Goal: Information Seeking & Learning: Learn about a topic

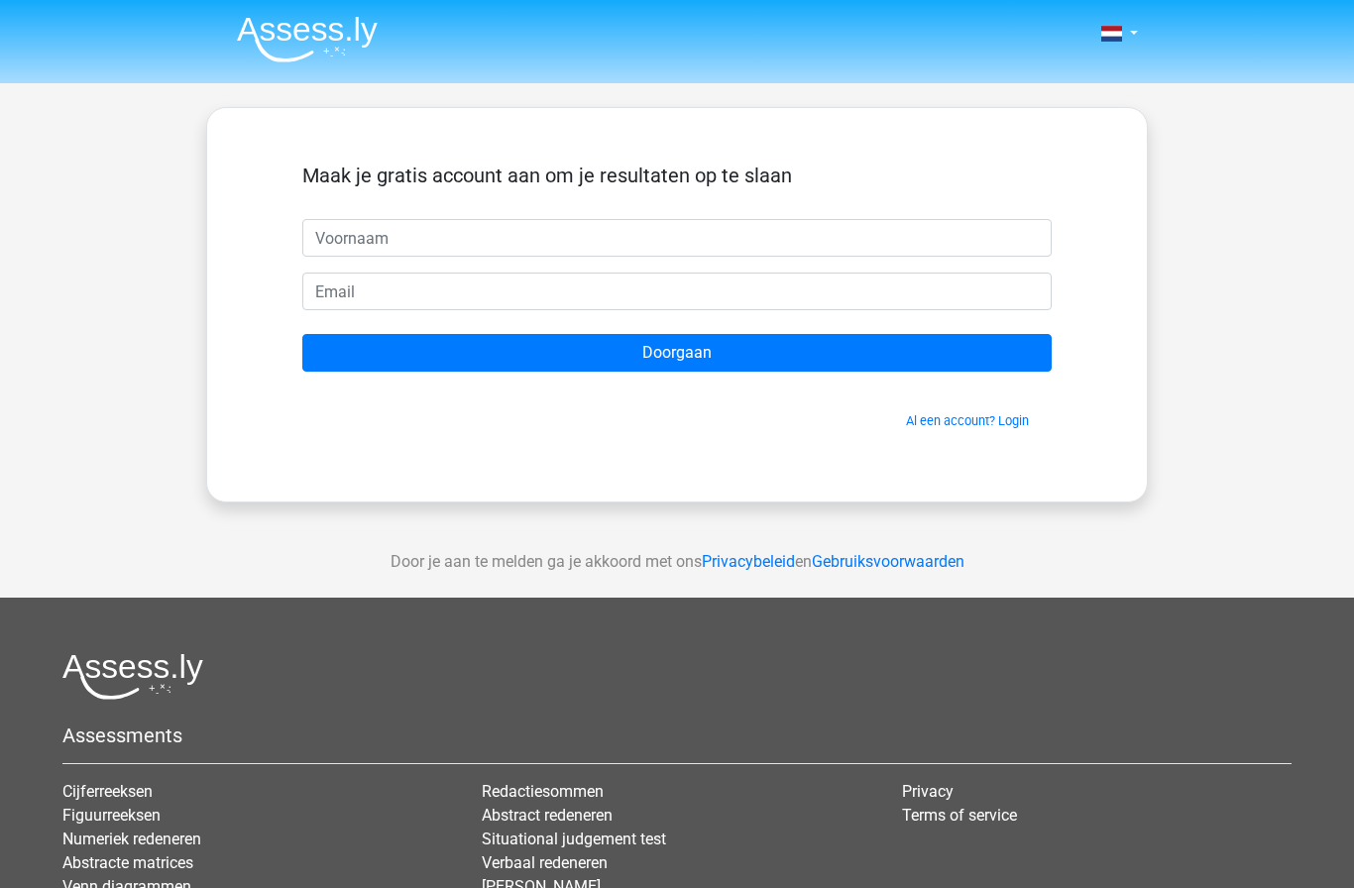
scroll to position [423, 211]
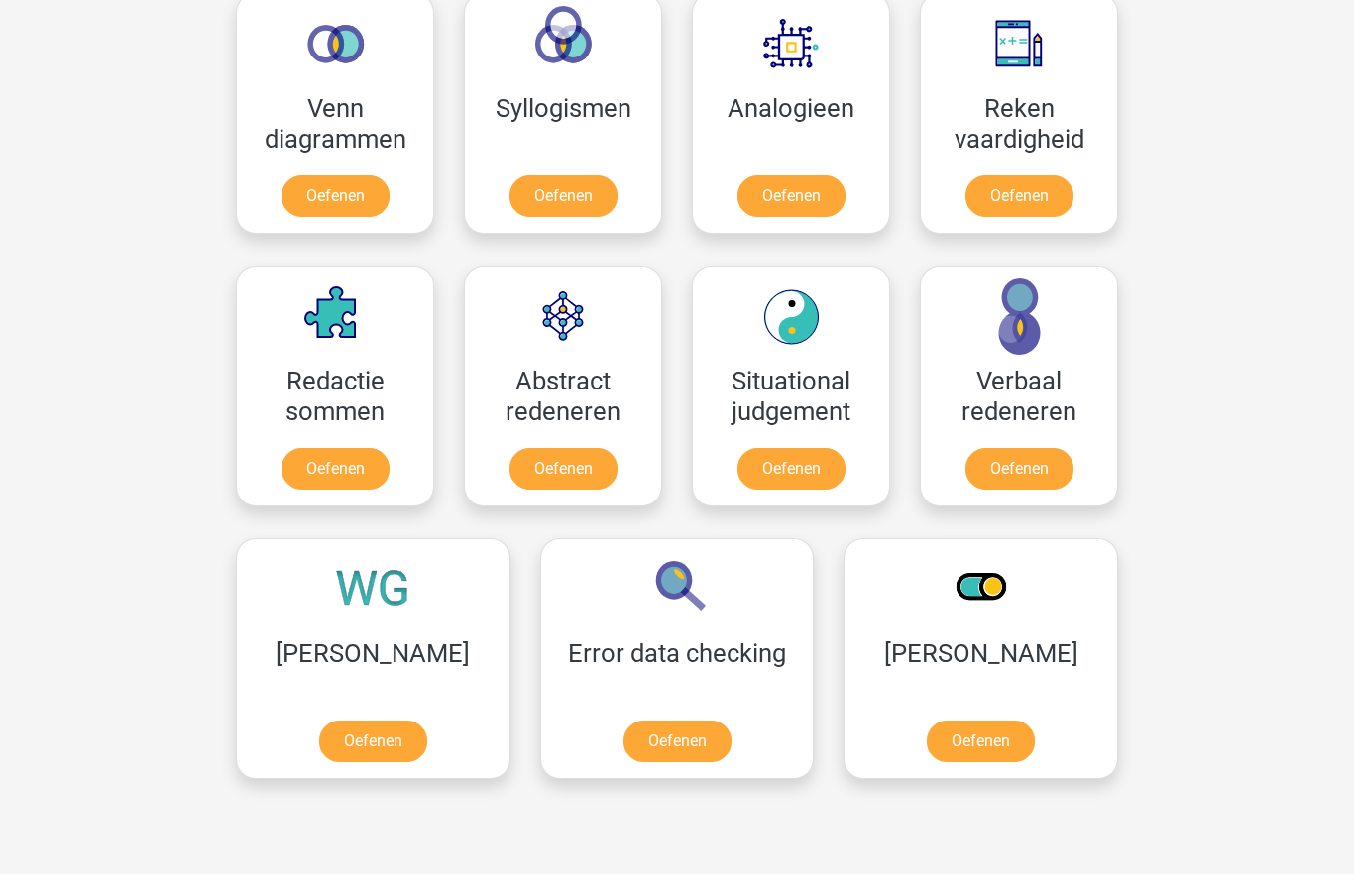
scroll to position [1133, 0]
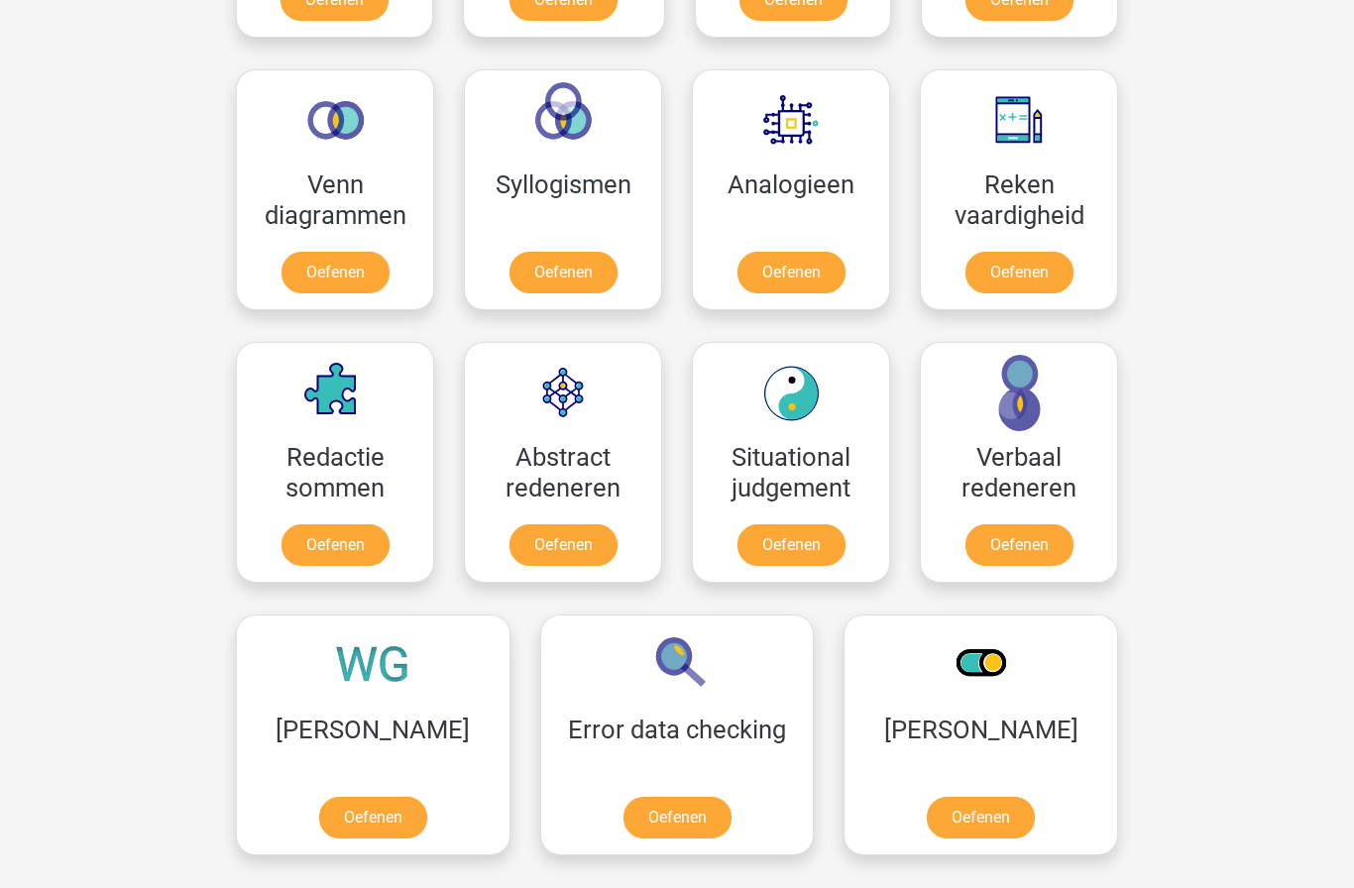
click at [788, 263] on link "Oefenen" at bounding box center [792, 273] width 108 height 42
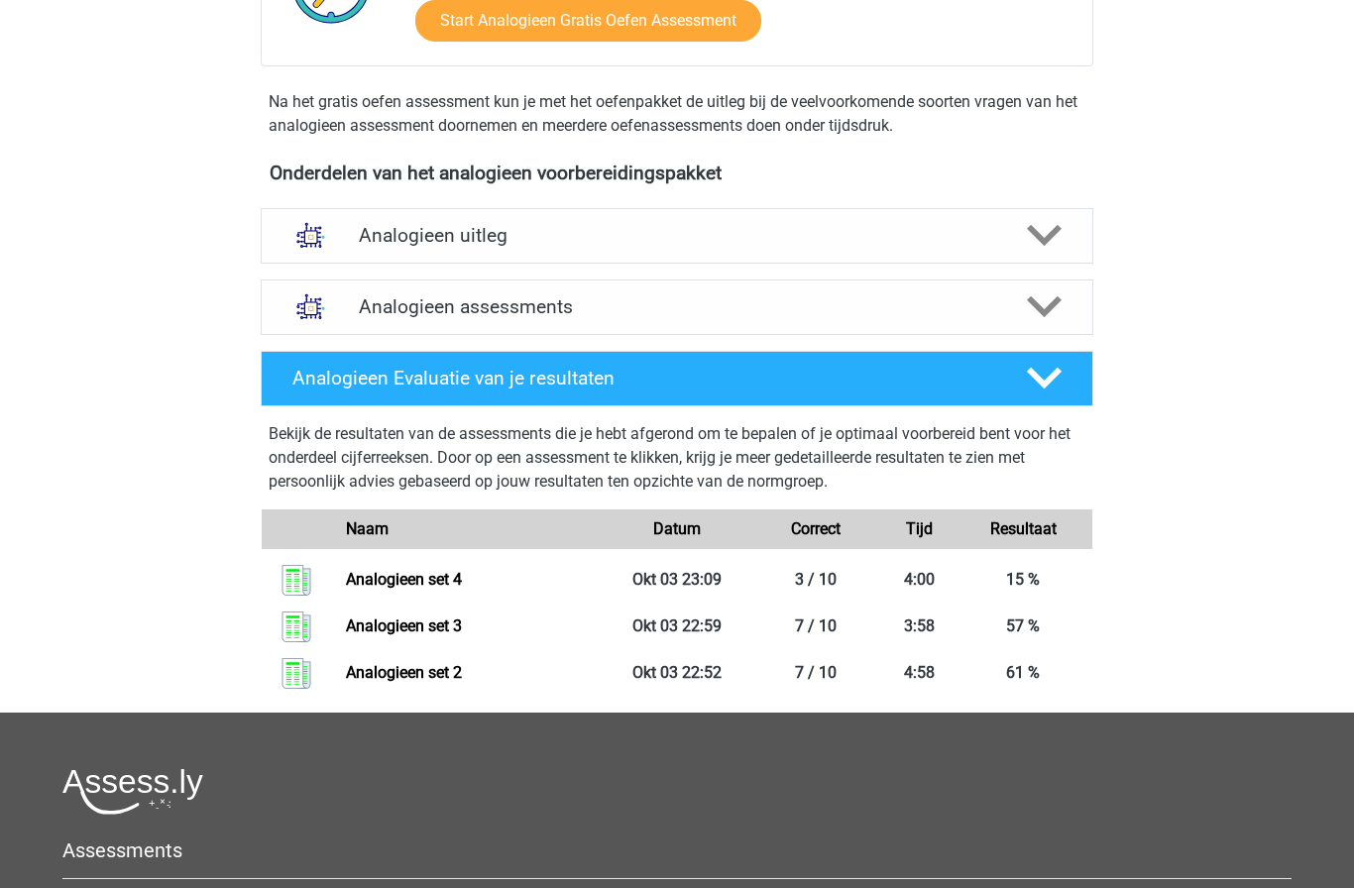
scroll to position [541, 0]
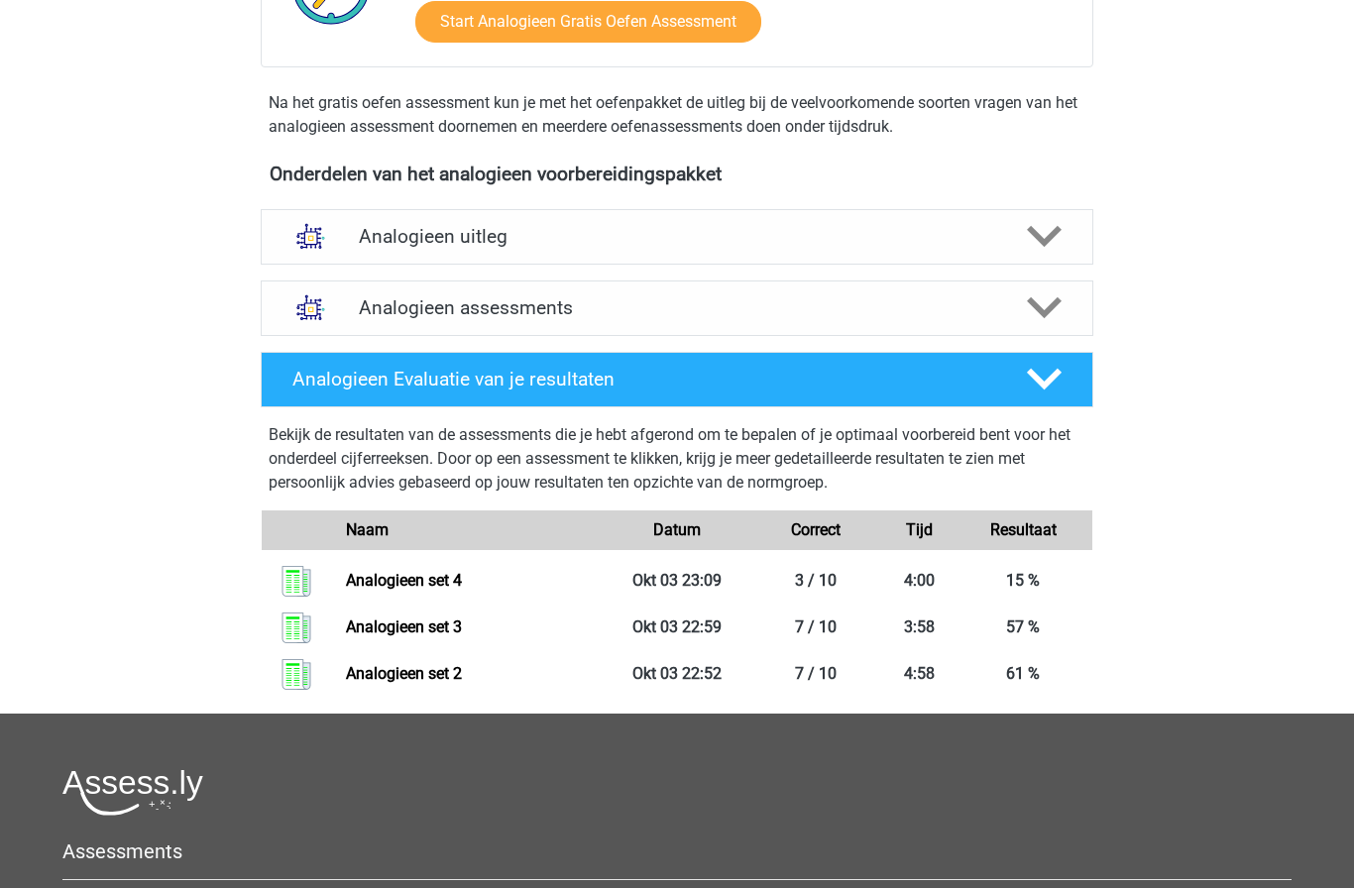
click at [376, 307] on h4 "Analogieen assessments" at bounding box center [677, 307] width 636 height 23
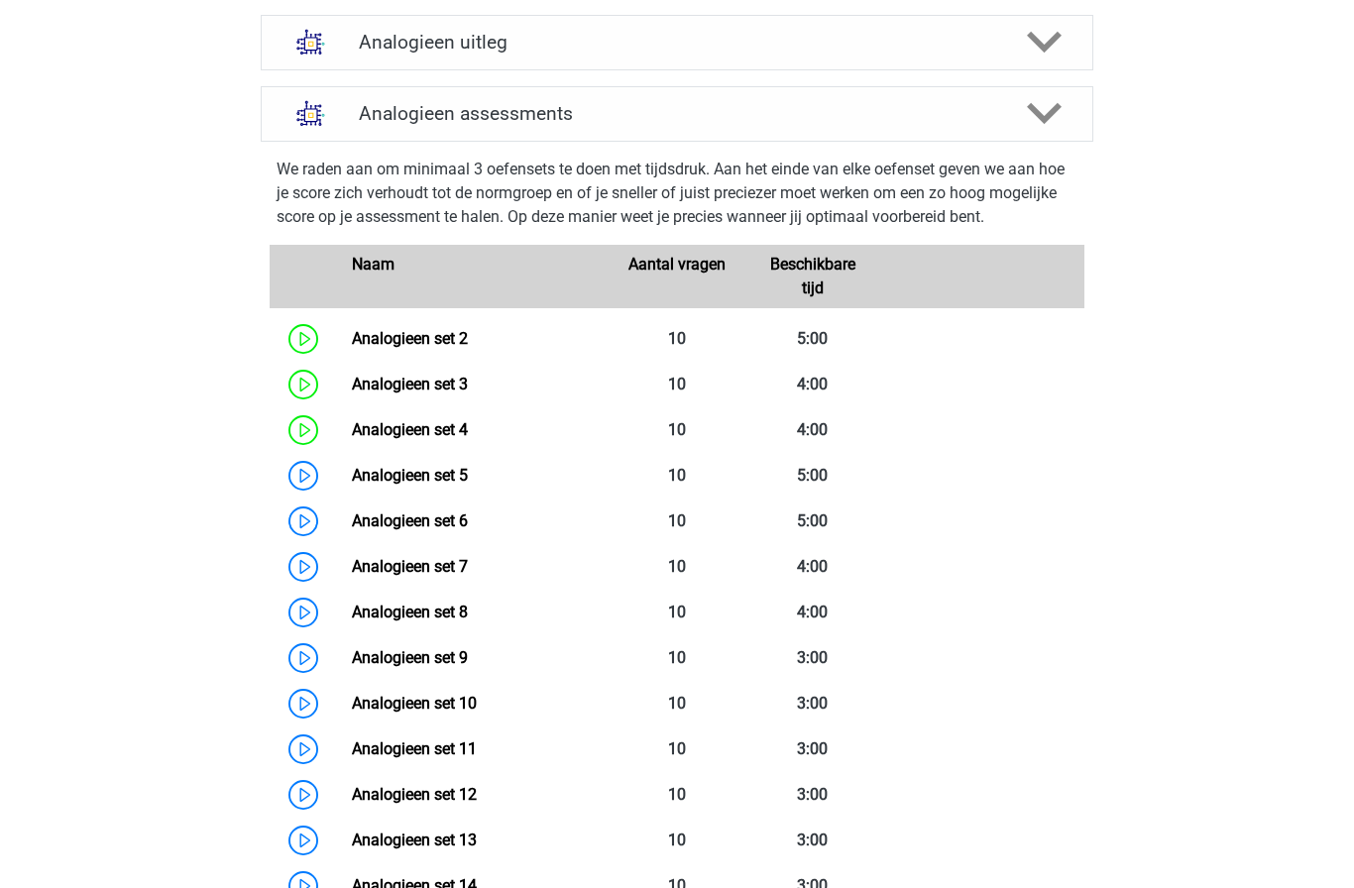
scroll to position [740, 0]
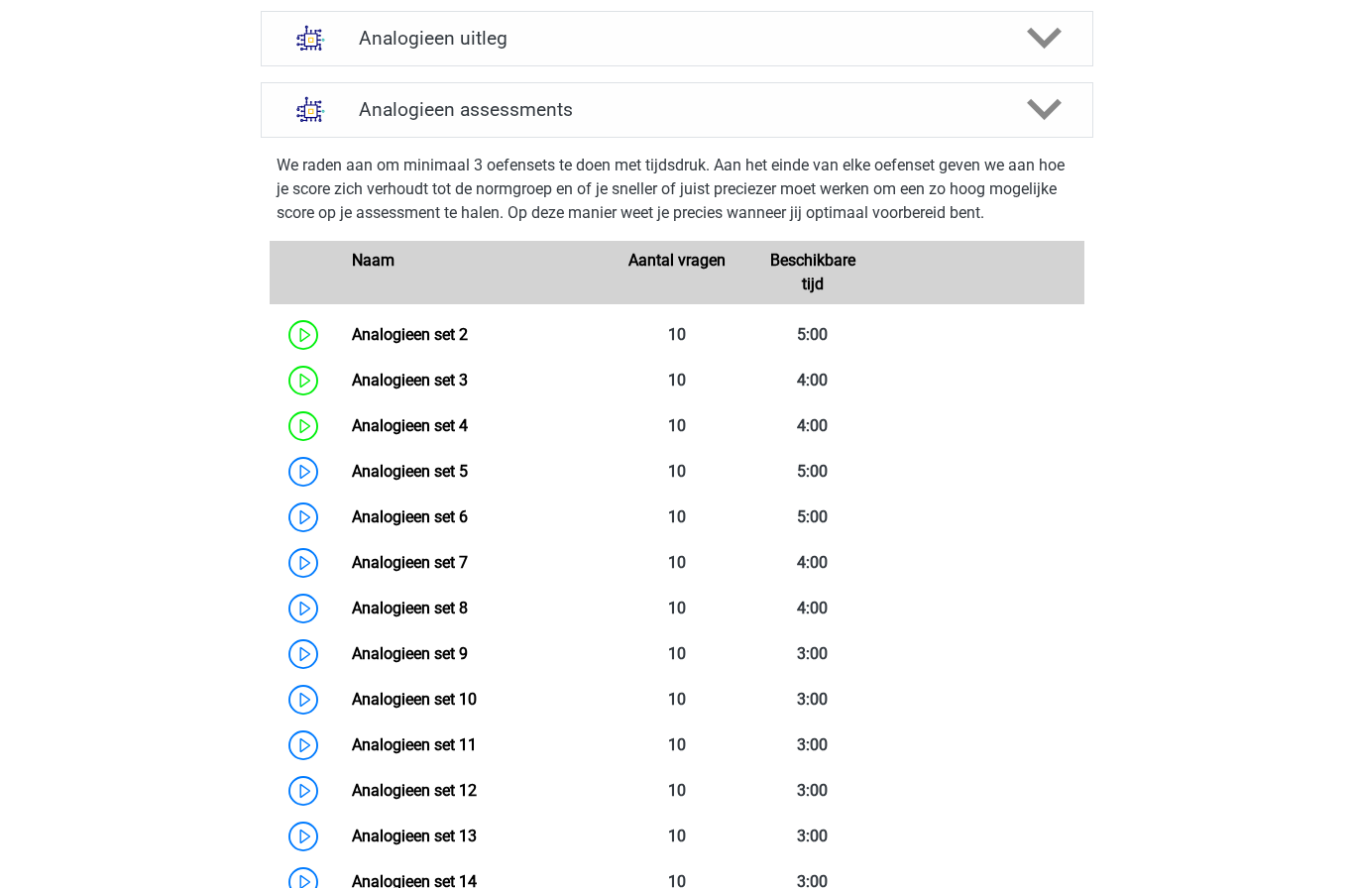
click at [352, 475] on link "Analogieen set 5" at bounding box center [410, 471] width 116 height 19
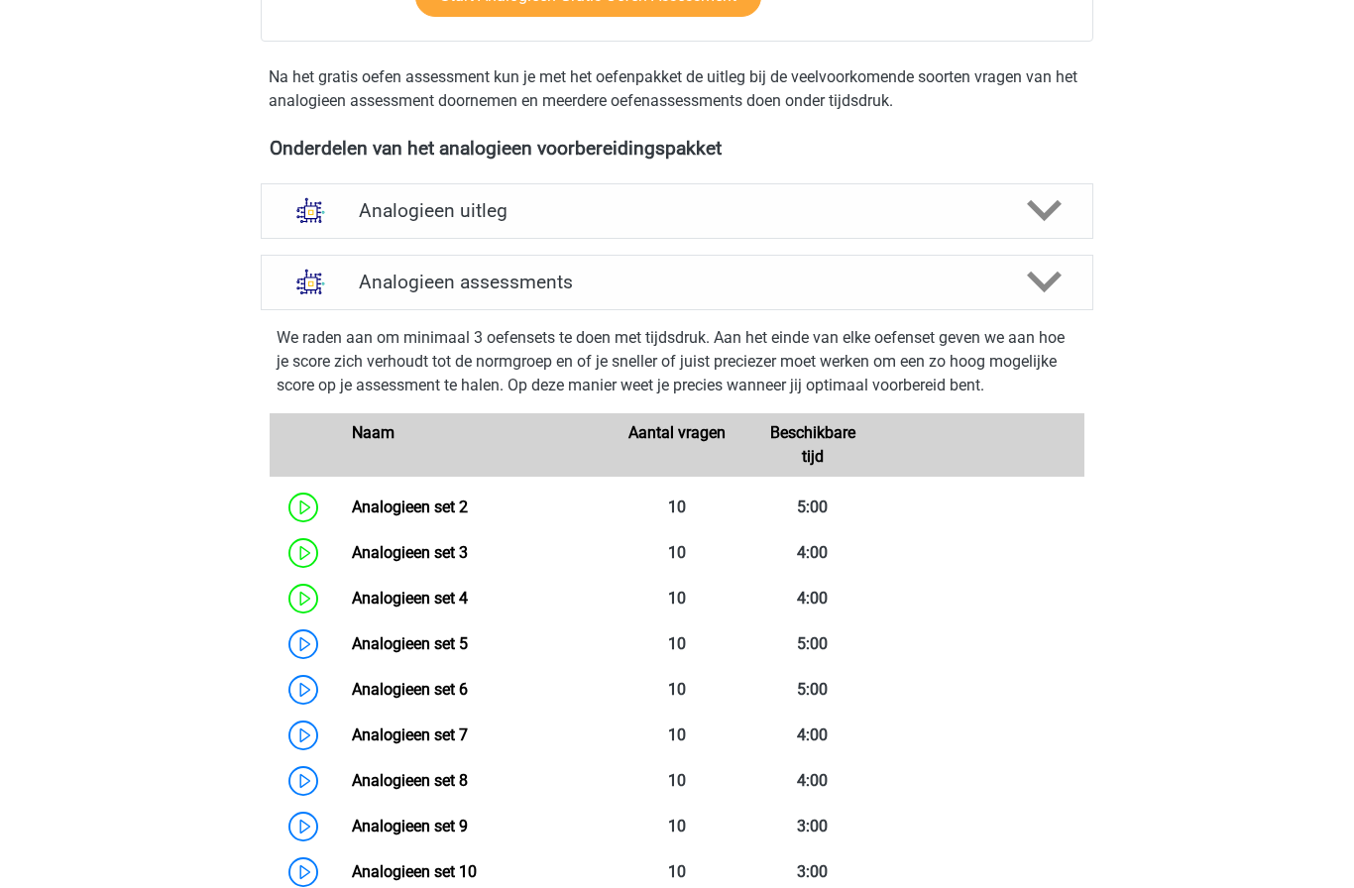
scroll to position [577, 0]
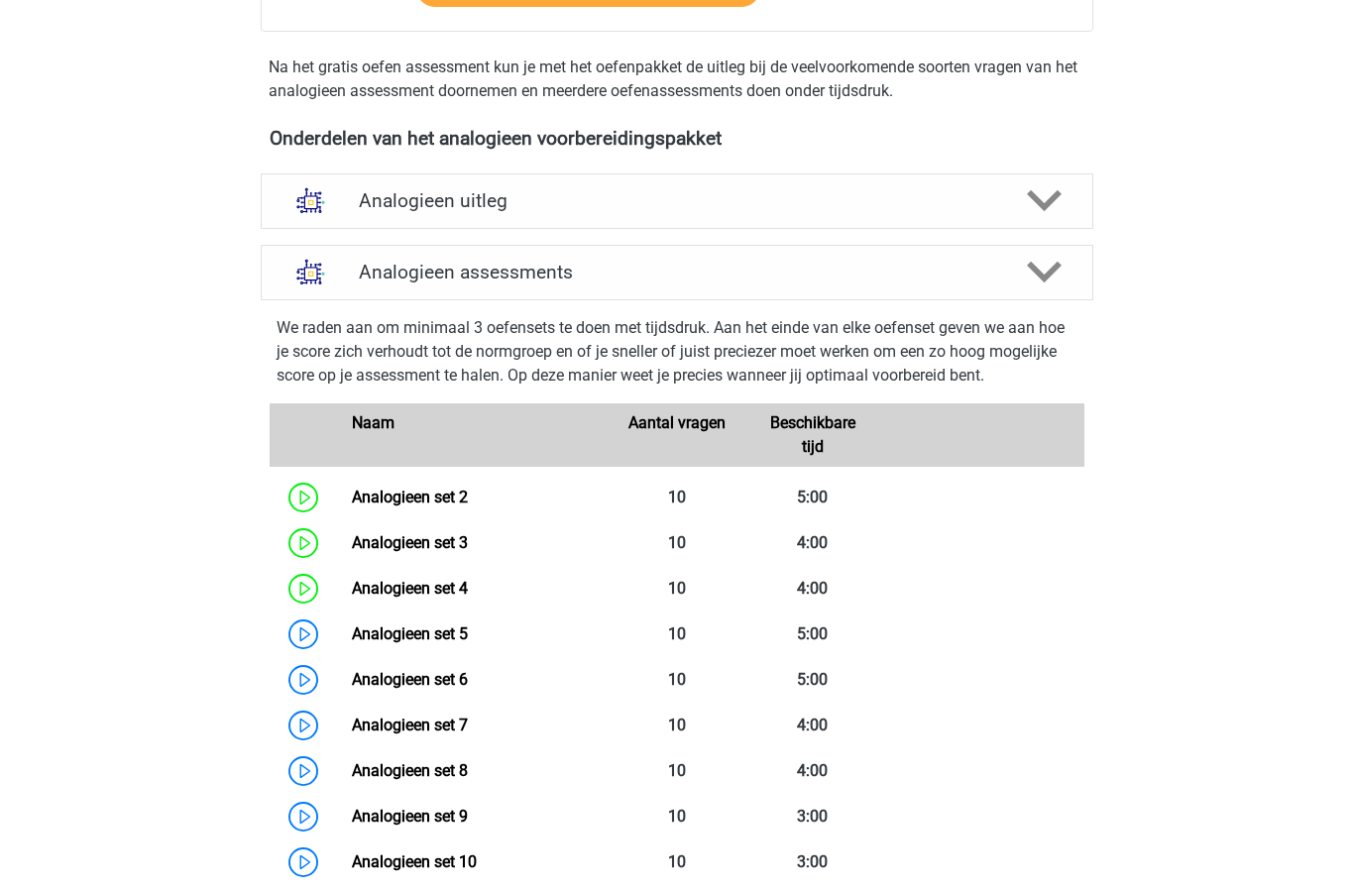
click at [352, 582] on link "Analogieen set 4" at bounding box center [410, 588] width 116 height 19
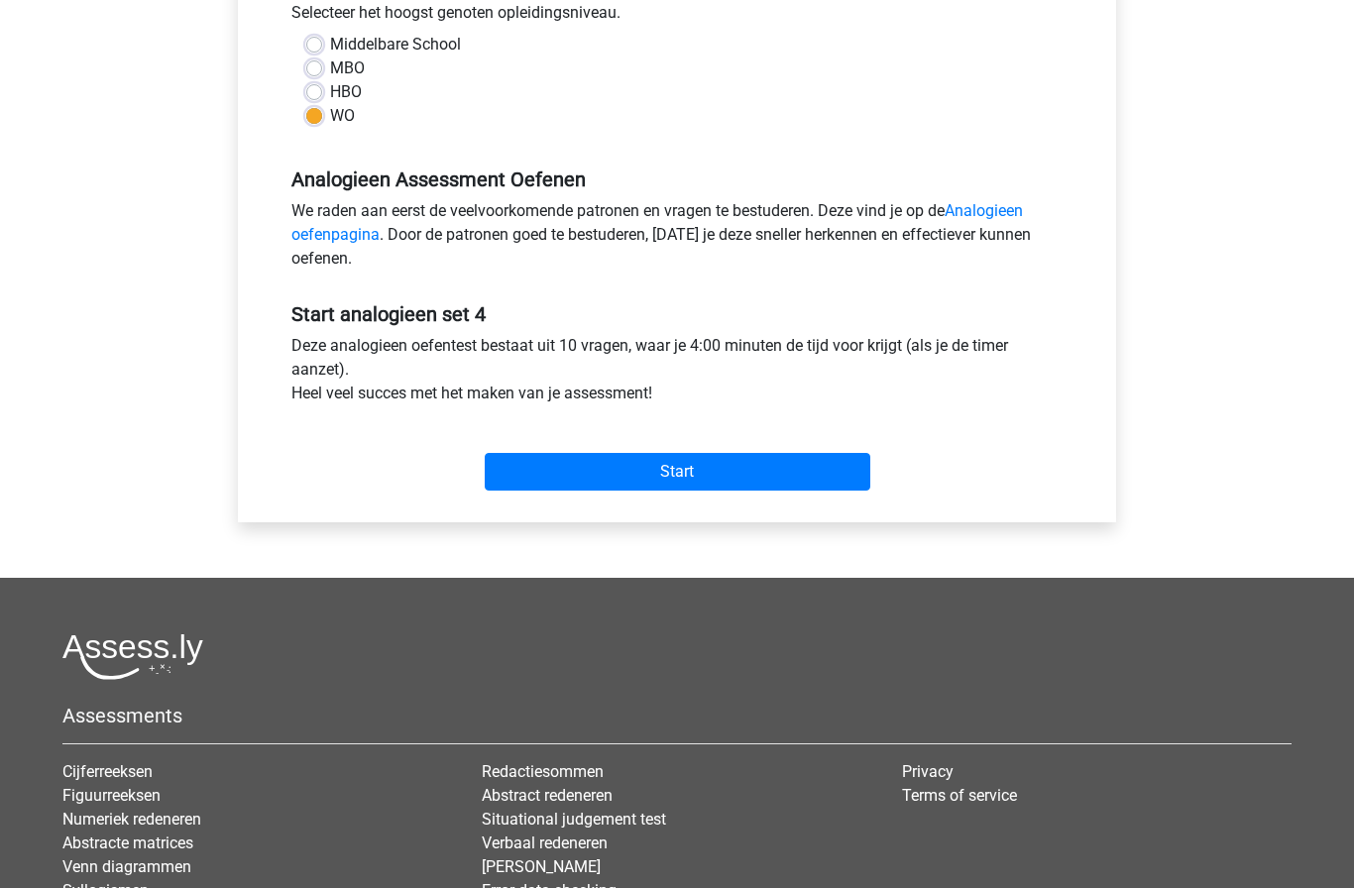
scroll to position [464, 0]
click at [553, 465] on input "Start" at bounding box center [678, 473] width 386 height 38
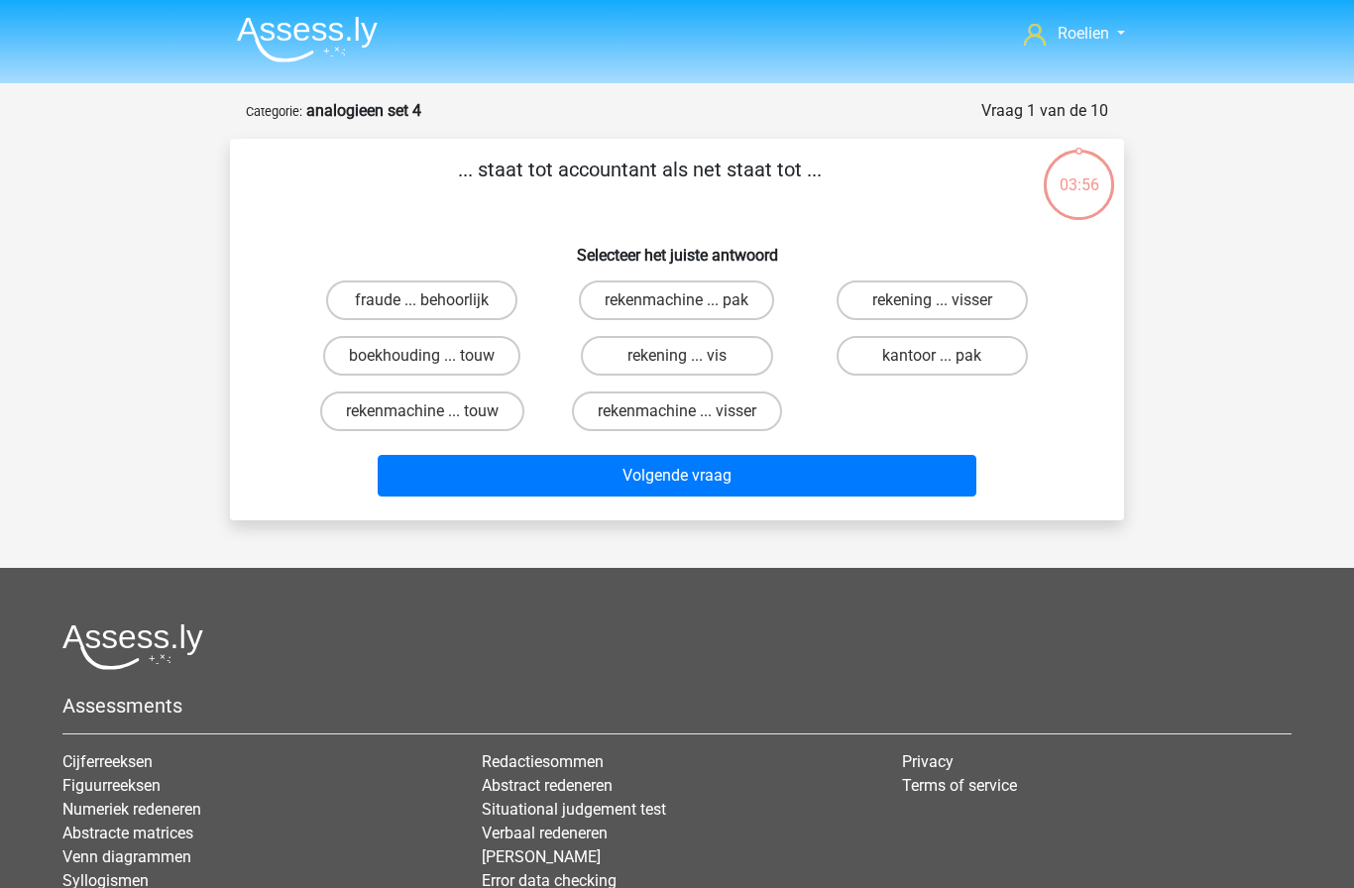
click at [984, 294] on label "rekening ... visser" at bounding box center [932, 301] width 191 height 40
click at [945, 300] on input "rekening ... visser" at bounding box center [938, 306] width 13 height 13
radio input "true"
click at [911, 469] on button "Volgende vraag" at bounding box center [678, 476] width 600 height 42
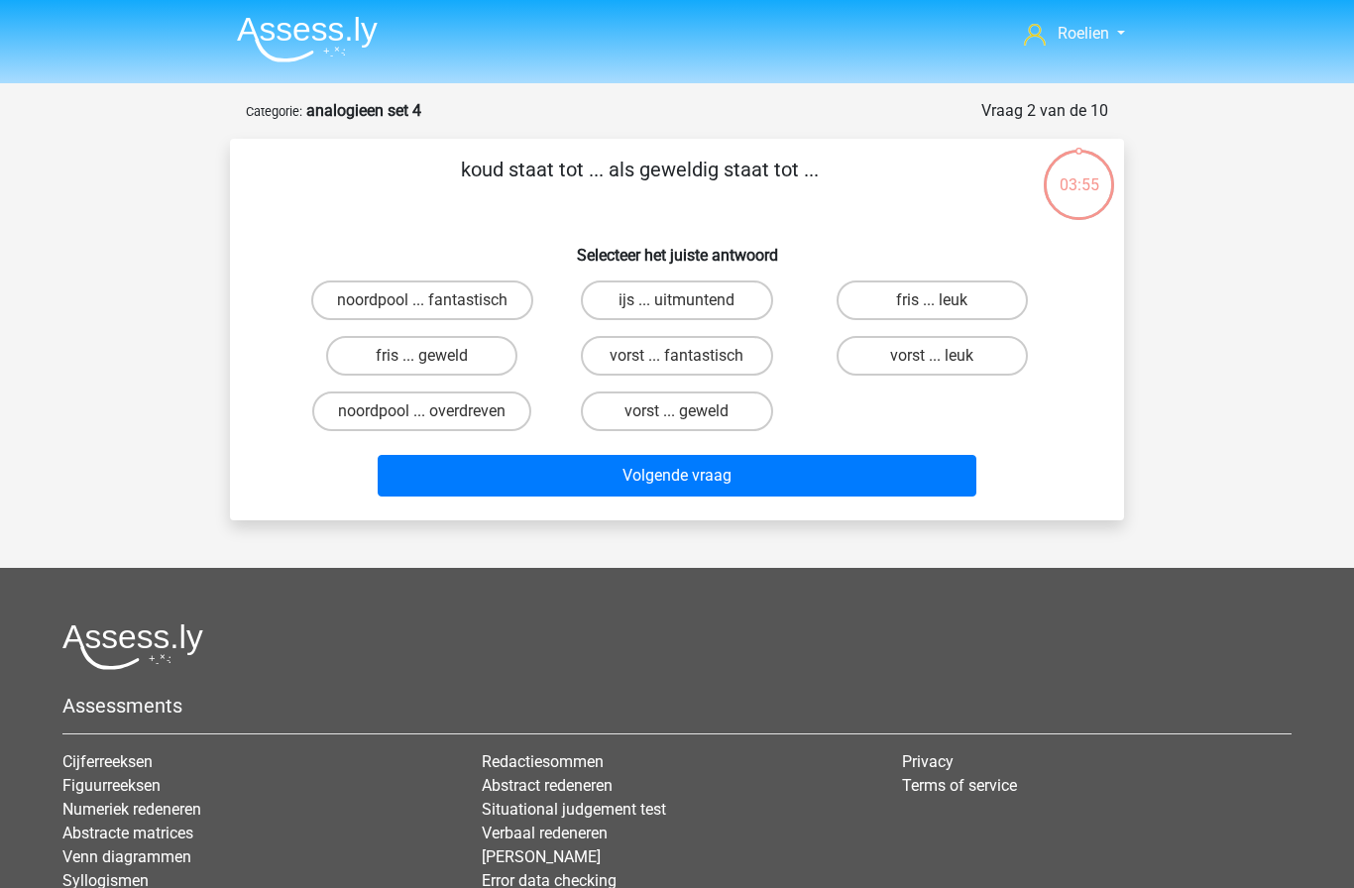
scroll to position [99, 0]
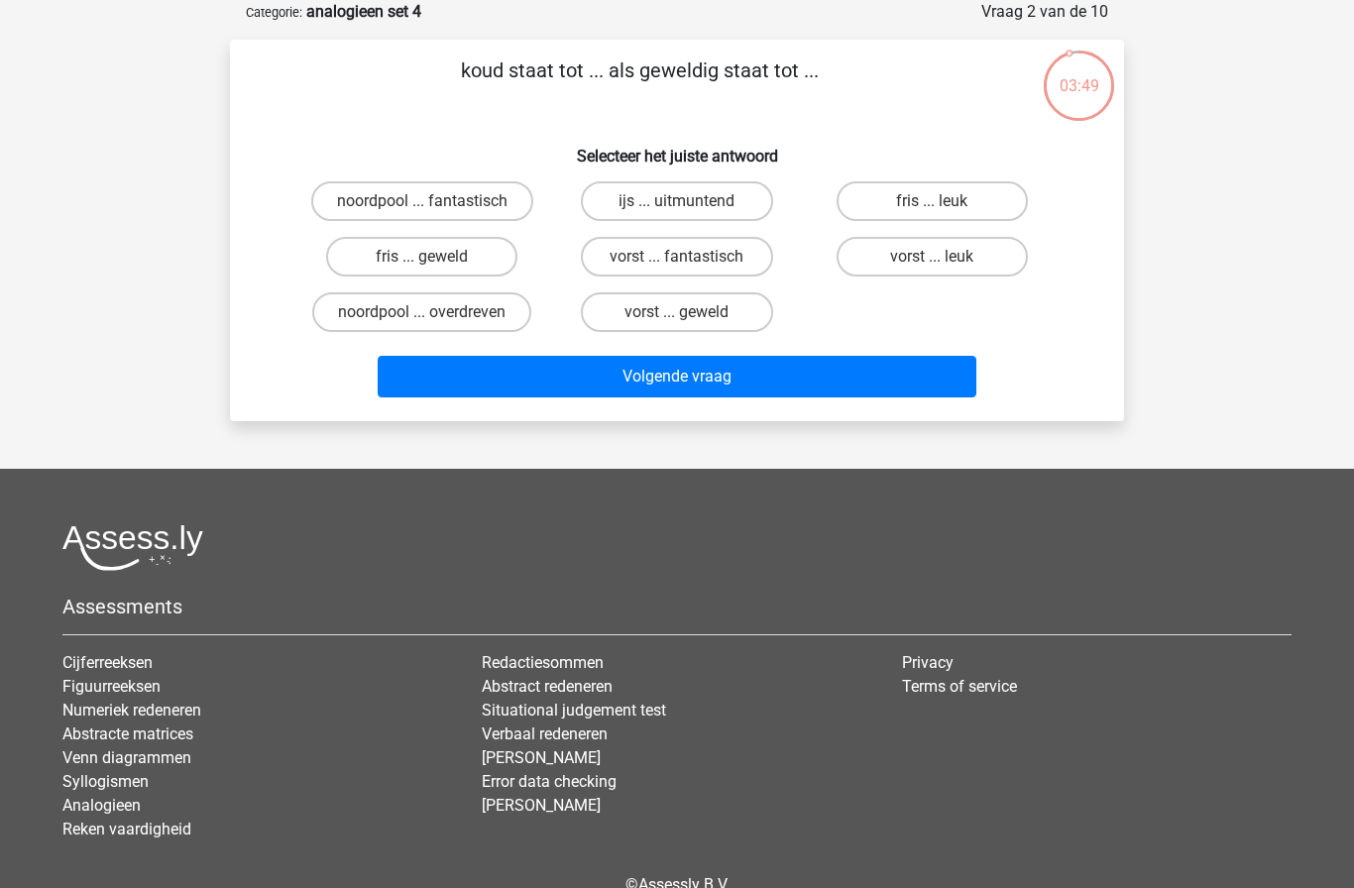
click at [1001, 206] on label "fris ... leuk" at bounding box center [932, 201] width 191 height 40
click at [945, 206] on input "fris ... leuk" at bounding box center [938, 207] width 13 height 13
radio input "true"
click at [873, 380] on button "Volgende vraag" at bounding box center [678, 377] width 600 height 42
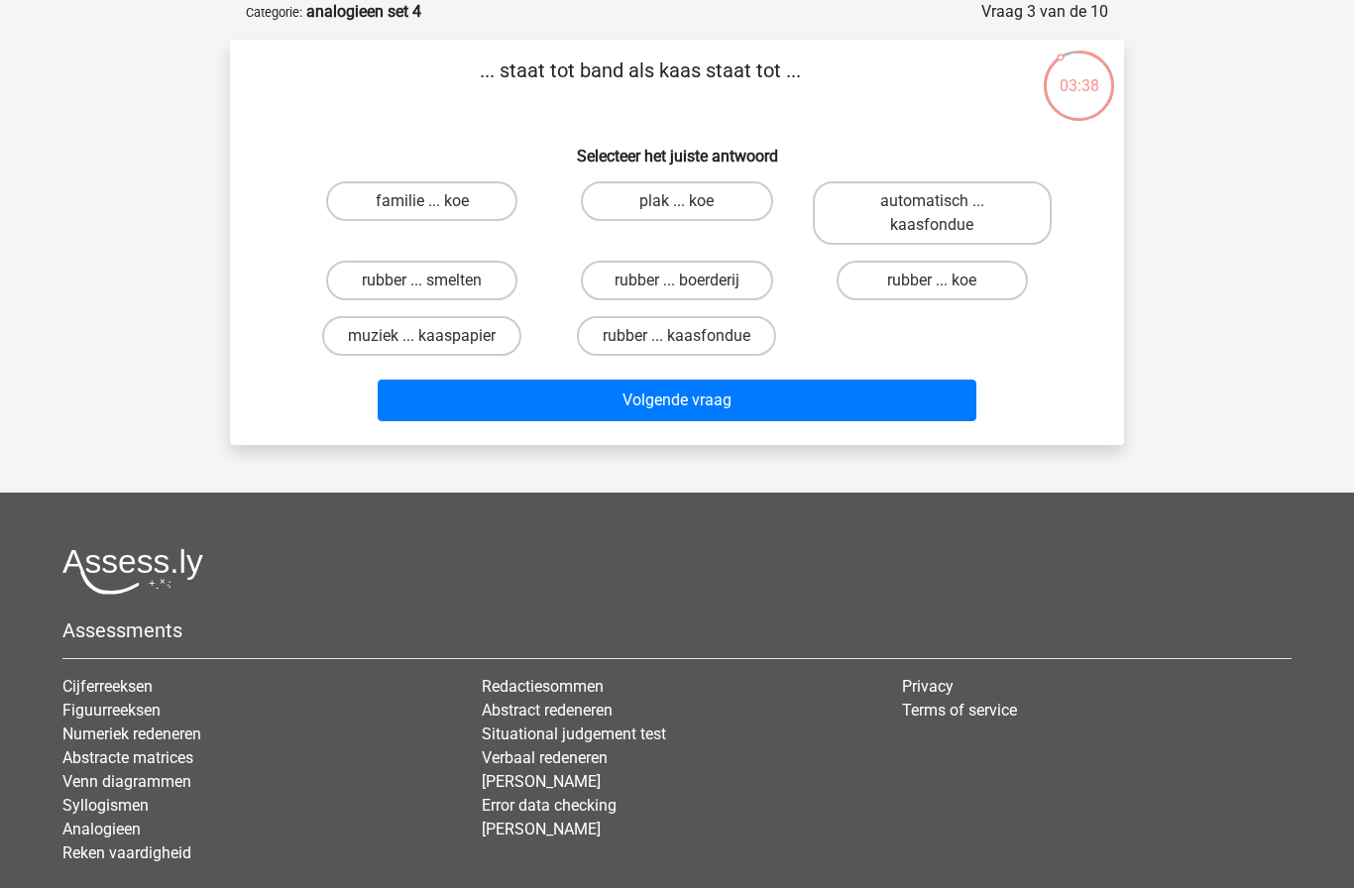
click at [741, 339] on label "rubber ... kaasfondue" at bounding box center [676, 336] width 199 height 40
click at [690, 339] on input "rubber ... kaasfondue" at bounding box center [683, 342] width 13 height 13
radio input "true"
click at [792, 402] on button "Volgende vraag" at bounding box center [678, 401] width 600 height 42
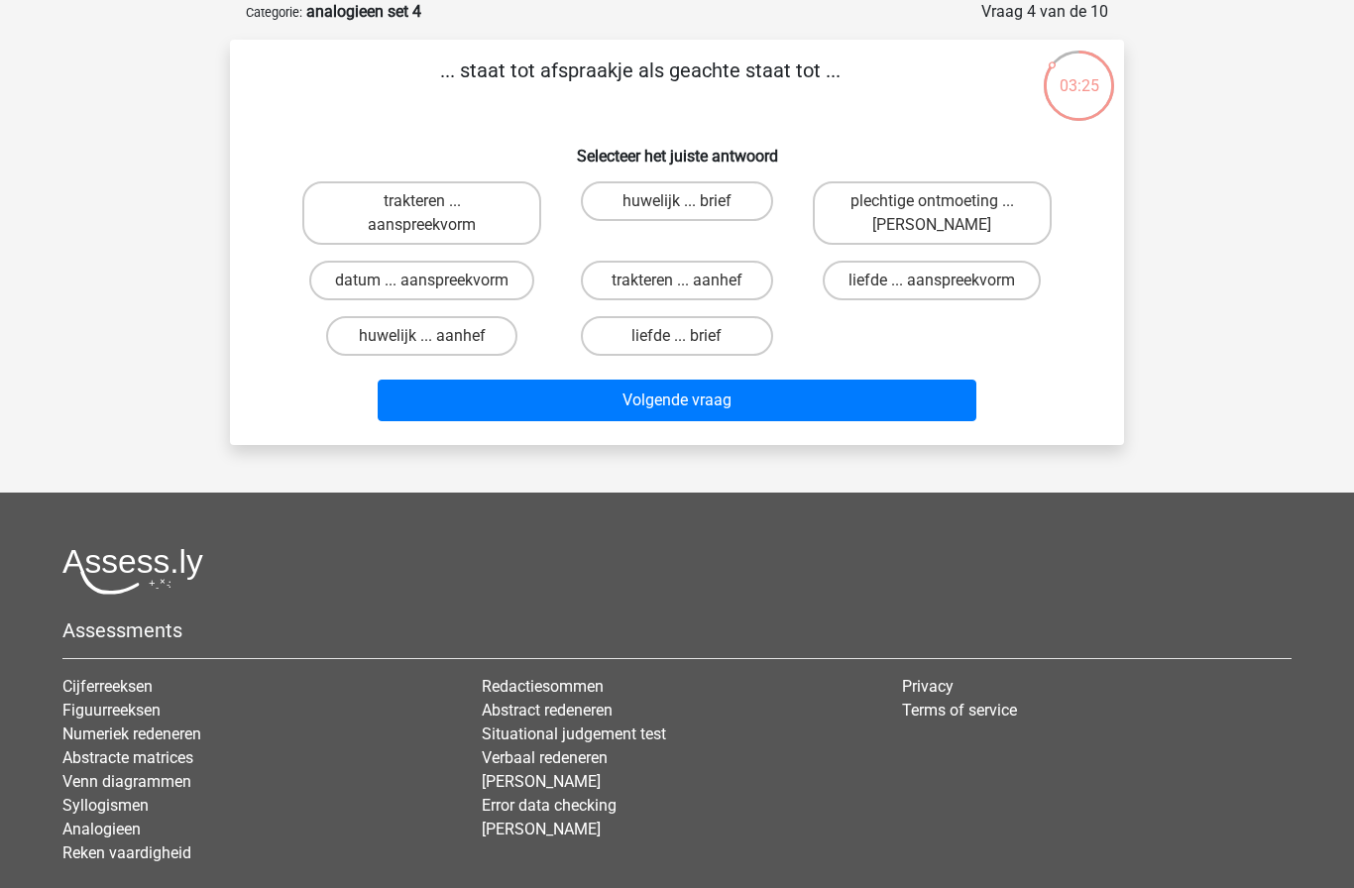
click at [1028, 220] on label "plechtige ontmoeting ... hoi" at bounding box center [932, 212] width 239 height 63
click at [945, 214] on input "plechtige ontmoeting ... hoi" at bounding box center [938, 207] width 13 height 13
radio input "true"
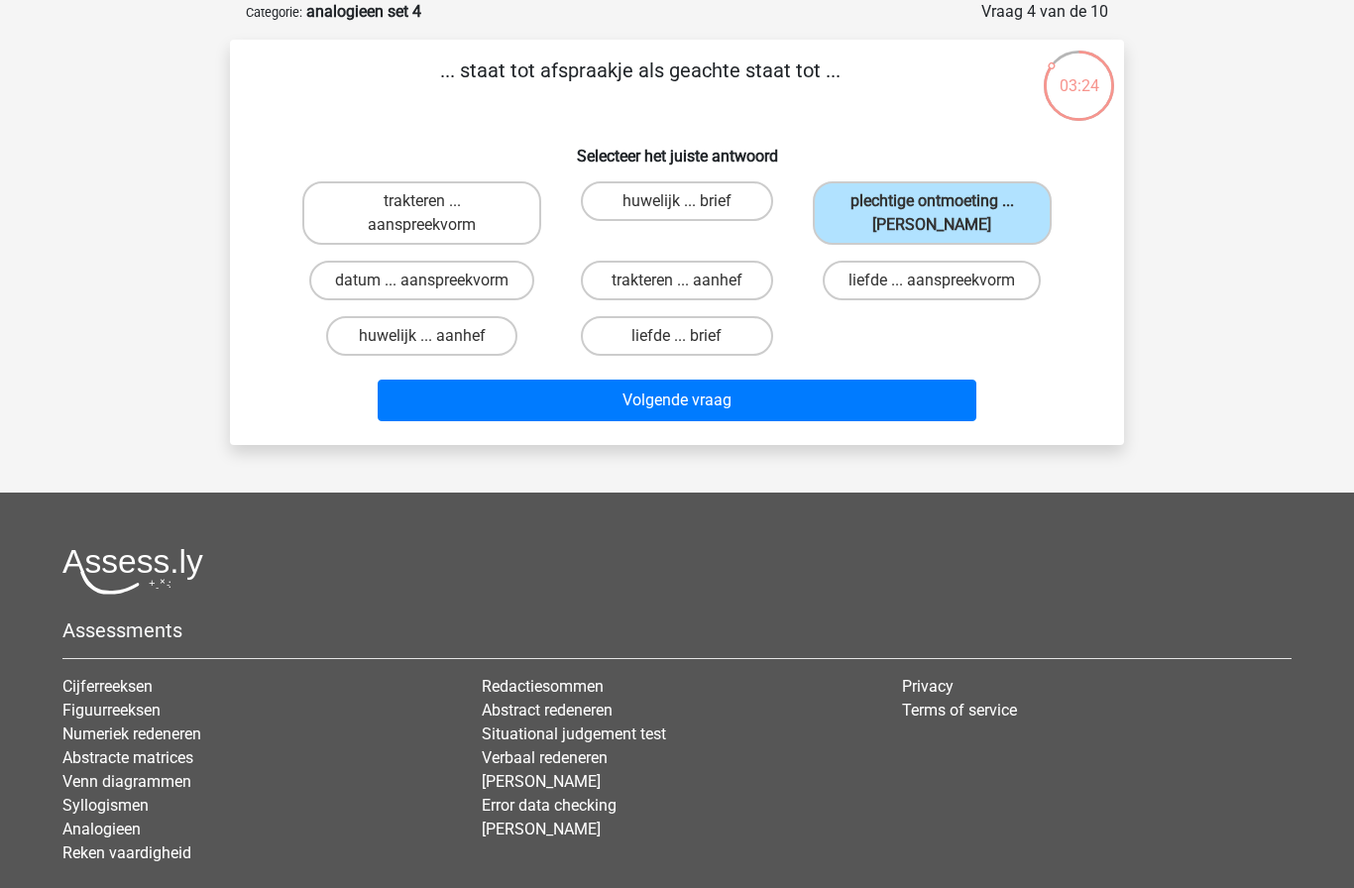
click at [920, 411] on button "Volgende vraag" at bounding box center [678, 401] width 600 height 42
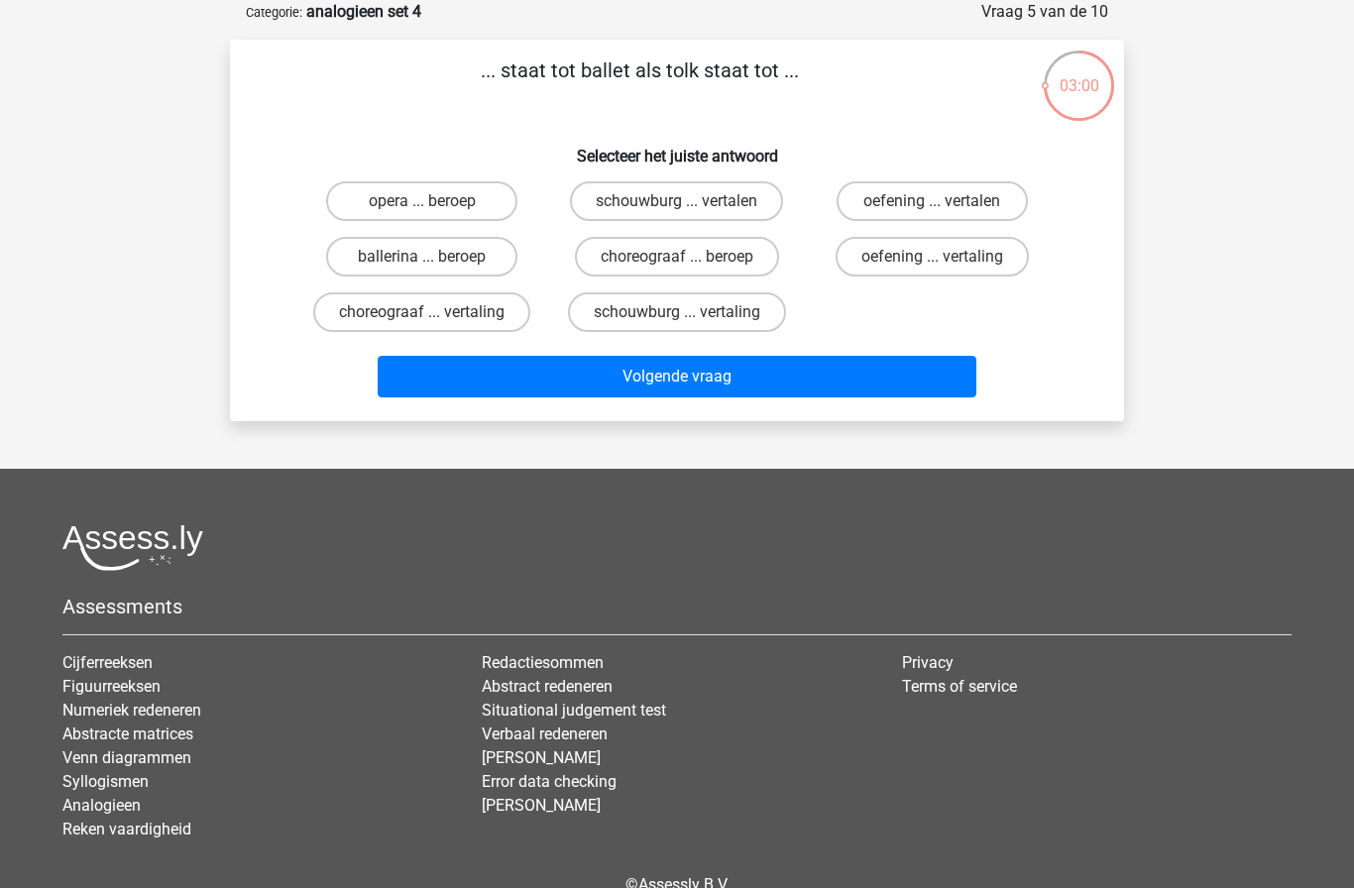
click at [329, 313] on label "choreograaf ... vertaling" at bounding box center [421, 312] width 217 height 40
click at [422, 313] on input "choreograaf ... vertaling" at bounding box center [428, 318] width 13 height 13
radio input "true"
click at [439, 375] on button "Volgende vraag" at bounding box center [678, 377] width 600 height 42
click at [358, 248] on label "strijder ... schilder" at bounding box center [421, 257] width 191 height 40
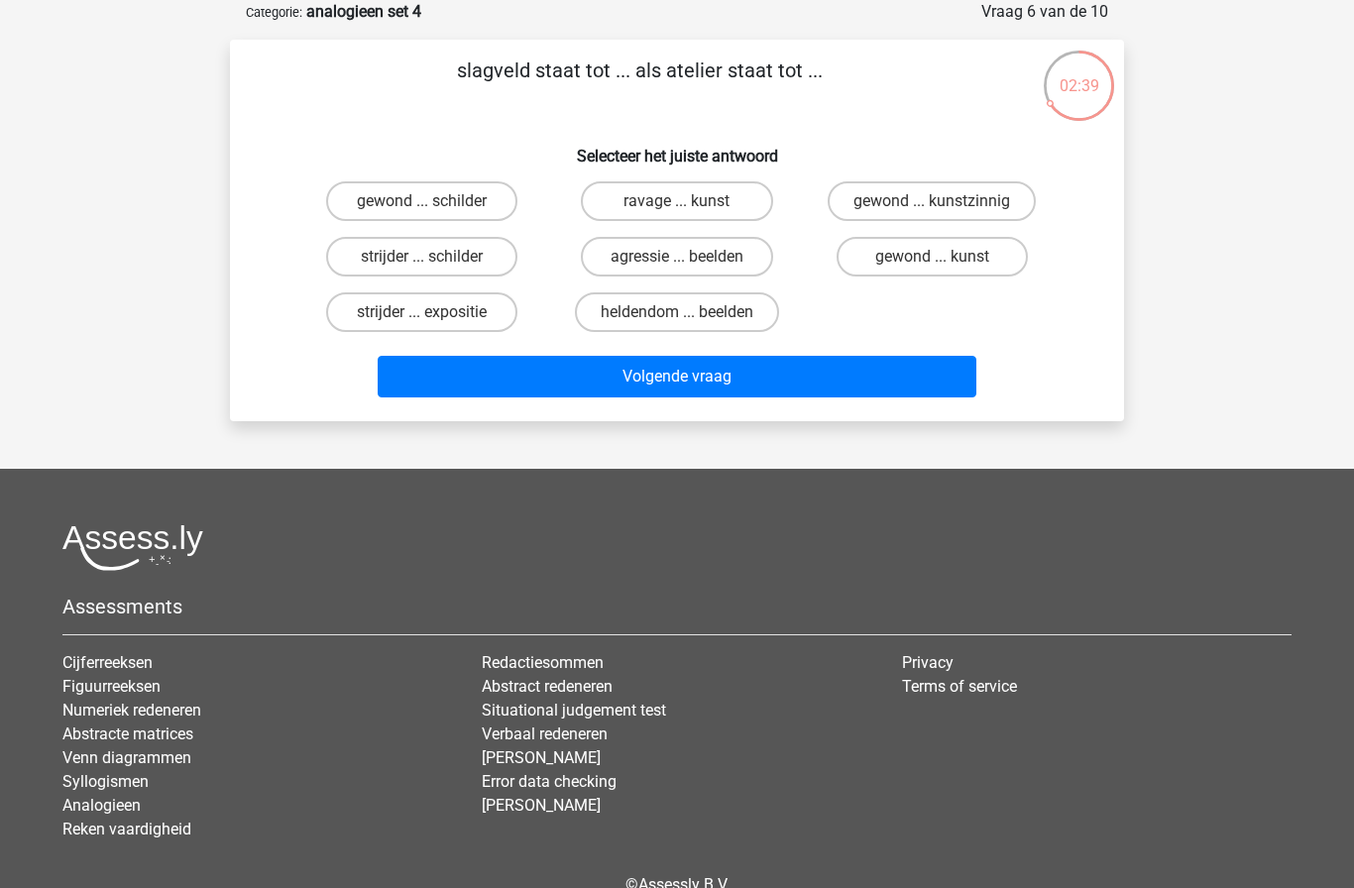
click at [422, 257] on input "strijder ... schilder" at bounding box center [428, 263] width 13 height 13
radio input "true"
click at [840, 375] on button "Volgende vraag" at bounding box center [678, 377] width 600 height 42
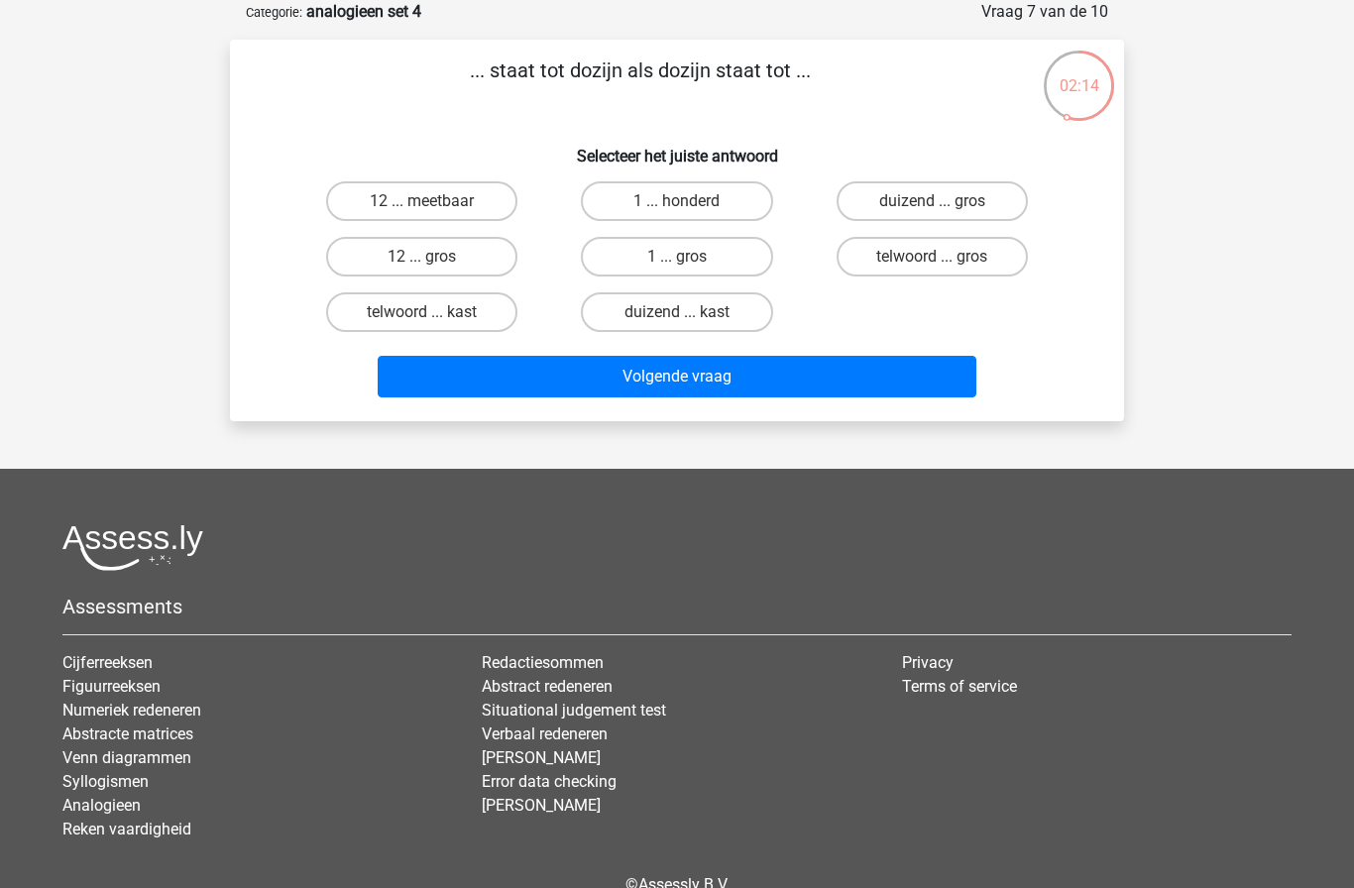
click at [378, 259] on label "12 ... gros" at bounding box center [421, 257] width 191 height 40
click at [422, 259] on input "12 ... gros" at bounding box center [428, 263] width 13 height 13
radio input "true"
click at [413, 368] on button "Volgende vraag" at bounding box center [678, 377] width 600 height 42
click at [1000, 197] on label "benzine ... zeilboot" at bounding box center [932, 201] width 191 height 40
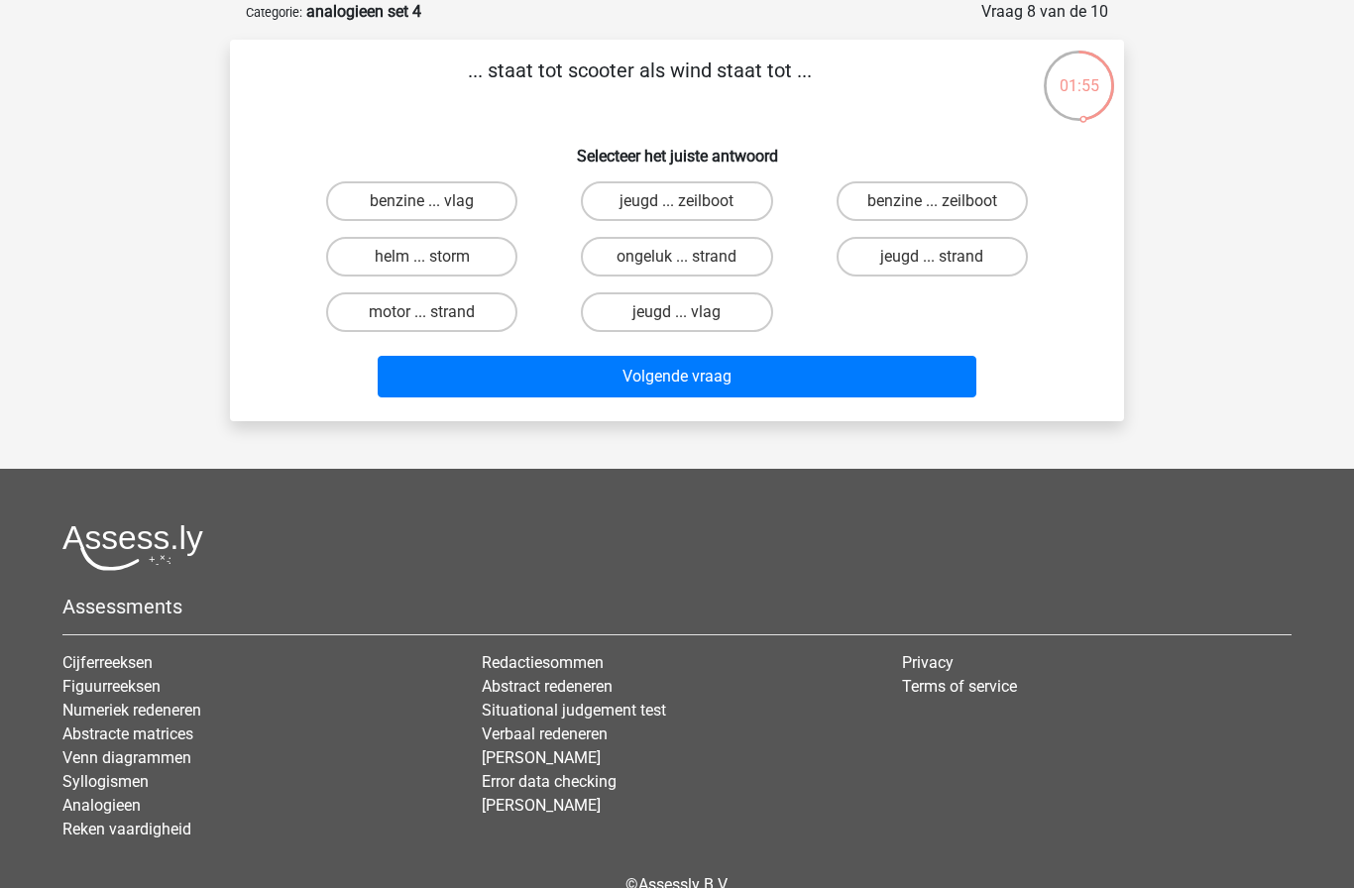
click at [945, 201] on input "benzine ... zeilboot" at bounding box center [938, 207] width 13 height 13
radio input "true"
click at [916, 392] on button "Volgende vraag" at bounding box center [678, 377] width 600 height 42
click at [487, 264] on label "croupier ... bakkerij" at bounding box center [421, 257] width 191 height 40
click at [435, 264] on input "croupier ... bakkerij" at bounding box center [428, 263] width 13 height 13
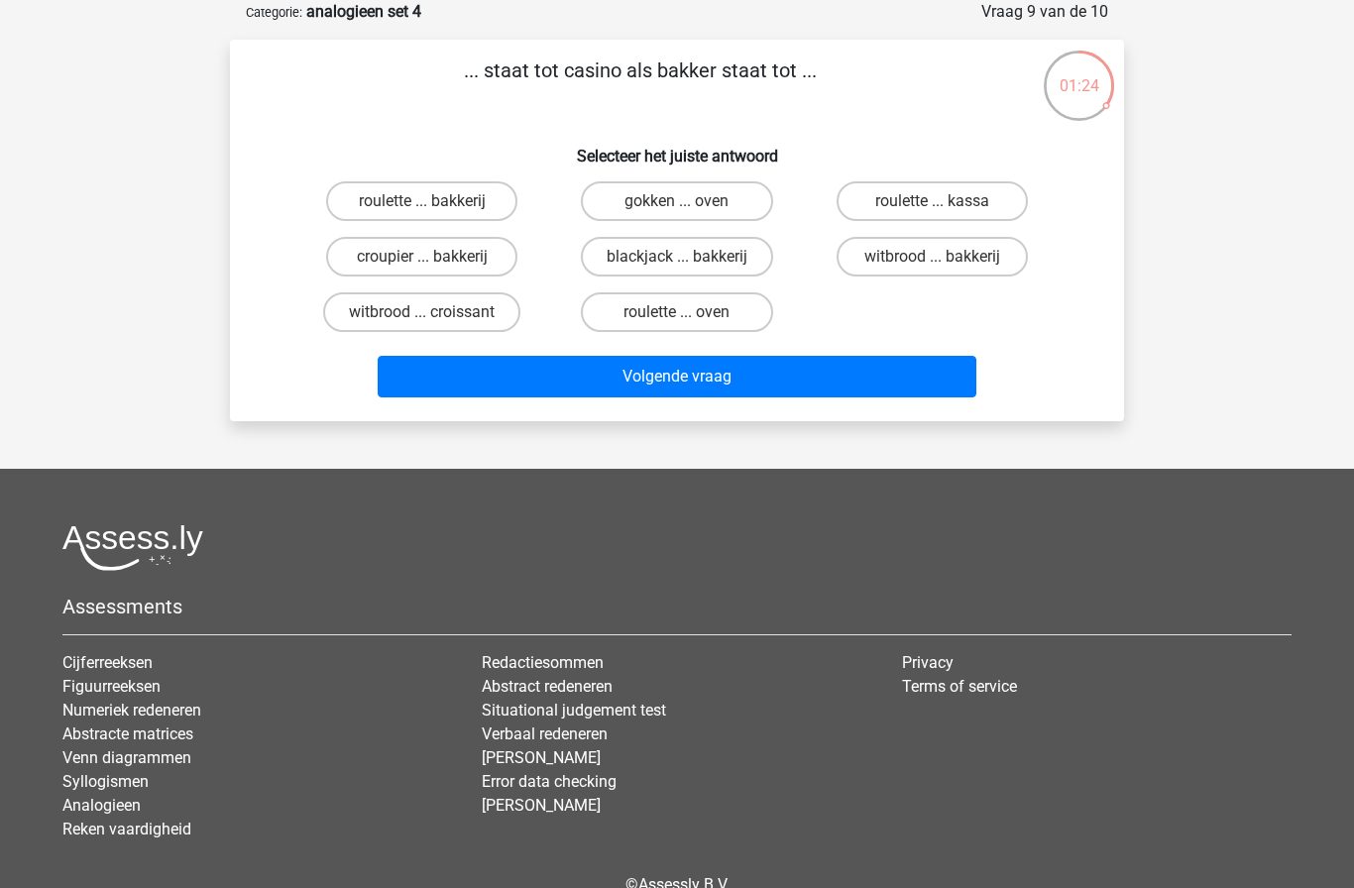
radio input "true"
click at [754, 378] on button "Volgende vraag" at bounding box center [678, 377] width 600 height 42
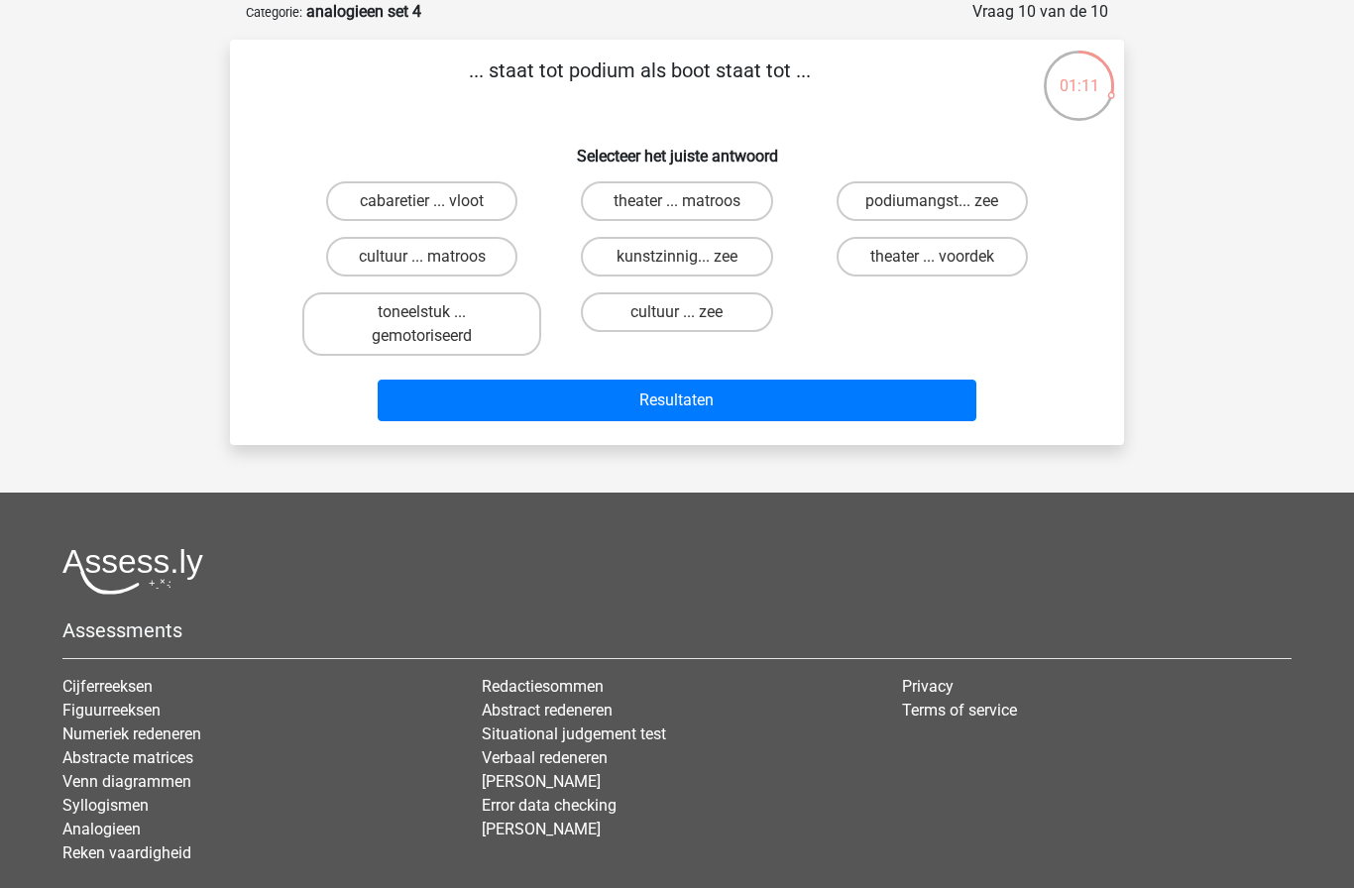
click at [1004, 258] on label "theater ... voordek" at bounding box center [932, 257] width 191 height 40
click at [945, 258] on input "theater ... voordek" at bounding box center [938, 263] width 13 height 13
radio input "true"
click at [877, 411] on button "Resultaten" at bounding box center [678, 401] width 600 height 42
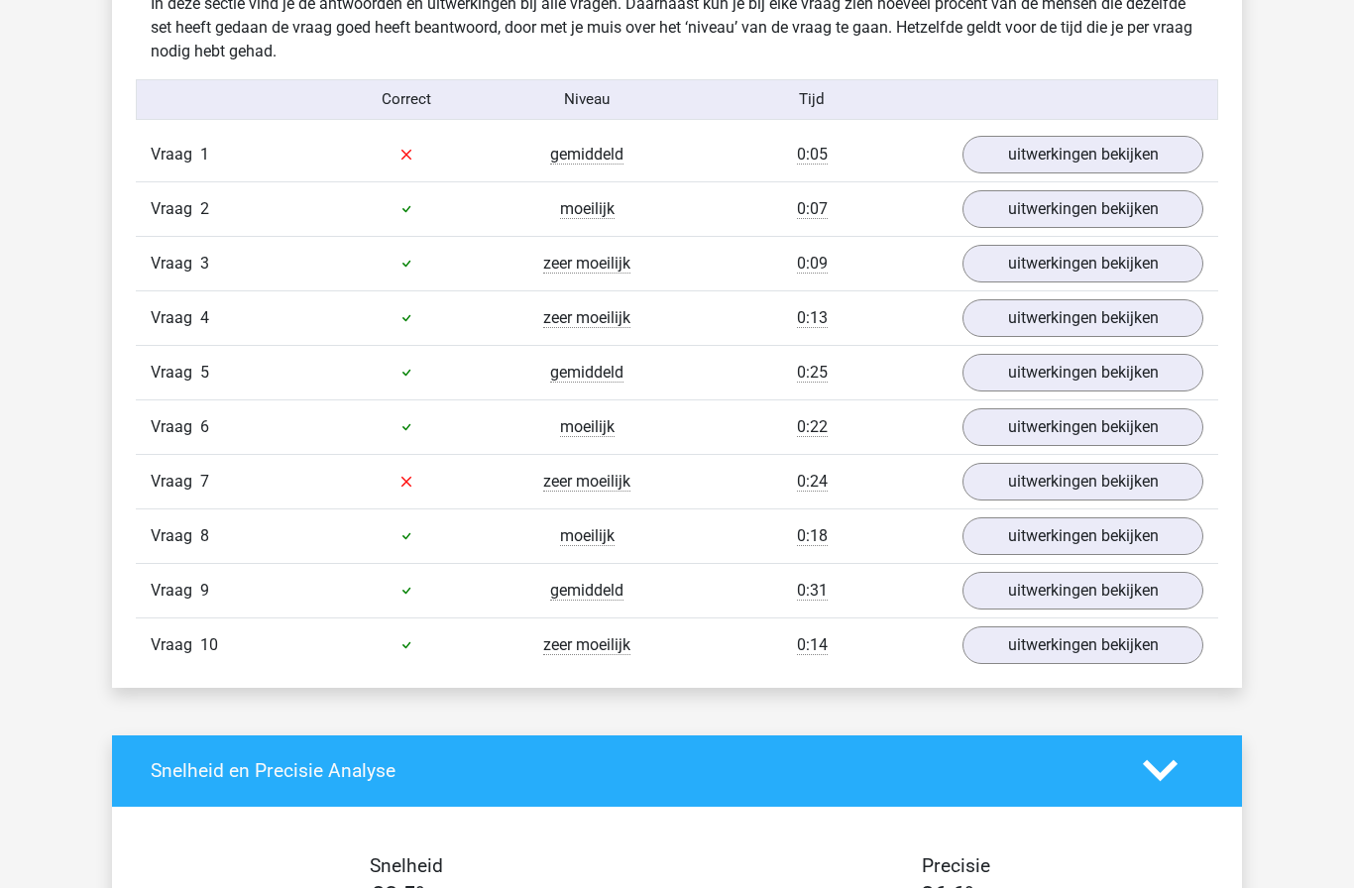
scroll to position [1240, 0]
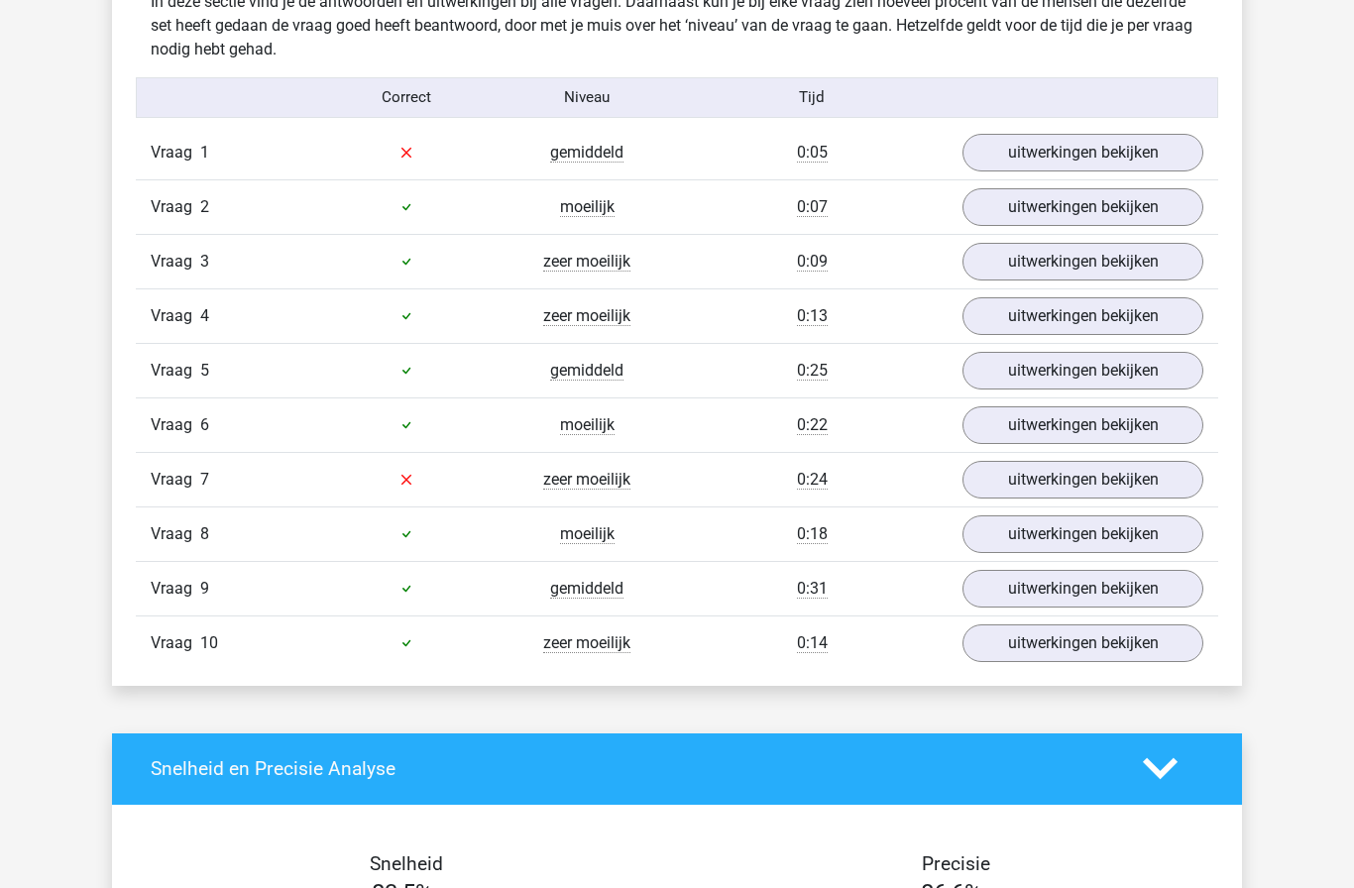
click at [1128, 160] on link "uitwerkingen bekijken" at bounding box center [1083, 153] width 241 height 38
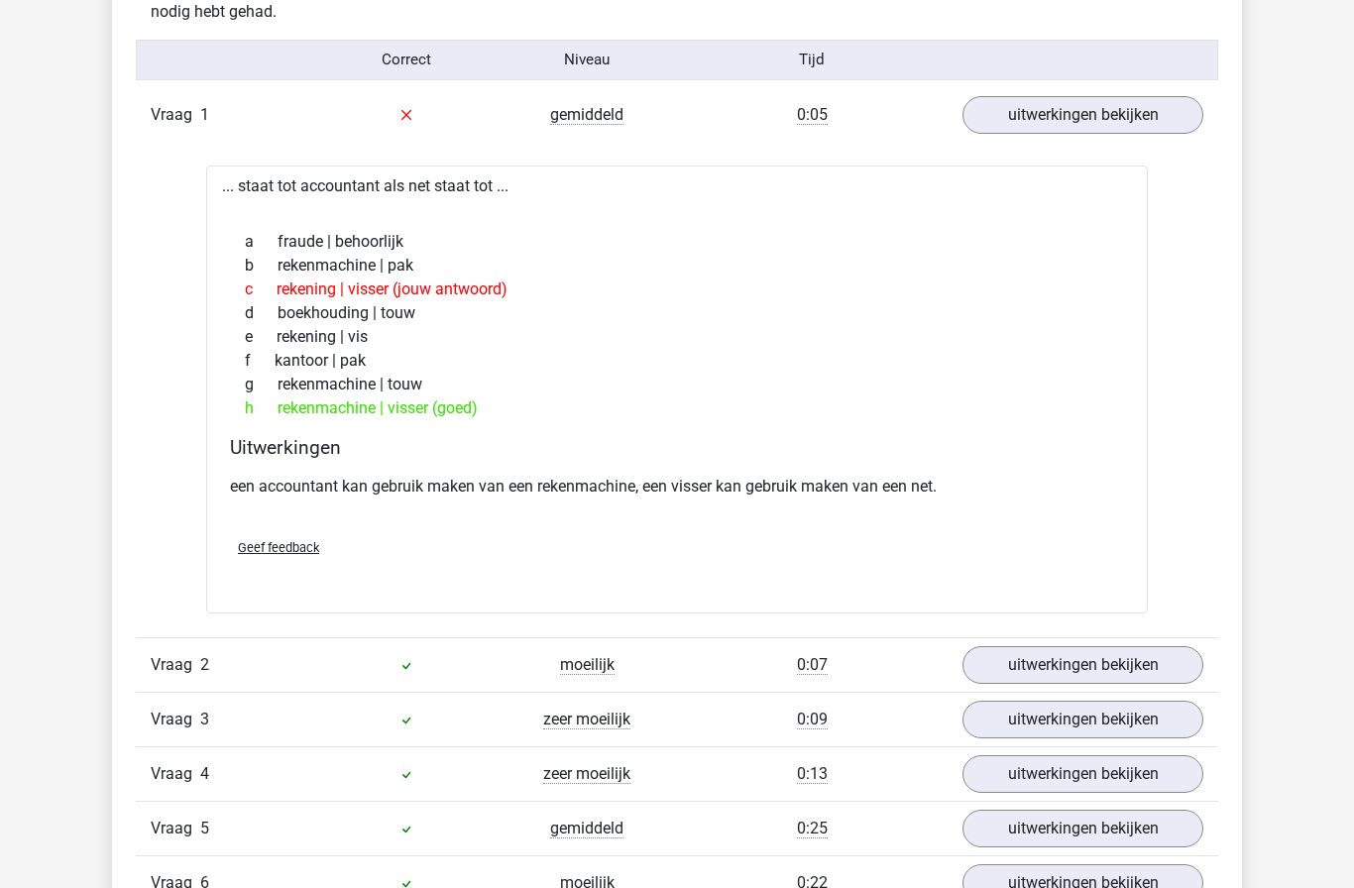
scroll to position [1277, 0]
click at [1098, 101] on link "uitwerkingen bekijken" at bounding box center [1083, 116] width 241 height 38
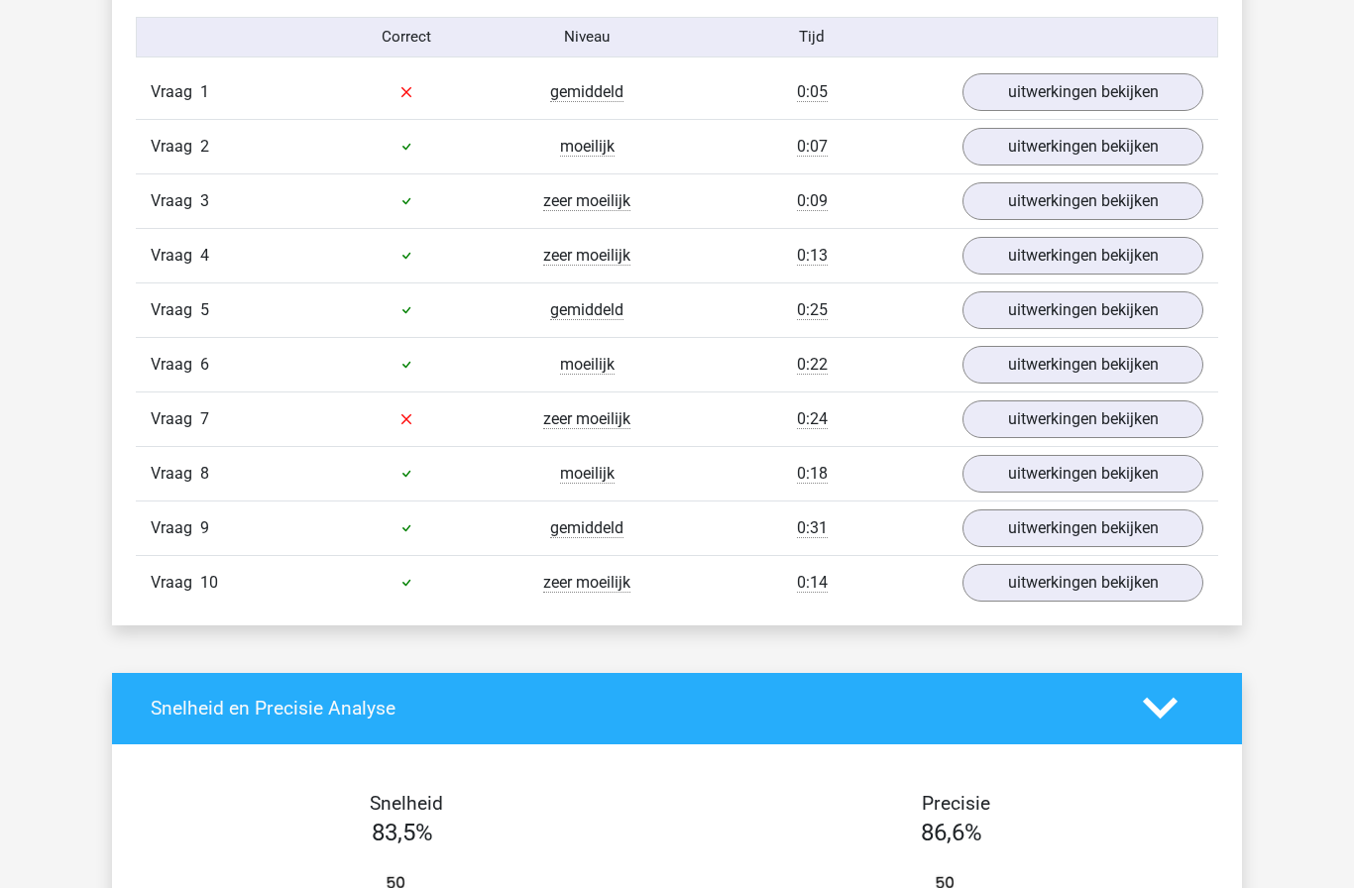
scroll to position [1342, 0]
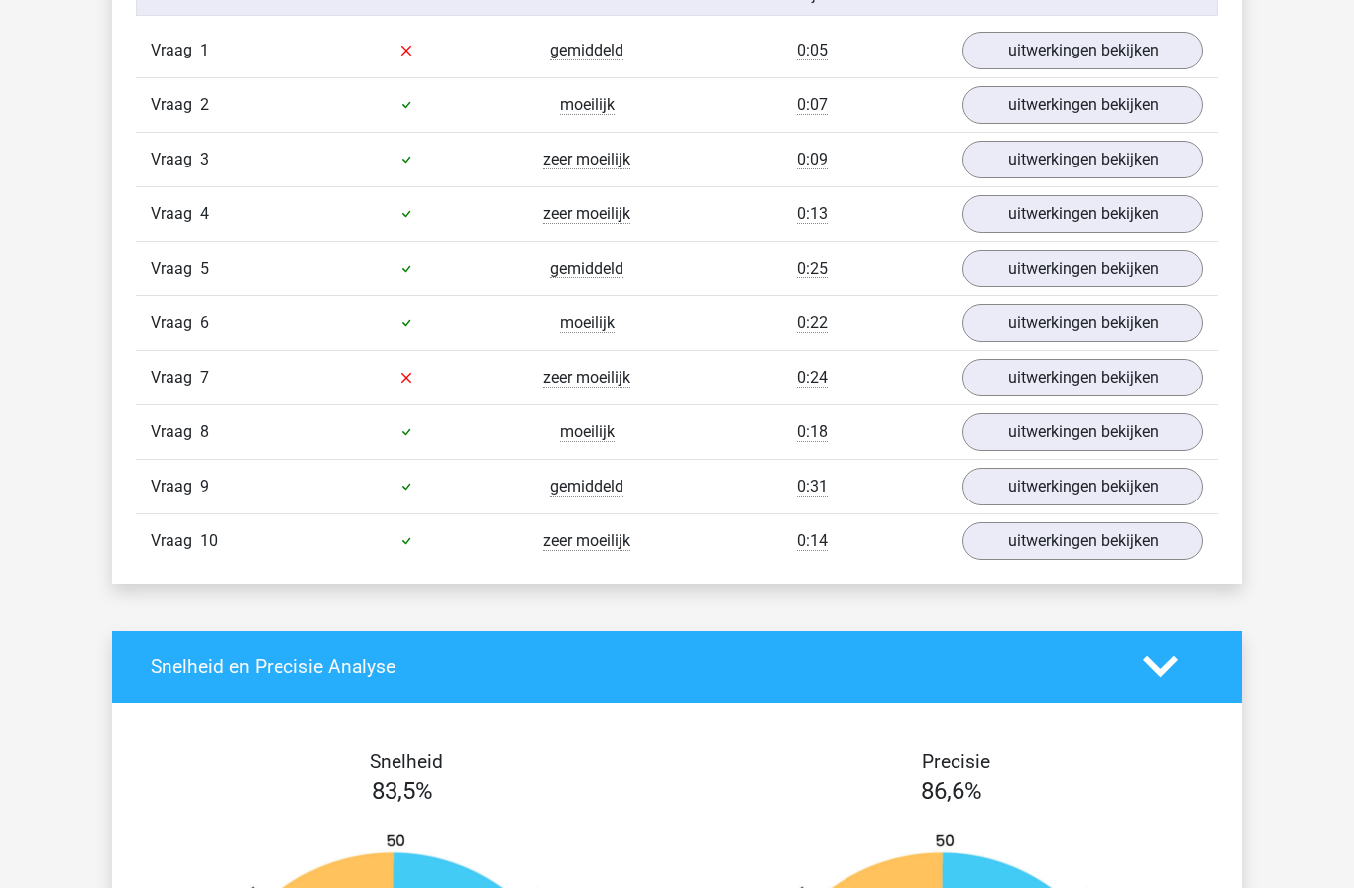
click at [1087, 379] on link "uitwerkingen bekijken" at bounding box center [1083, 378] width 241 height 38
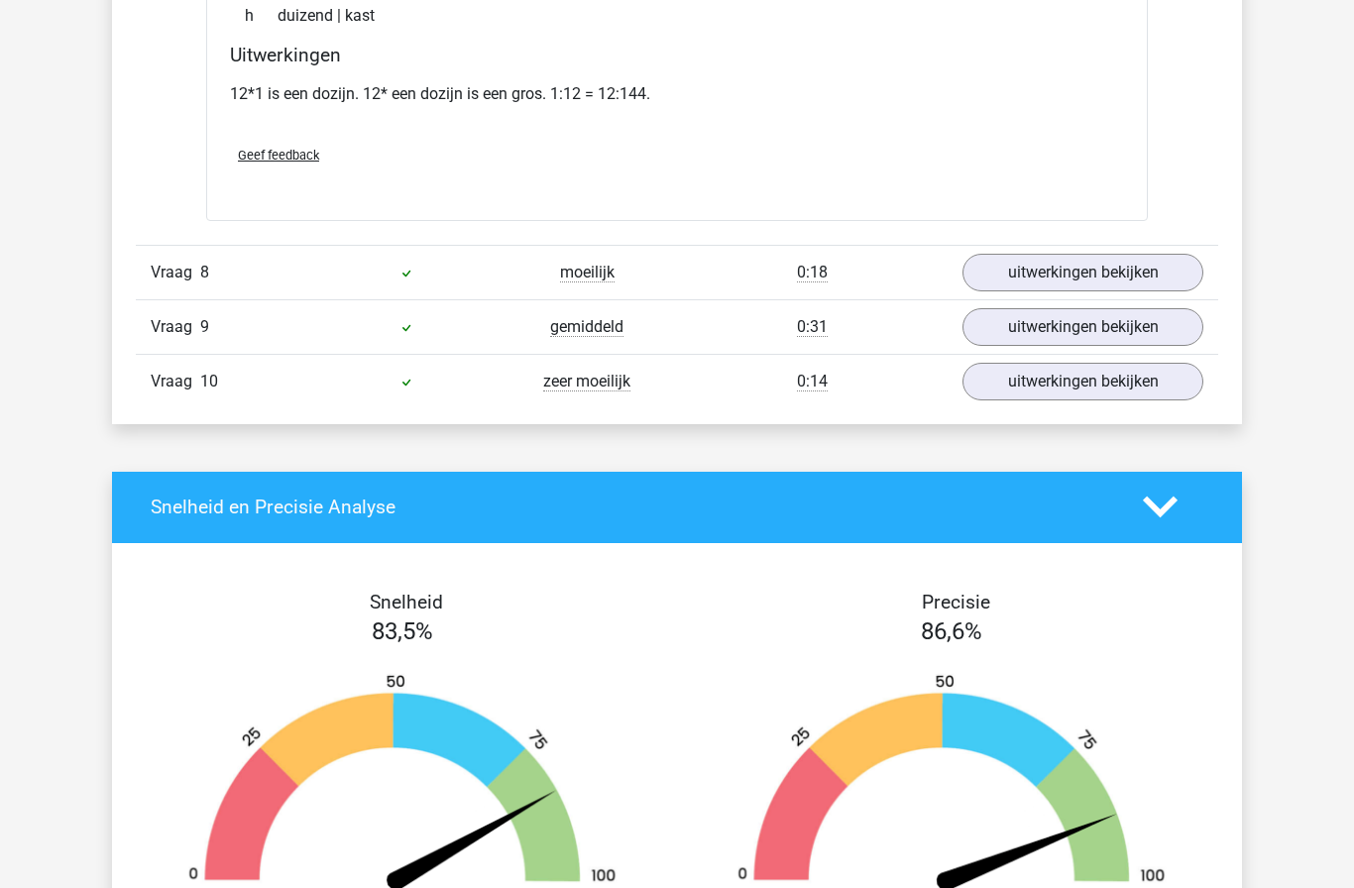
scroll to position [2020, 0]
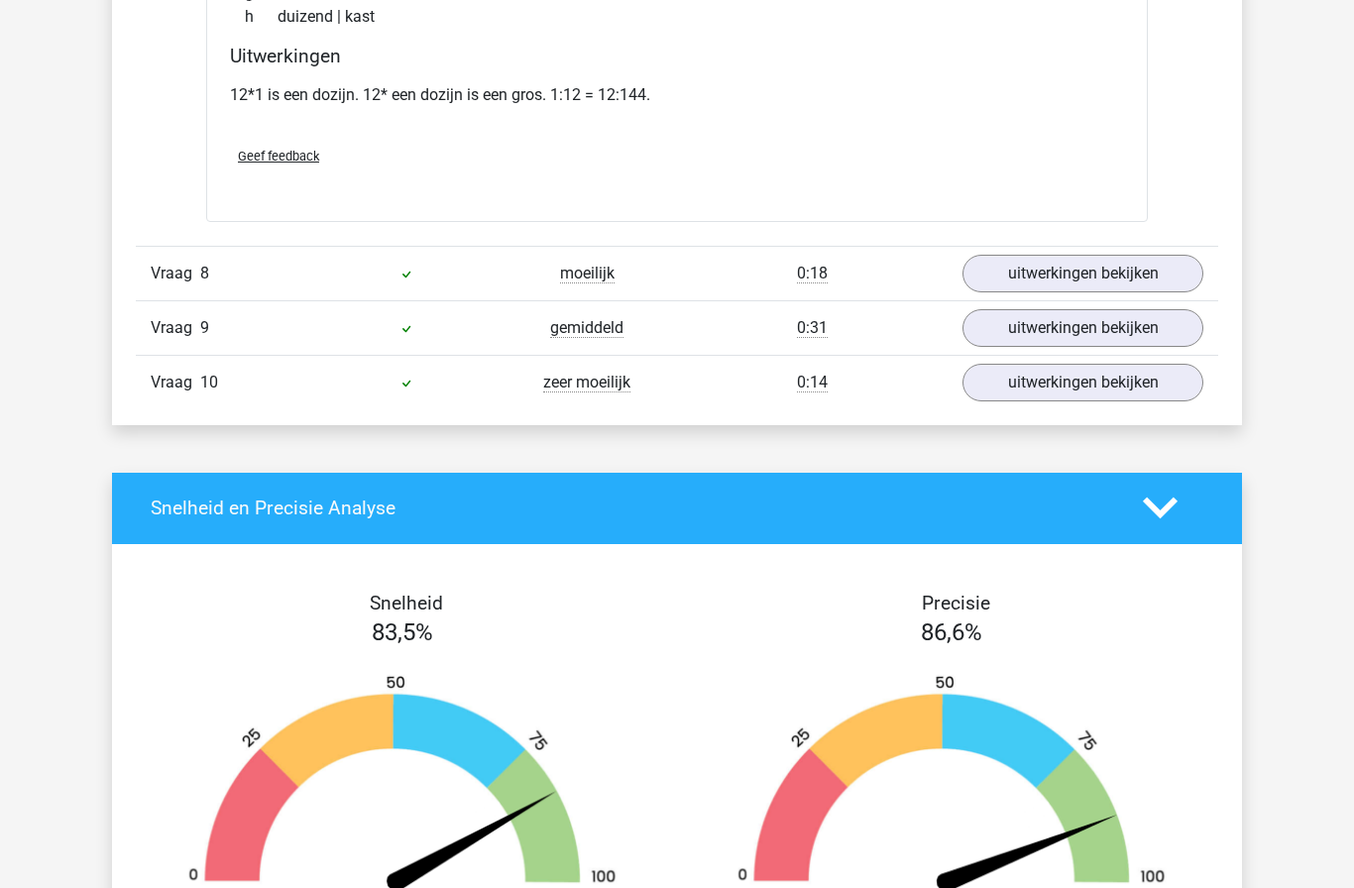
click at [1062, 388] on link "uitwerkingen bekijken" at bounding box center [1083, 383] width 241 height 38
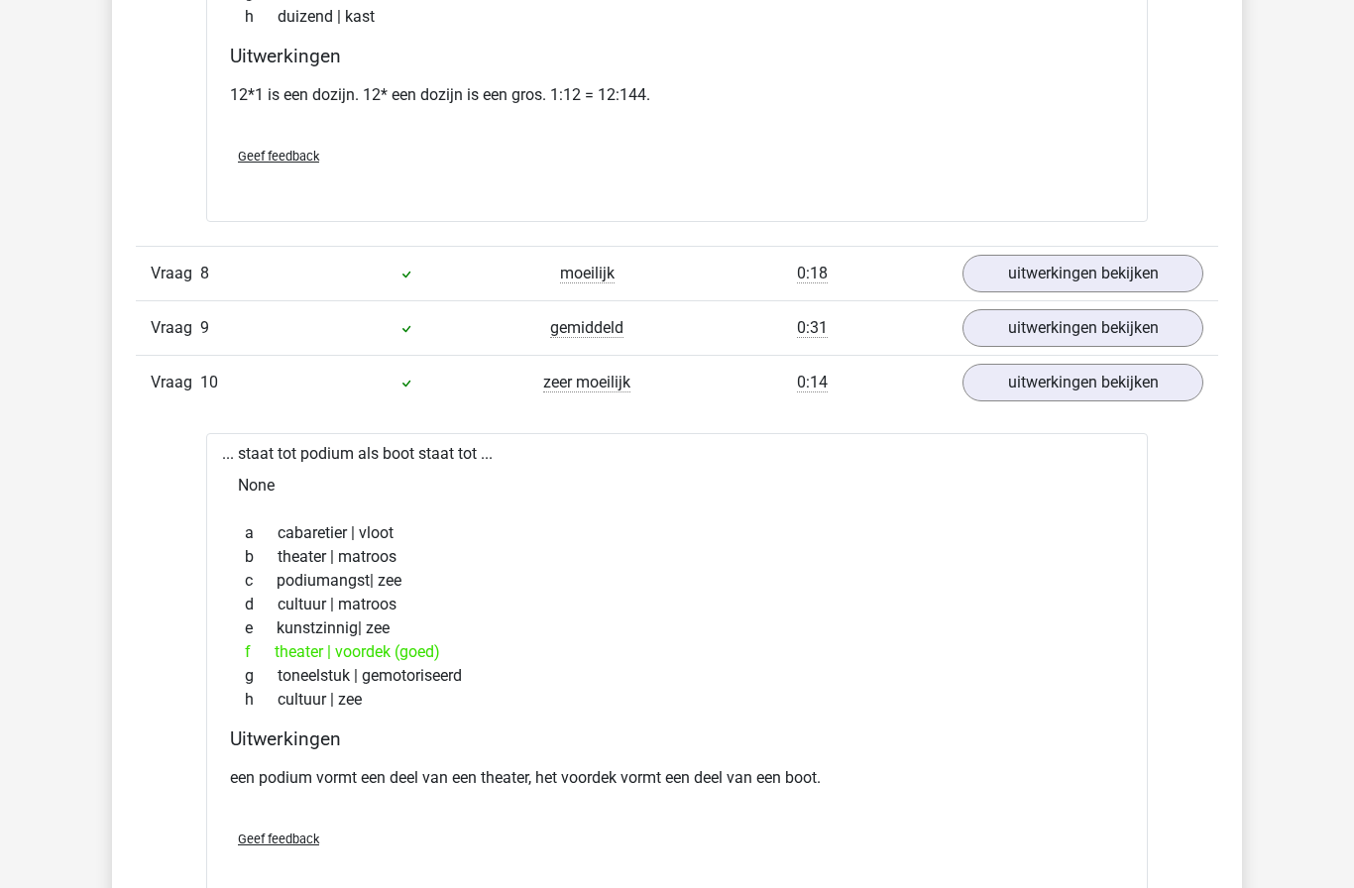
click at [1067, 364] on link "uitwerkingen bekijken" at bounding box center [1083, 383] width 241 height 38
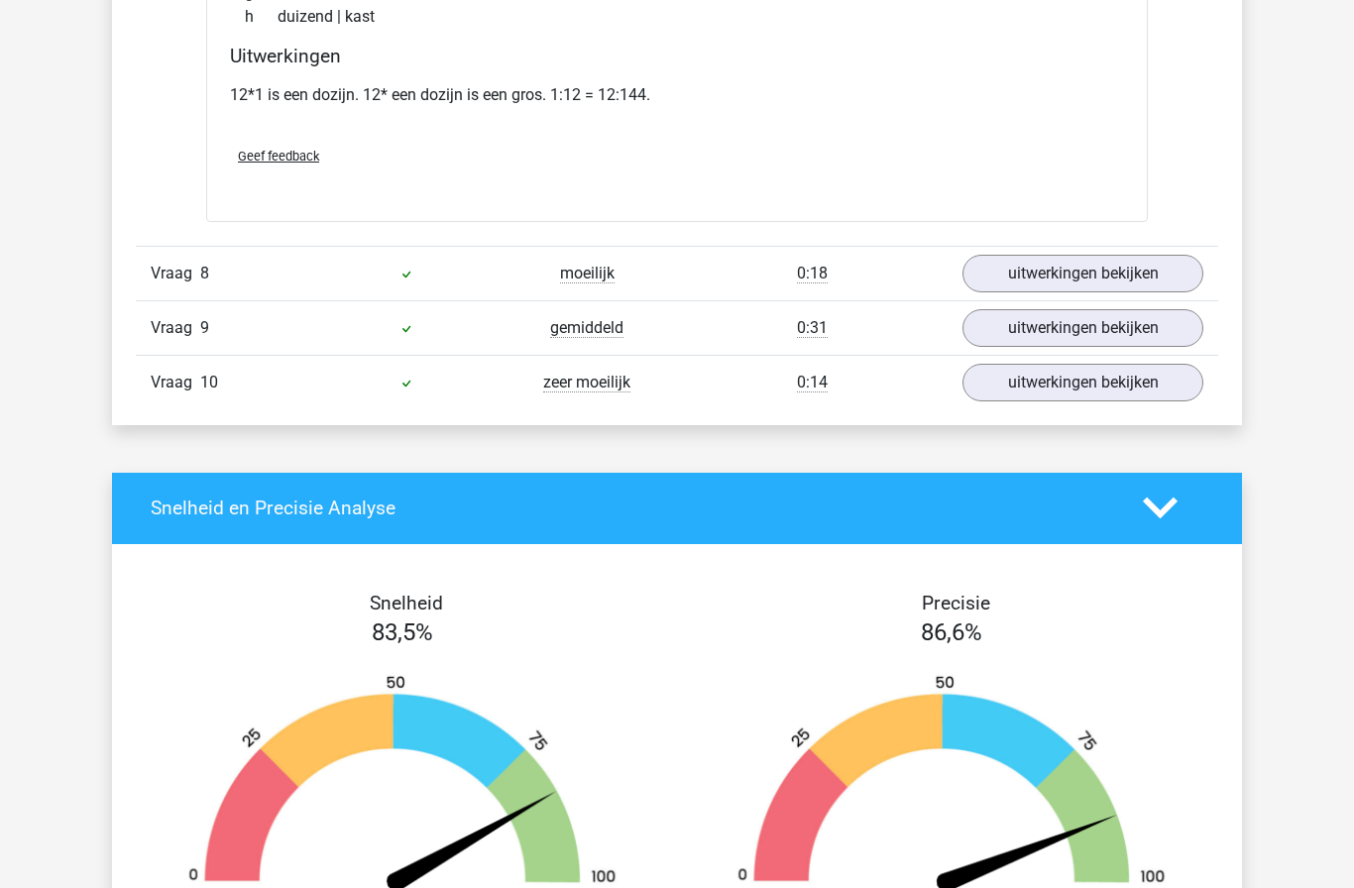
click at [1073, 385] on link "uitwerkingen bekijken" at bounding box center [1083, 383] width 241 height 38
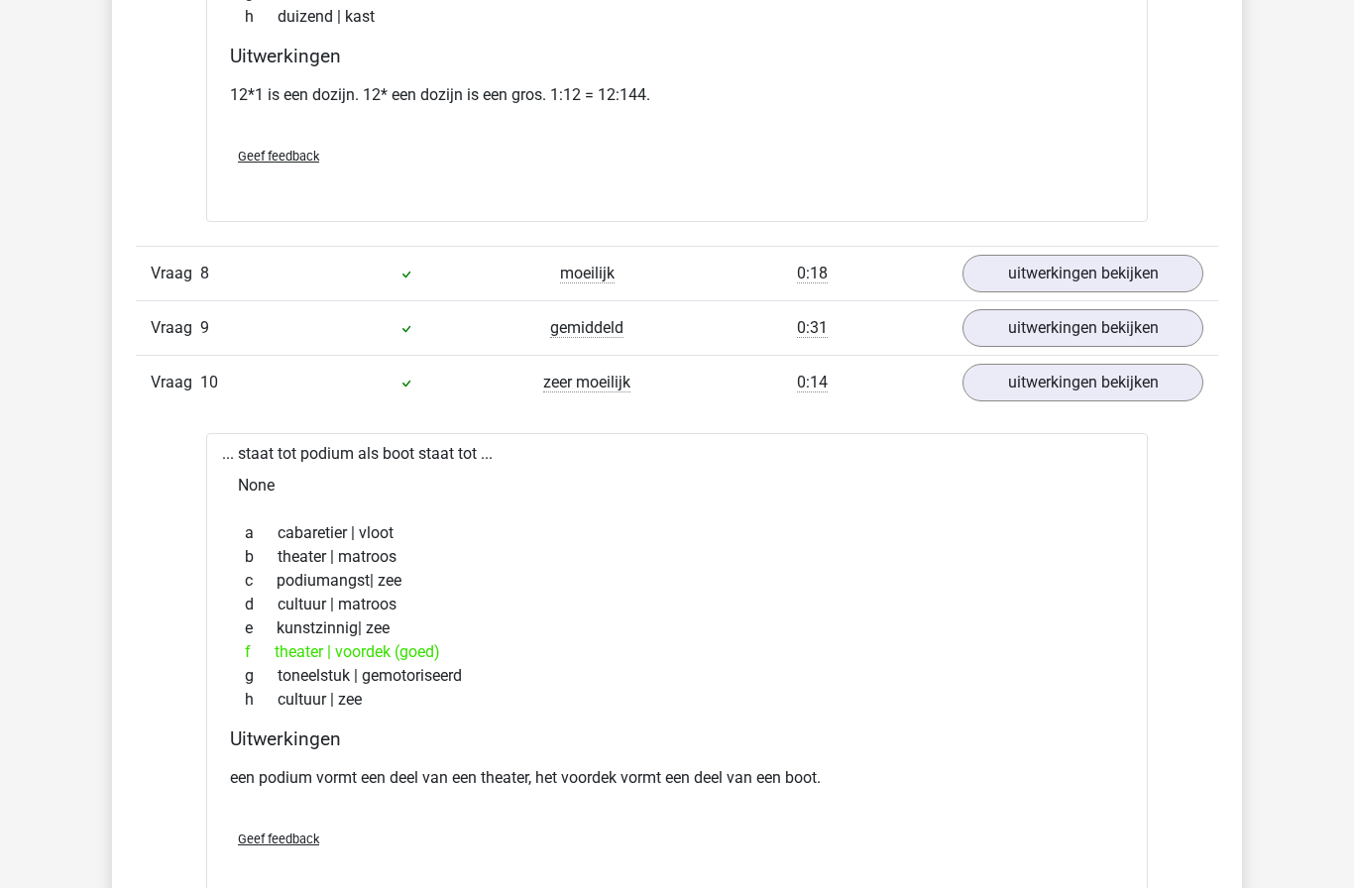
click at [1083, 384] on link "uitwerkingen bekijken" at bounding box center [1083, 383] width 241 height 38
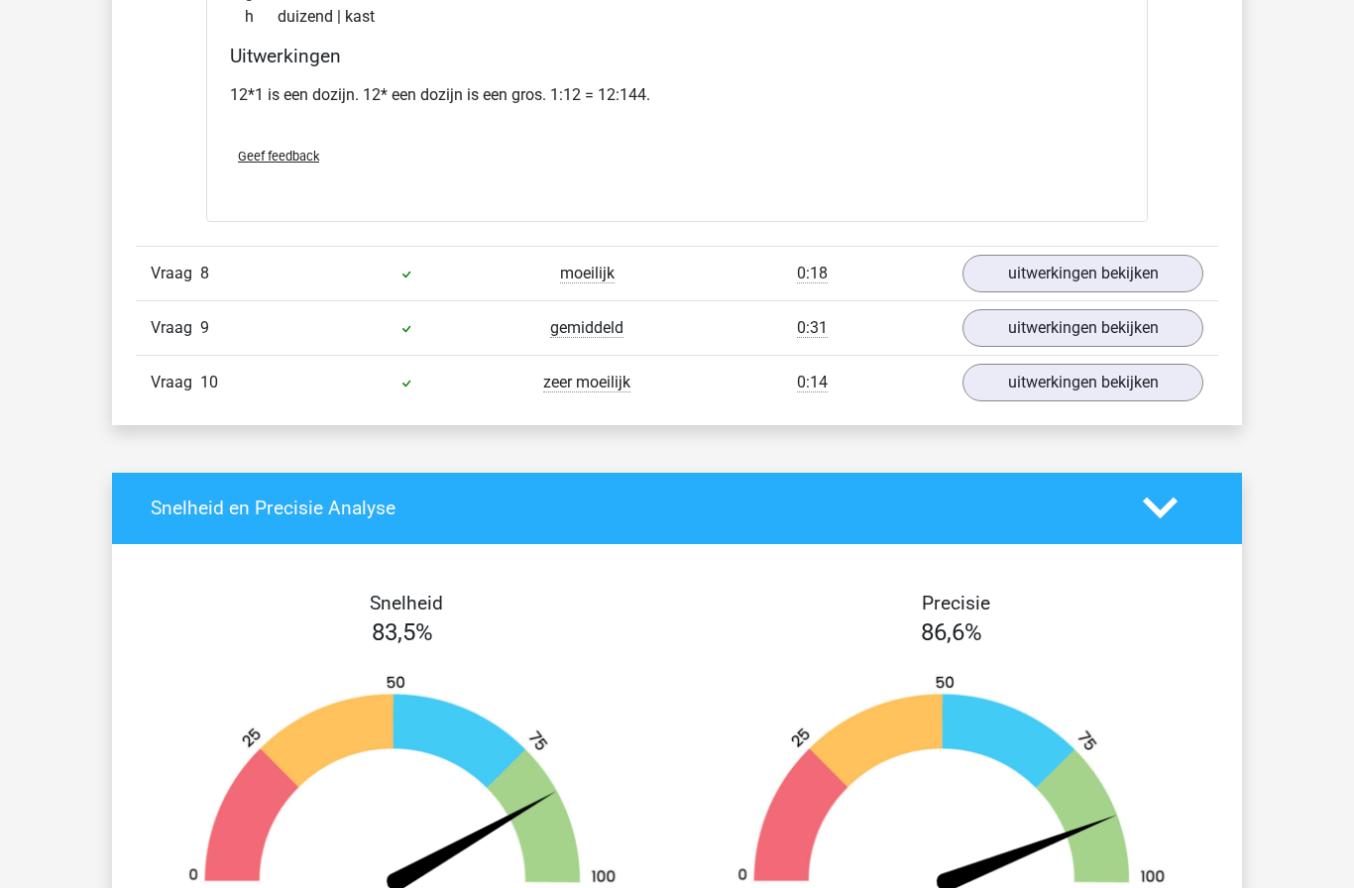
click at [1085, 395] on link "uitwerkingen bekijken" at bounding box center [1083, 383] width 241 height 38
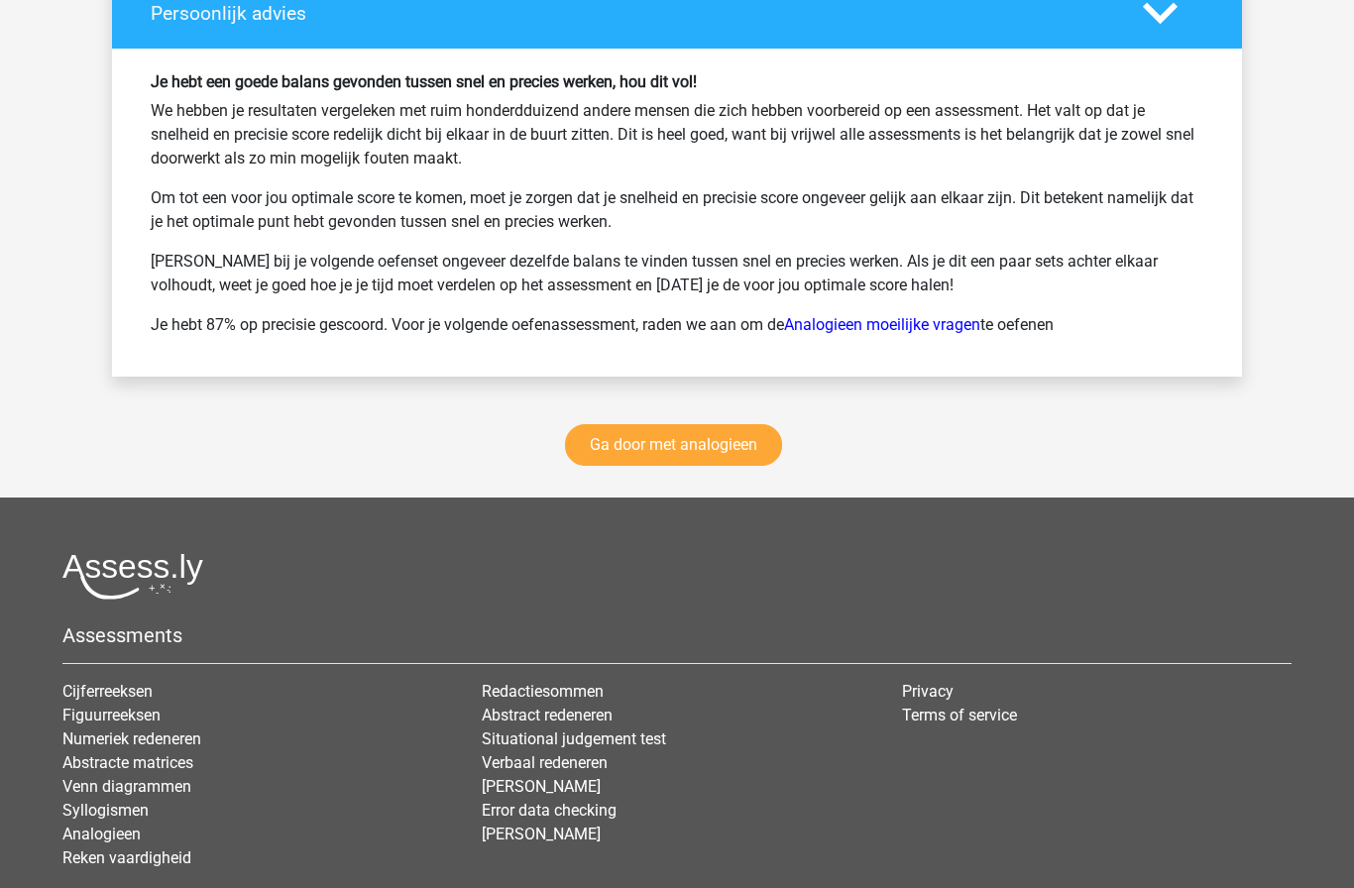
scroll to position [3701, 0]
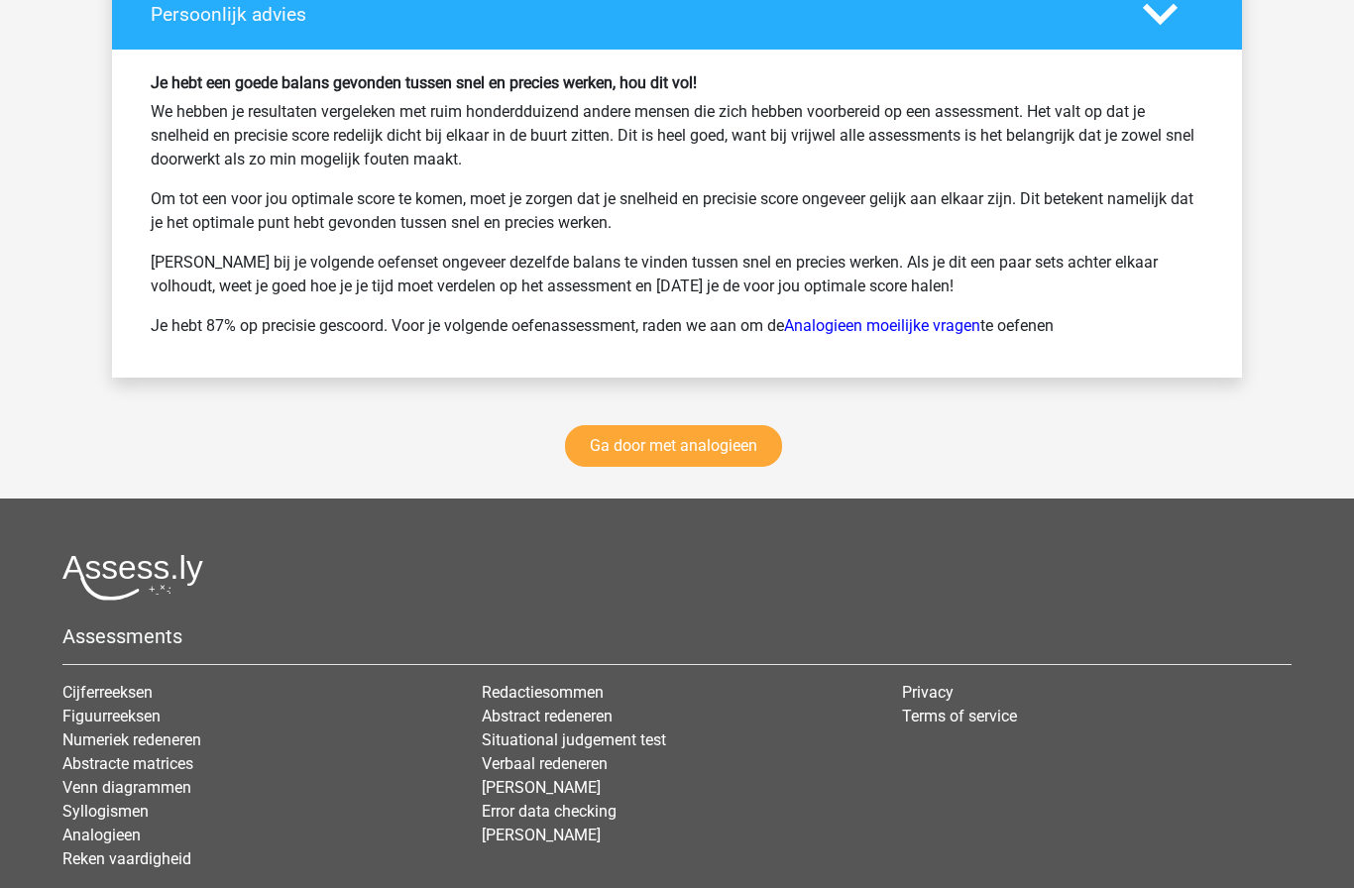
click at [611, 436] on link "Ga door met analogieen" at bounding box center [673, 446] width 217 height 42
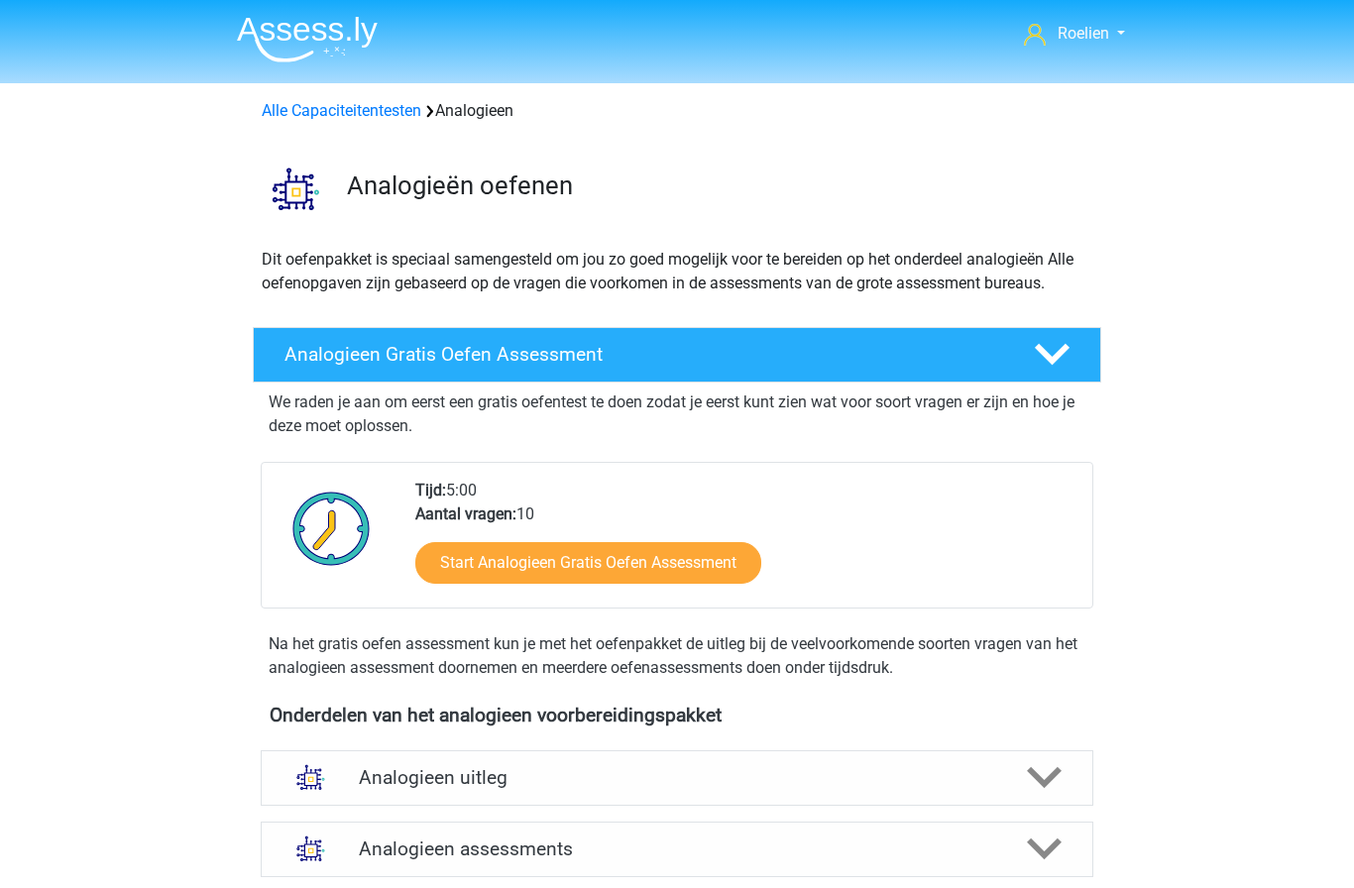
scroll to position [814, 0]
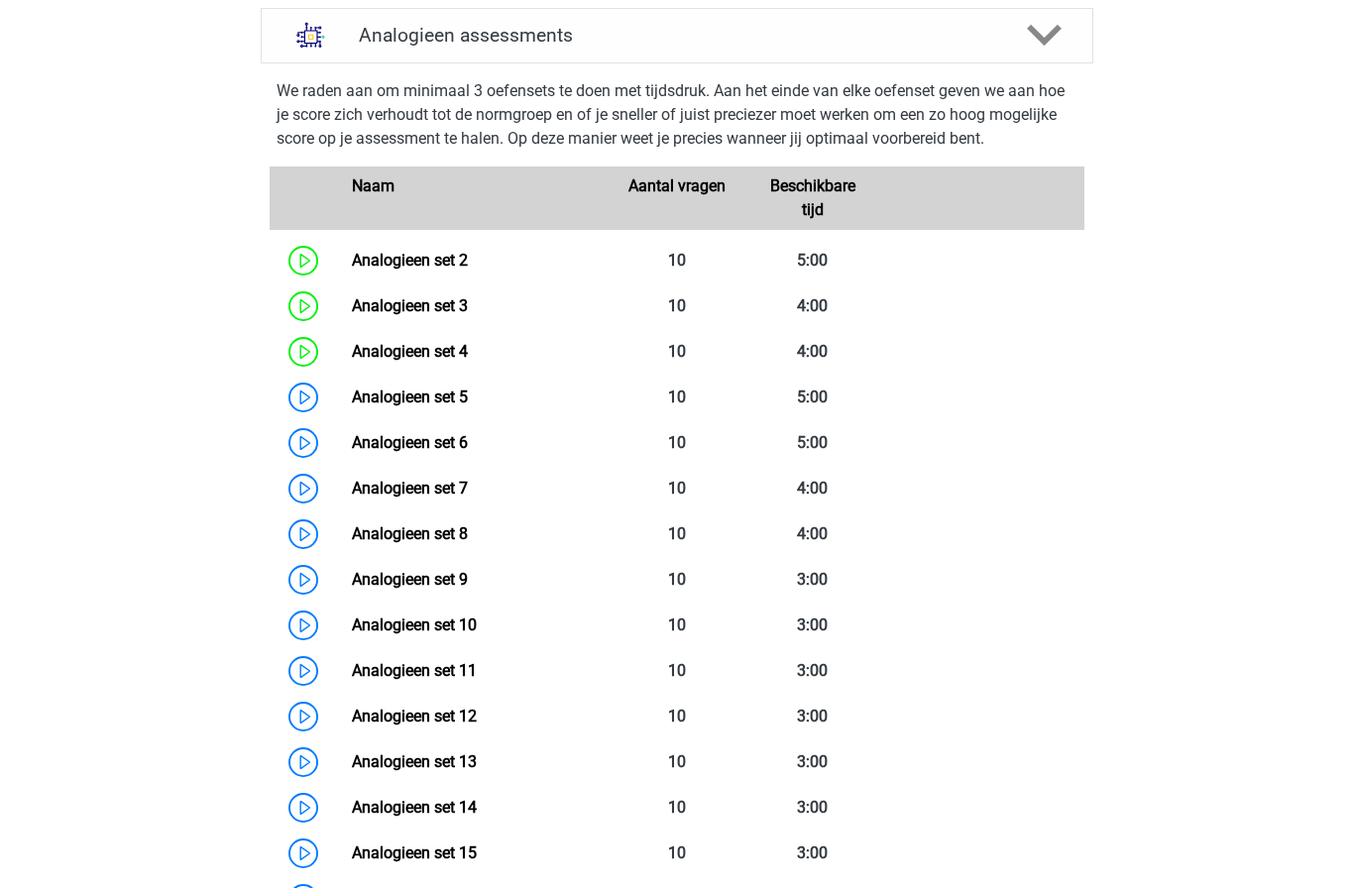
click at [352, 394] on link "Analogieen set 5" at bounding box center [410, 397] width 116 height 19
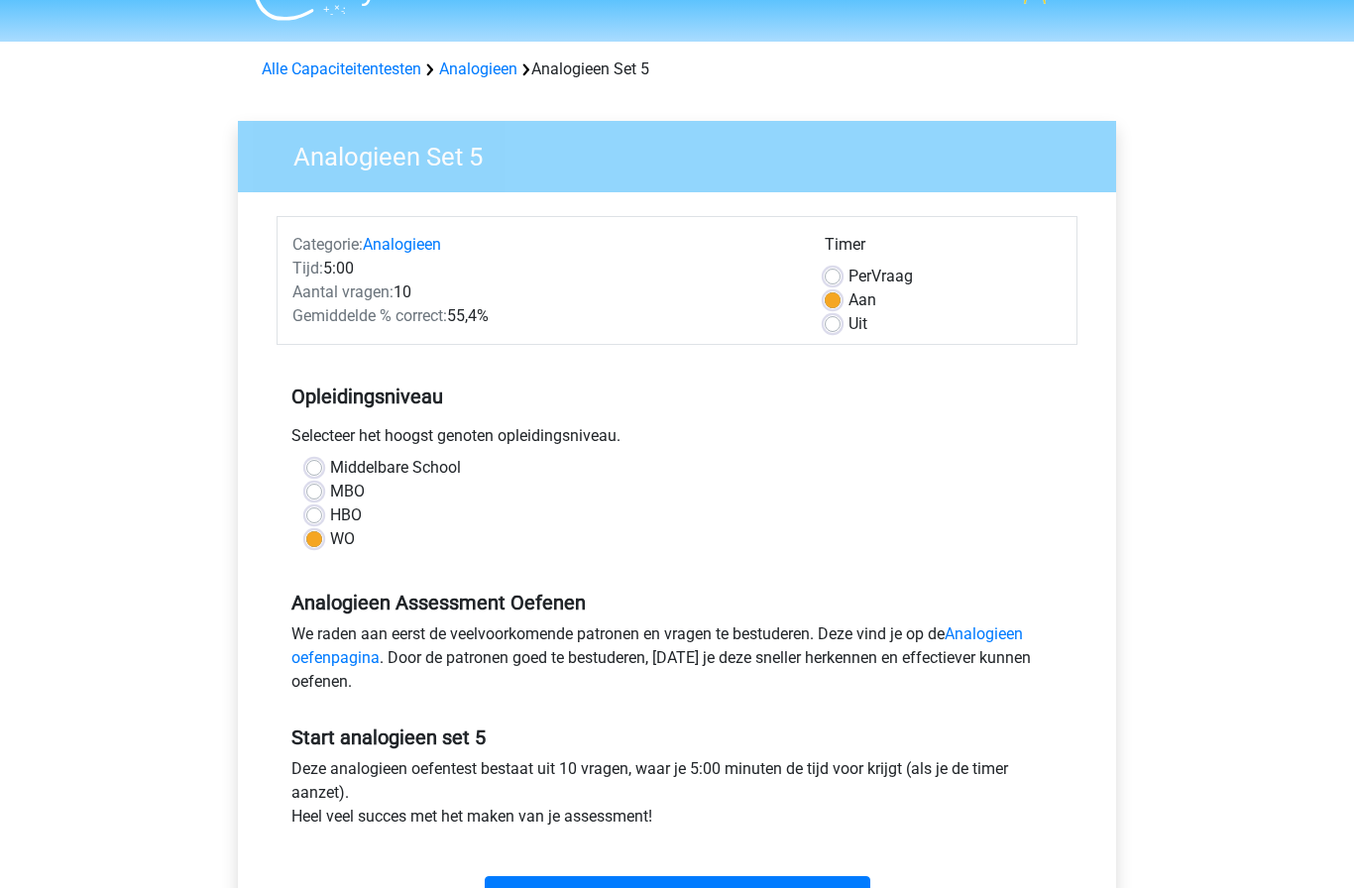
scroll to position [46, 0]
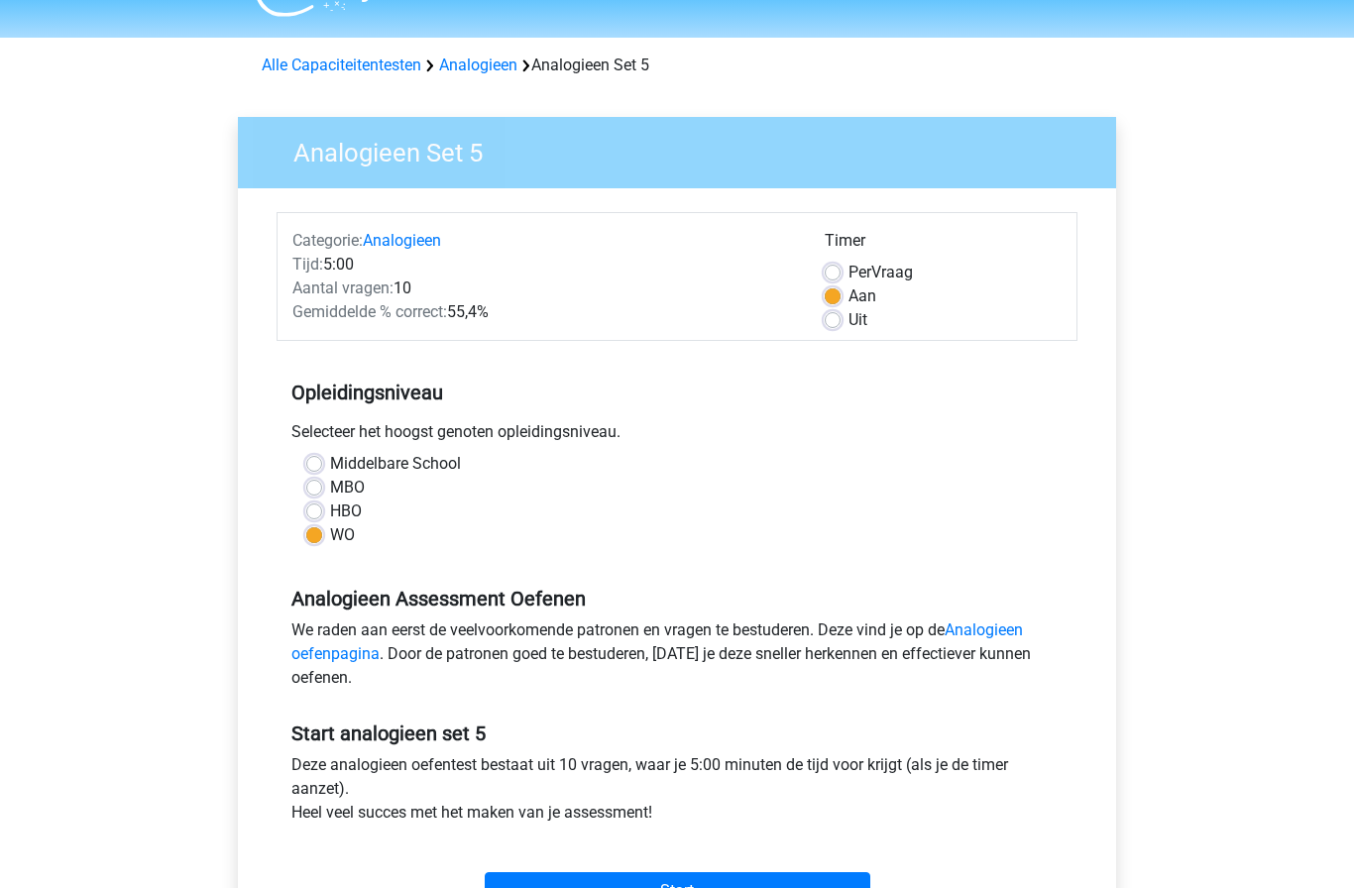
click at [860, 324] on label "Uit" at bounding box center [858, 320] width 19 height 24
click at [841, 324] on input "Uit" at bounding box center [833, 318] width 16 height 20
radio input "true"
click at [661, 881] on input "Start" at bounding box center [678, 891] width 386 height 38
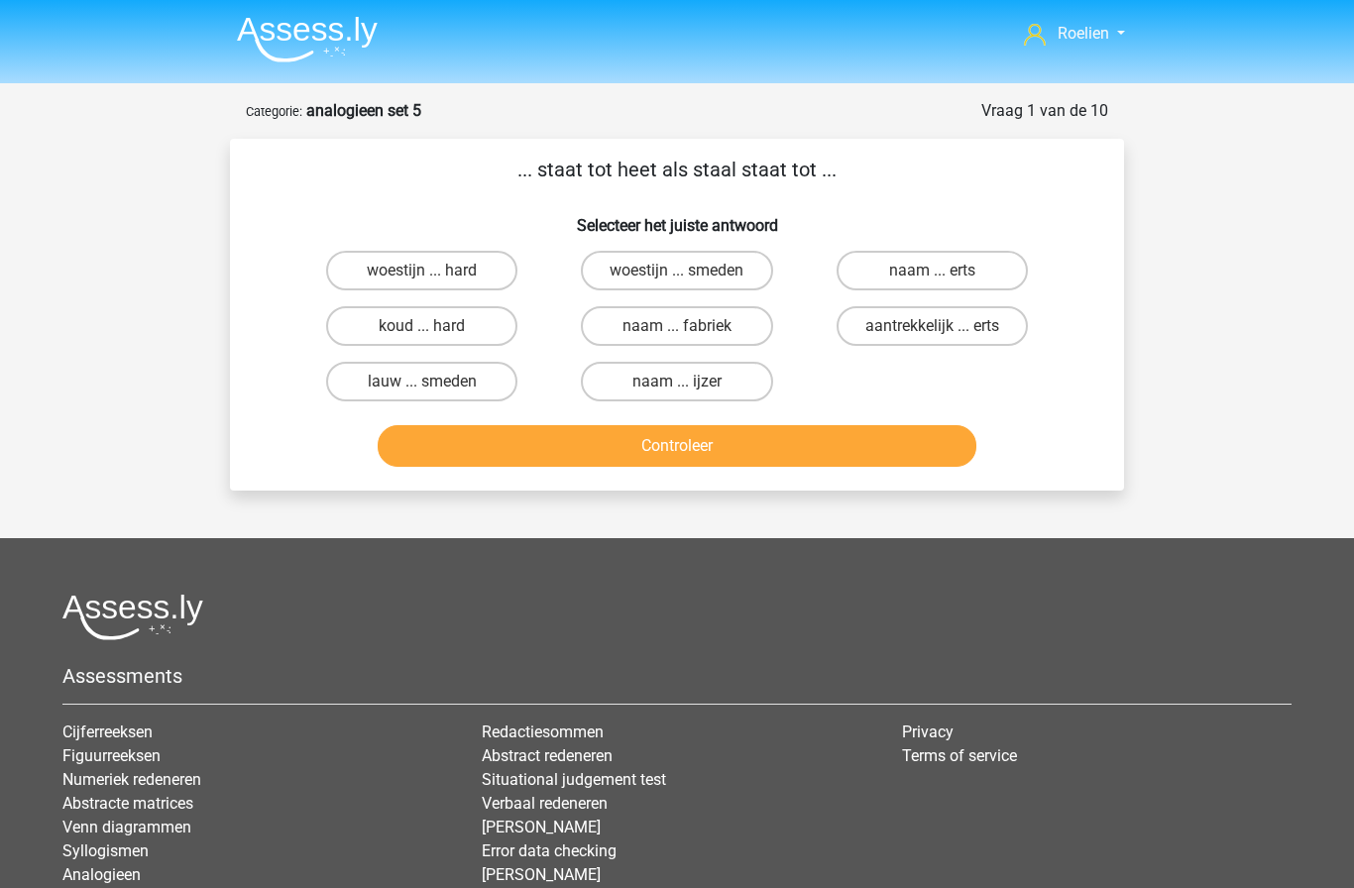
click at [481, 275] on label "woestijn ... hard" at bounding box center [421, 271] width 191 height 40
click at [435, 275] on input "woestijn ... hard" at bounding box center [428, 277] width 13 height 13
radio input "true"
click at [743, 444] on button "Controleer" at bounding box center [678, 446] width 600 height 42
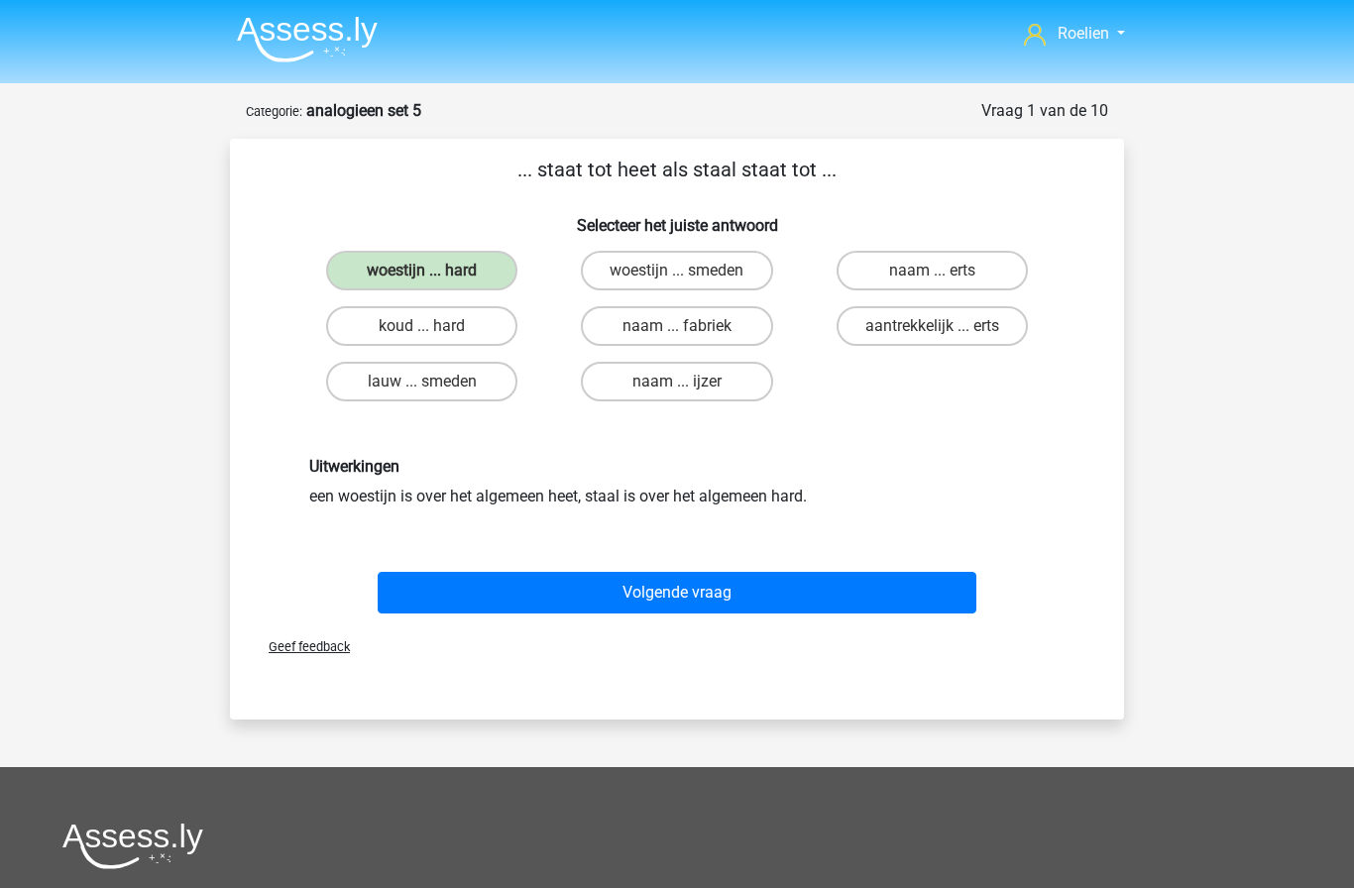
click at [727, 595] on button "Volgende vraag" at bounding box center [678, 593] width 600 height 42
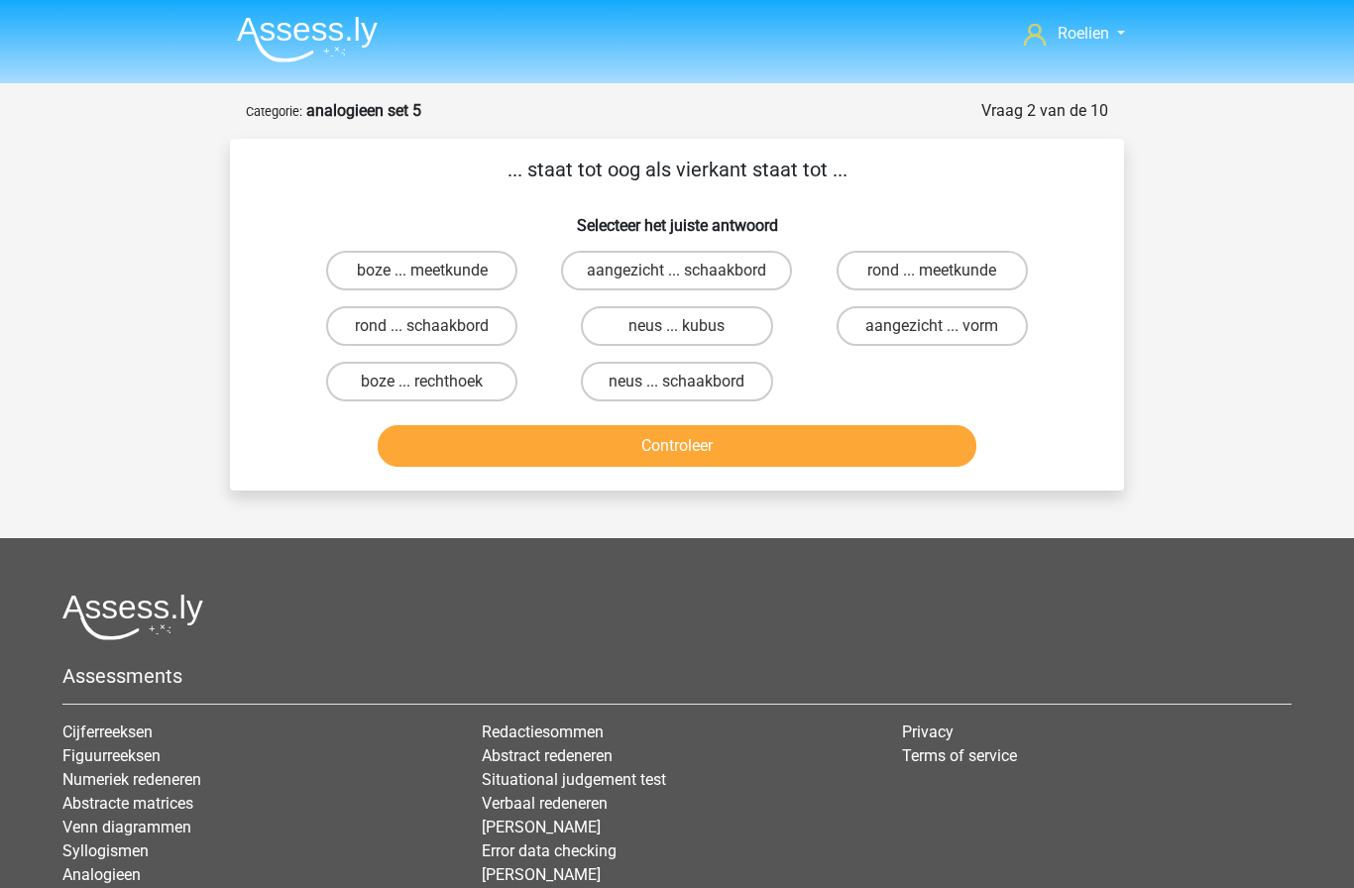
scroll to position [99, 0]
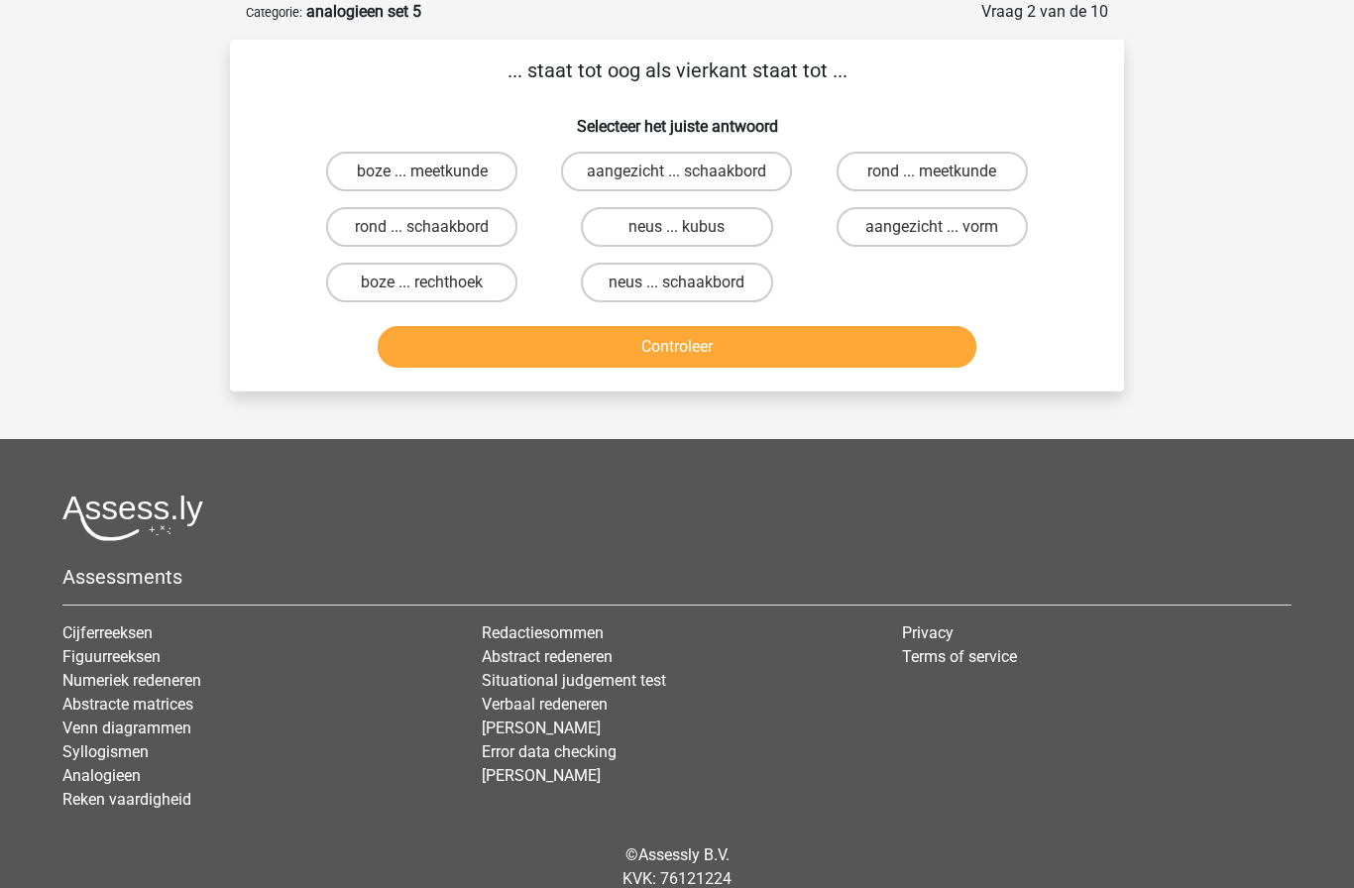
click at [355, 237] on label "rond ... schaakbord" at bounding box center [421, 227] width 191 height 40
click at [422, 237] on input "rond ... schaakbord" at bounding box center [428, 233] width 13 height 13
radio input "true"
click at [567, 354] on button "Controleer" at bounding box center [678, 347] width 600 height 42
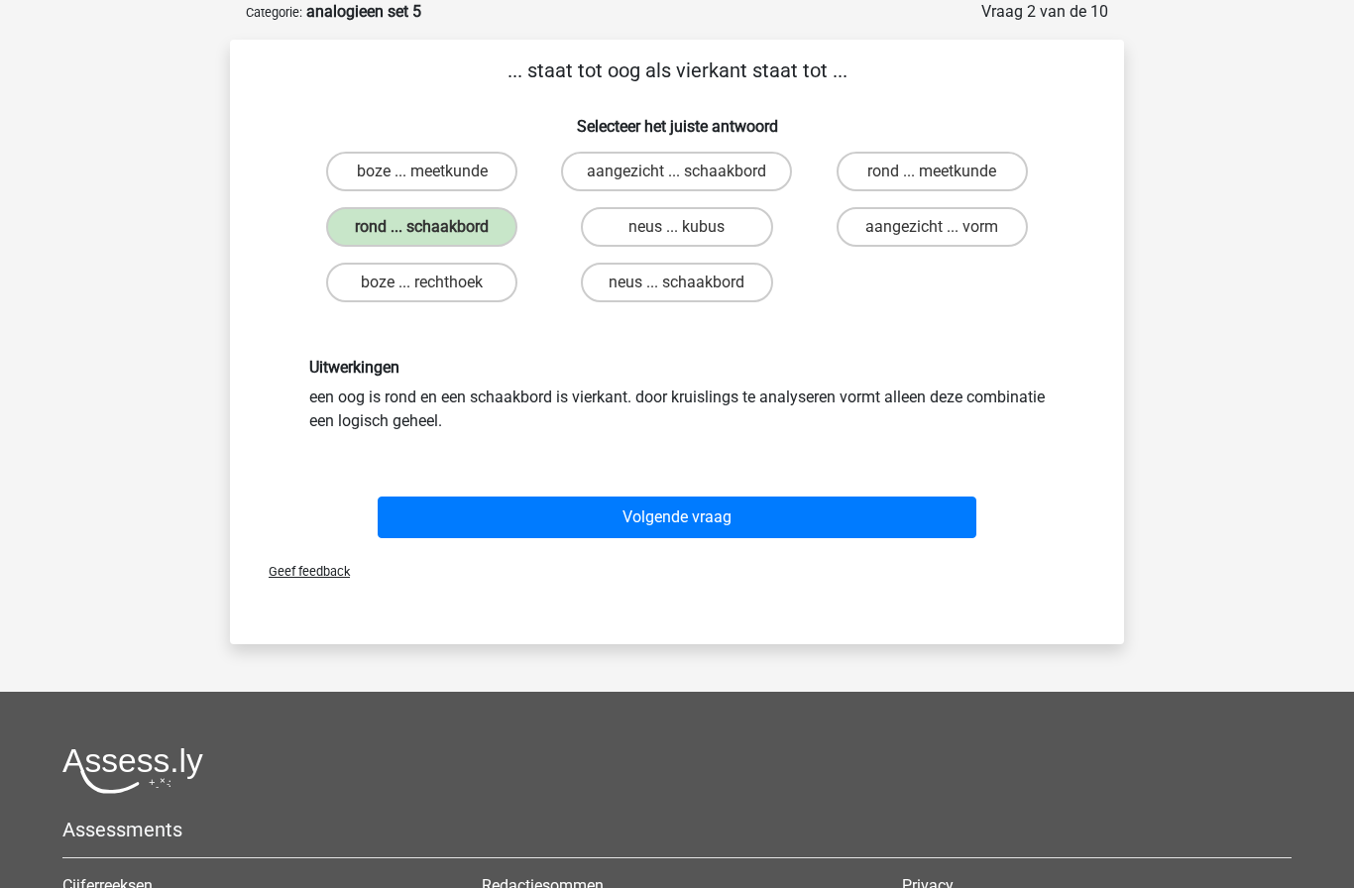
click at [642, 517] on button "Volgende vraag" at bounding box center [678, 518] width 600 height 42
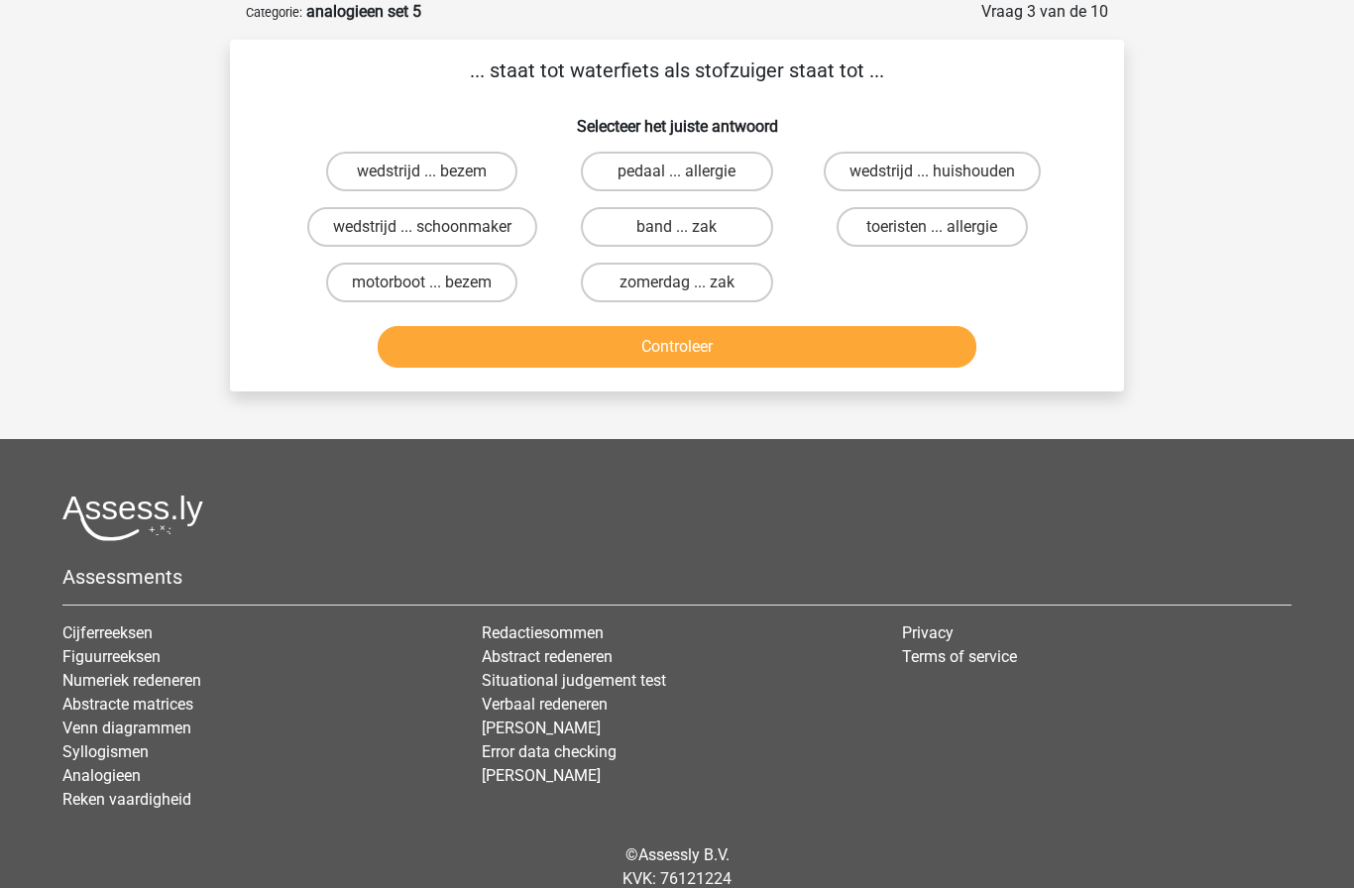
click at [338, 285] on label "motorboot ... bezem" at bounding box center [421, 283] width 191 height 40
click at [422, 285] on input "motorboot ... bezem" at bounding box center [428, 289] width 13 height 13
radio input "true"
click at [741, 346] on button "Controleer" at bounding box center [678, 347] width 600 height 42
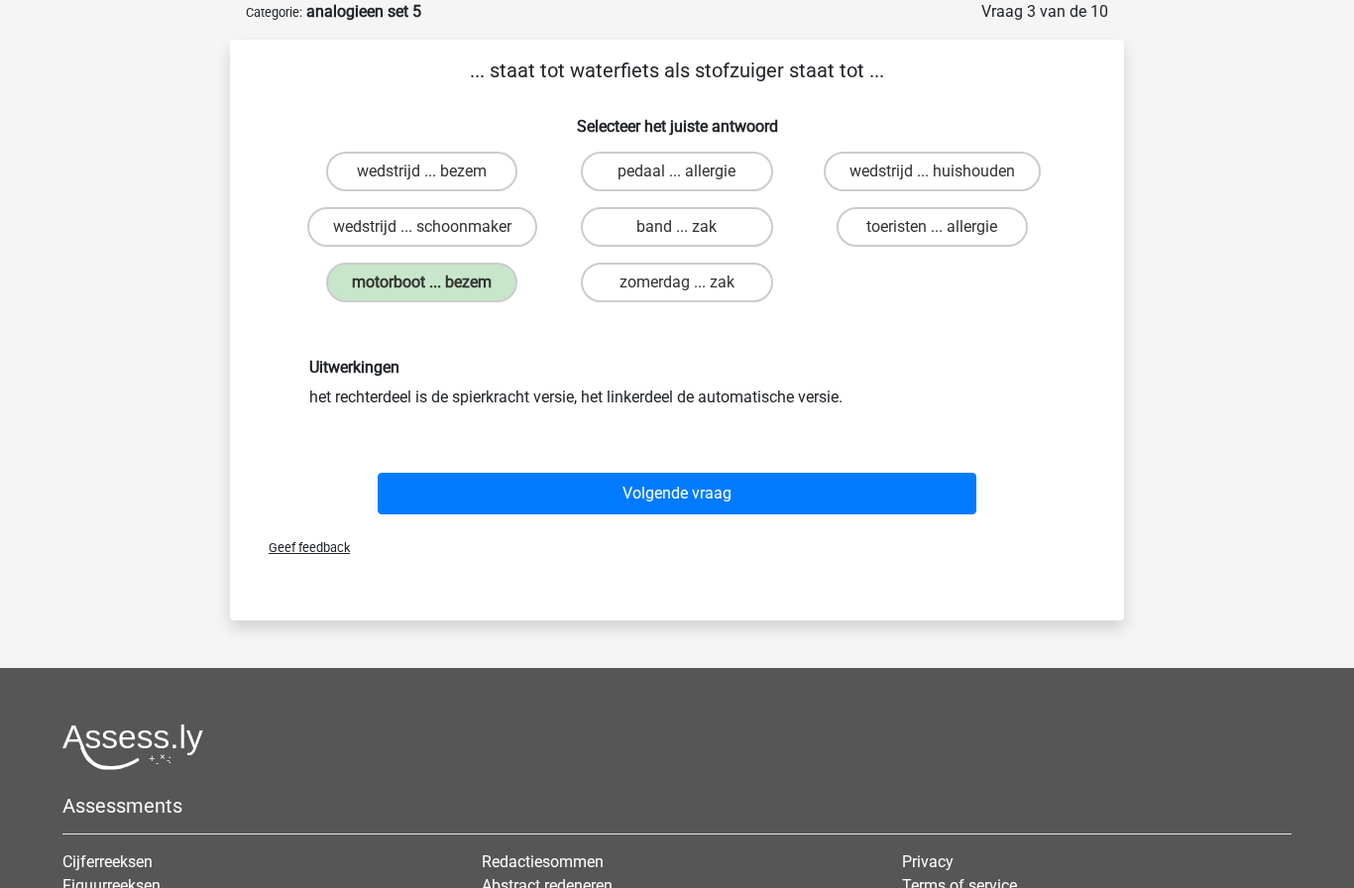
click at [696, 497] on button "Volgende vraag" at bounding box center [678, 494] width 600 height 42
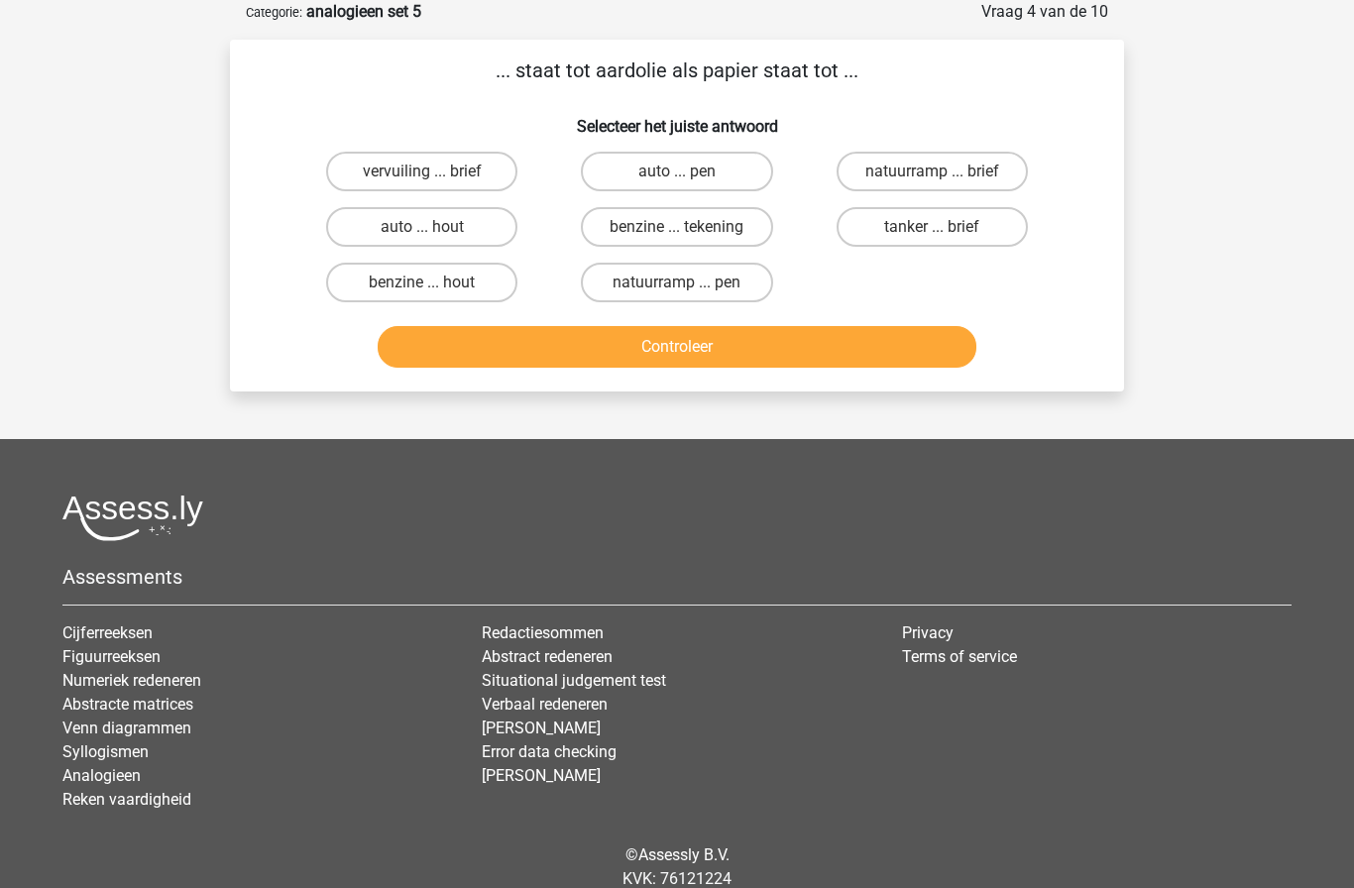
click at [380, 281] on label "benzine ... hout" at bounding box center [421, 283] width 191 height 40
click at [422, 283] on input "benzine ... hout" at bounding box center [428, 289] width 13 height 13
radio input "true"
click at [435, 340] on button "Controleer" at bounding box center [678, 347] width 600 height 42
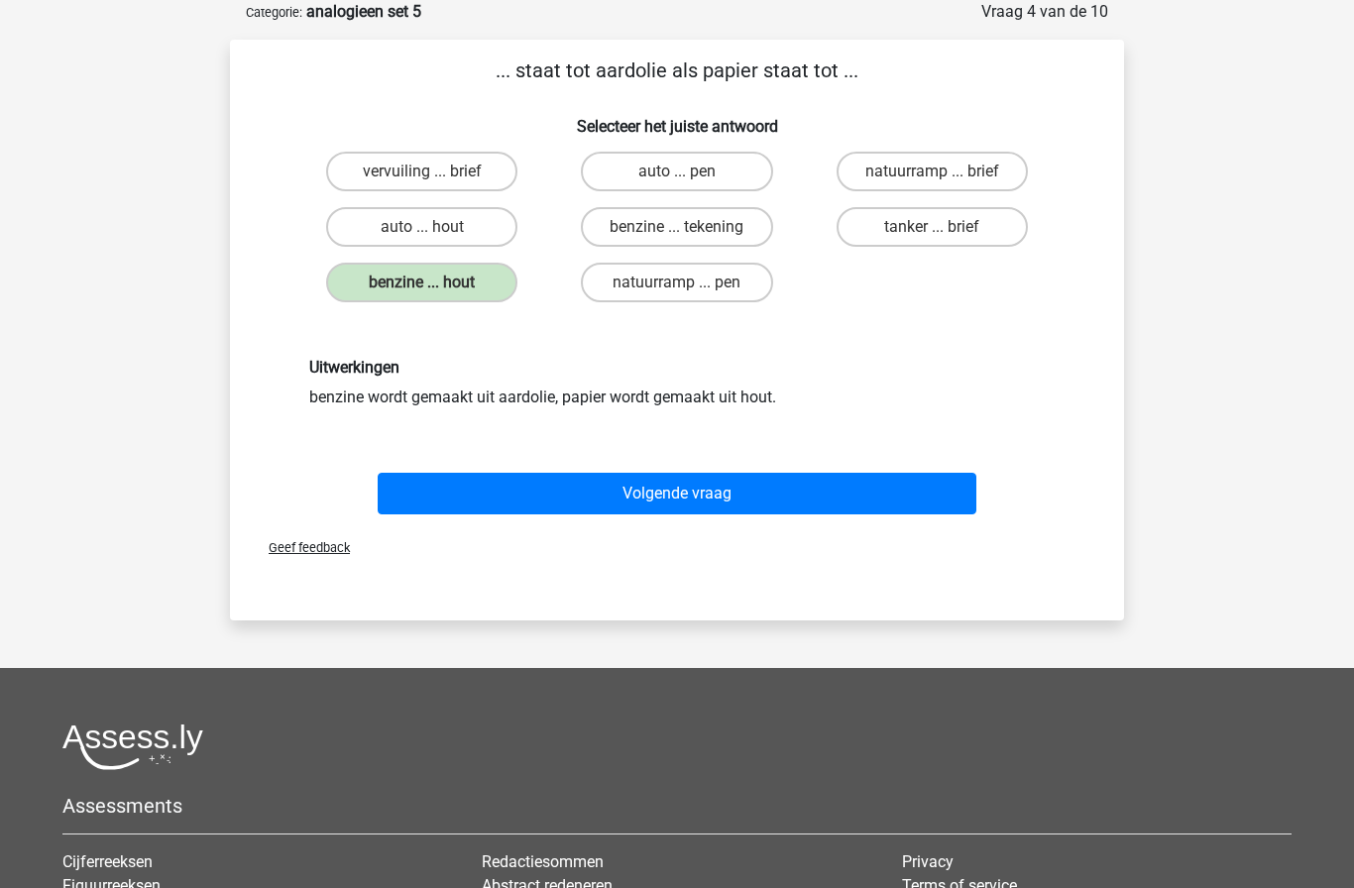
click at [475, 503] on button "Volgende vraag" at bounding box center [678, 494] width 600 height 42
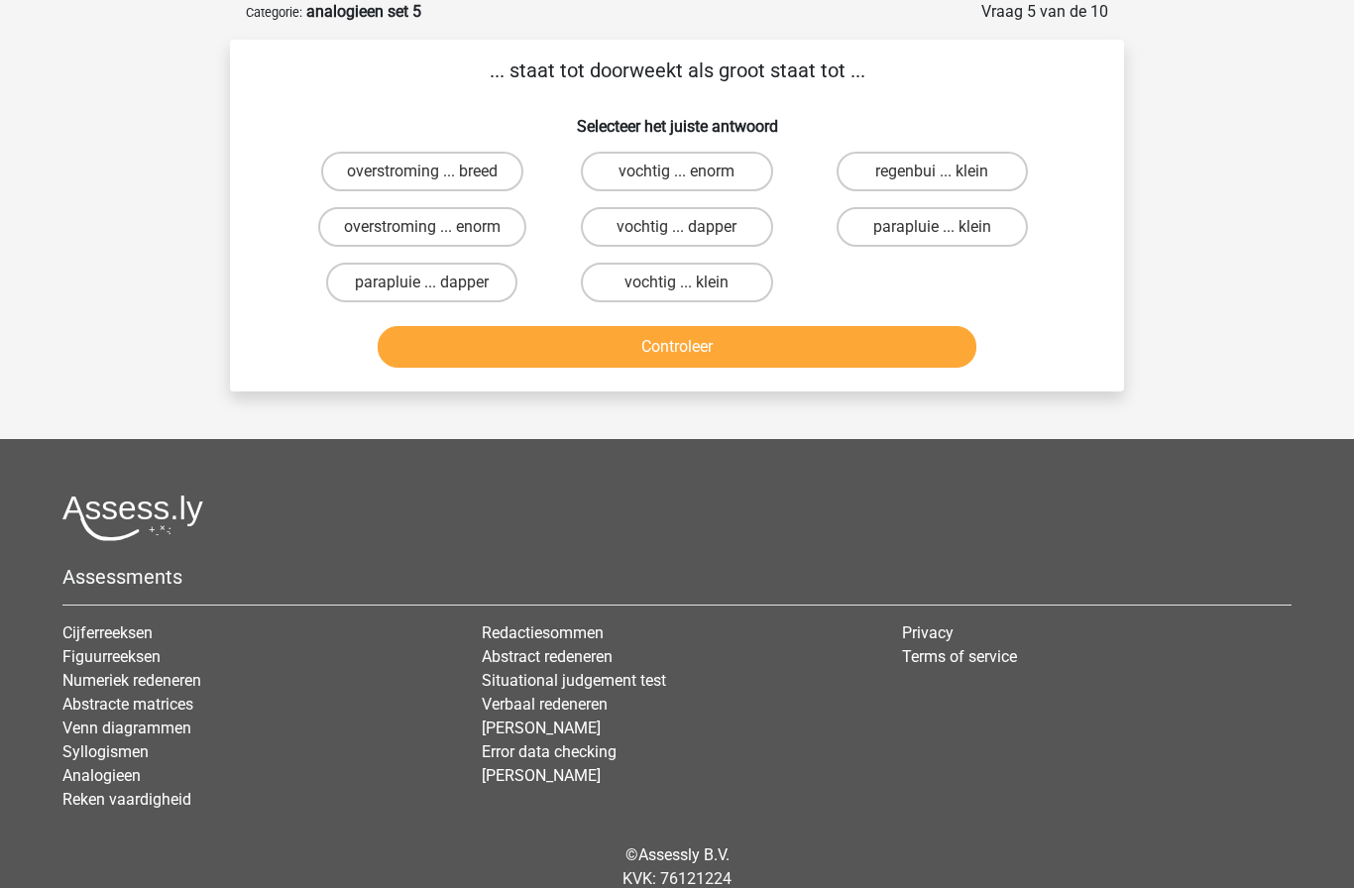
click at [741, 177] on label "vochtig ... enorm" at bounding box center [676, 172] width 191 height 40
click at [690, 177] on input "vochtig ... enorm" at bounding box center [683, 177] width 13 height 13
radio input "true"
click at [530, 368] on button "Controleer" at bounding box center [678, 347] width 600 height 42
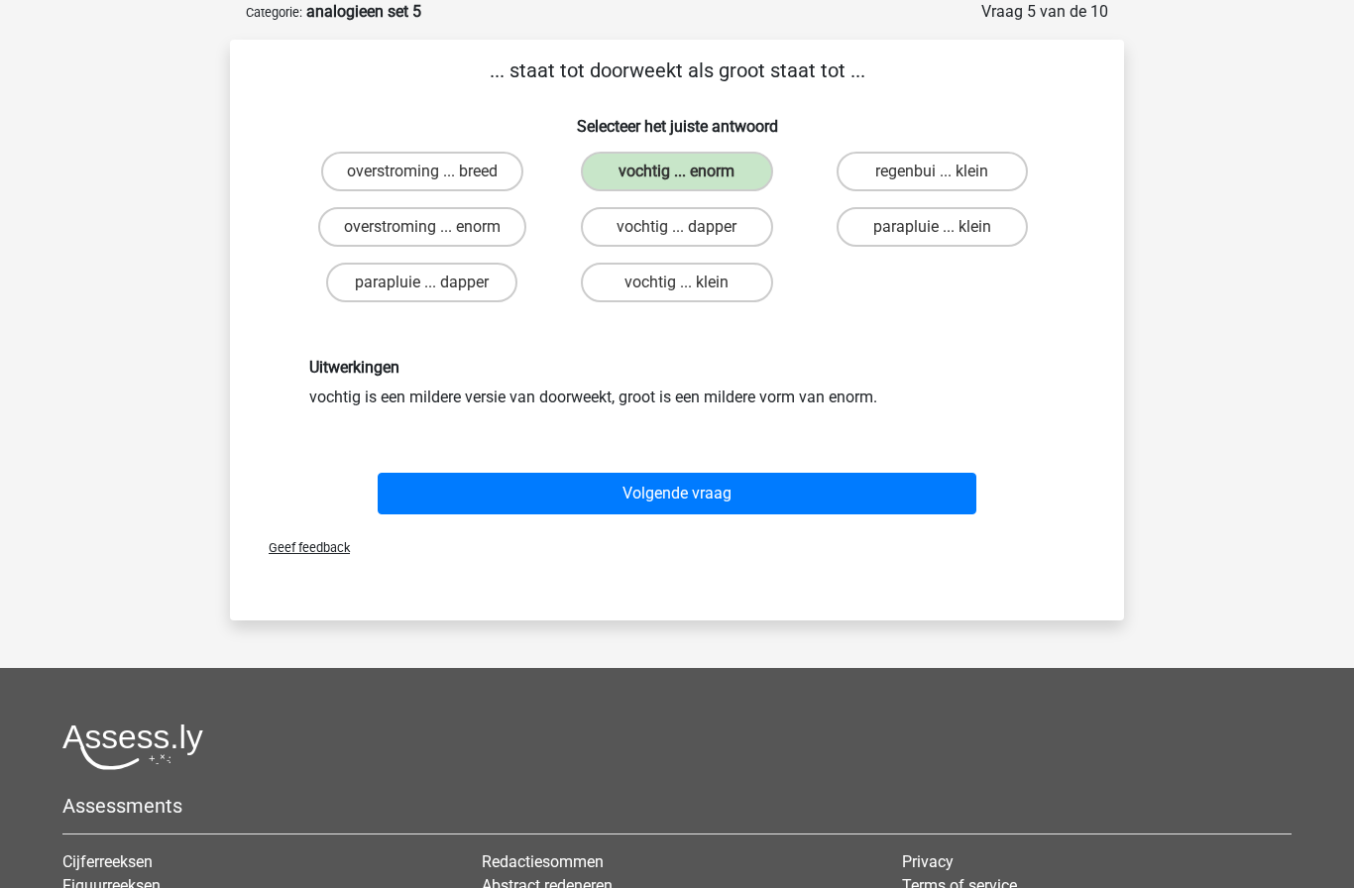
click at [550, 493] on button "Volgende vraag" at bounding box center [678, 494] width 600 height 42
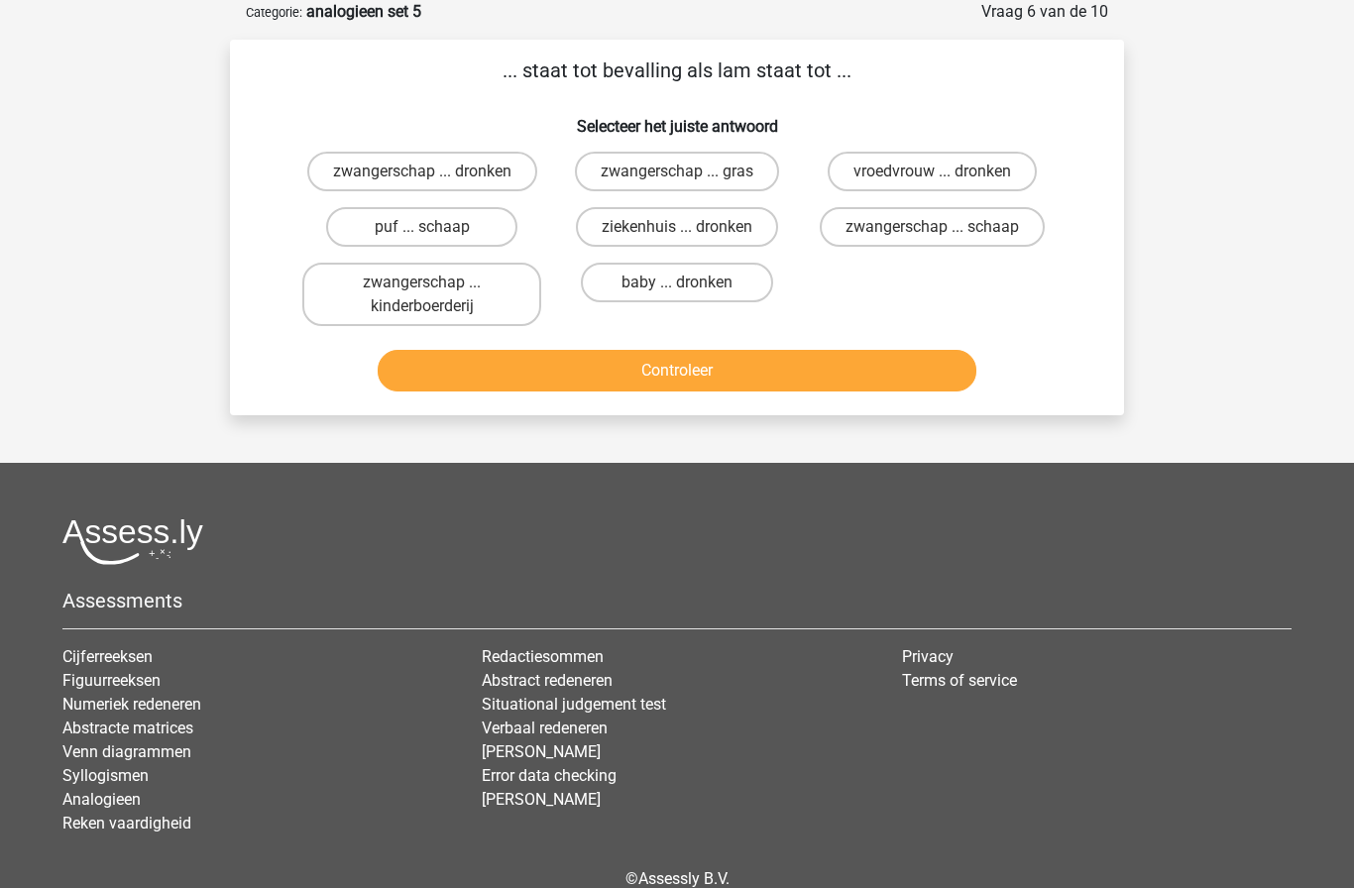
click at [1011, 233] on label "zwangerschap ... schaap" at bounding box center [932, 227] width 225 height 40
click at [945, 233] on input "zwangerschap ... schaap" at bounding box center [938, 233] width 13 height 13
radio input "true"
click at [794, 371] on button "Controleer" at bounding box center [678, 371] width 600 height 42
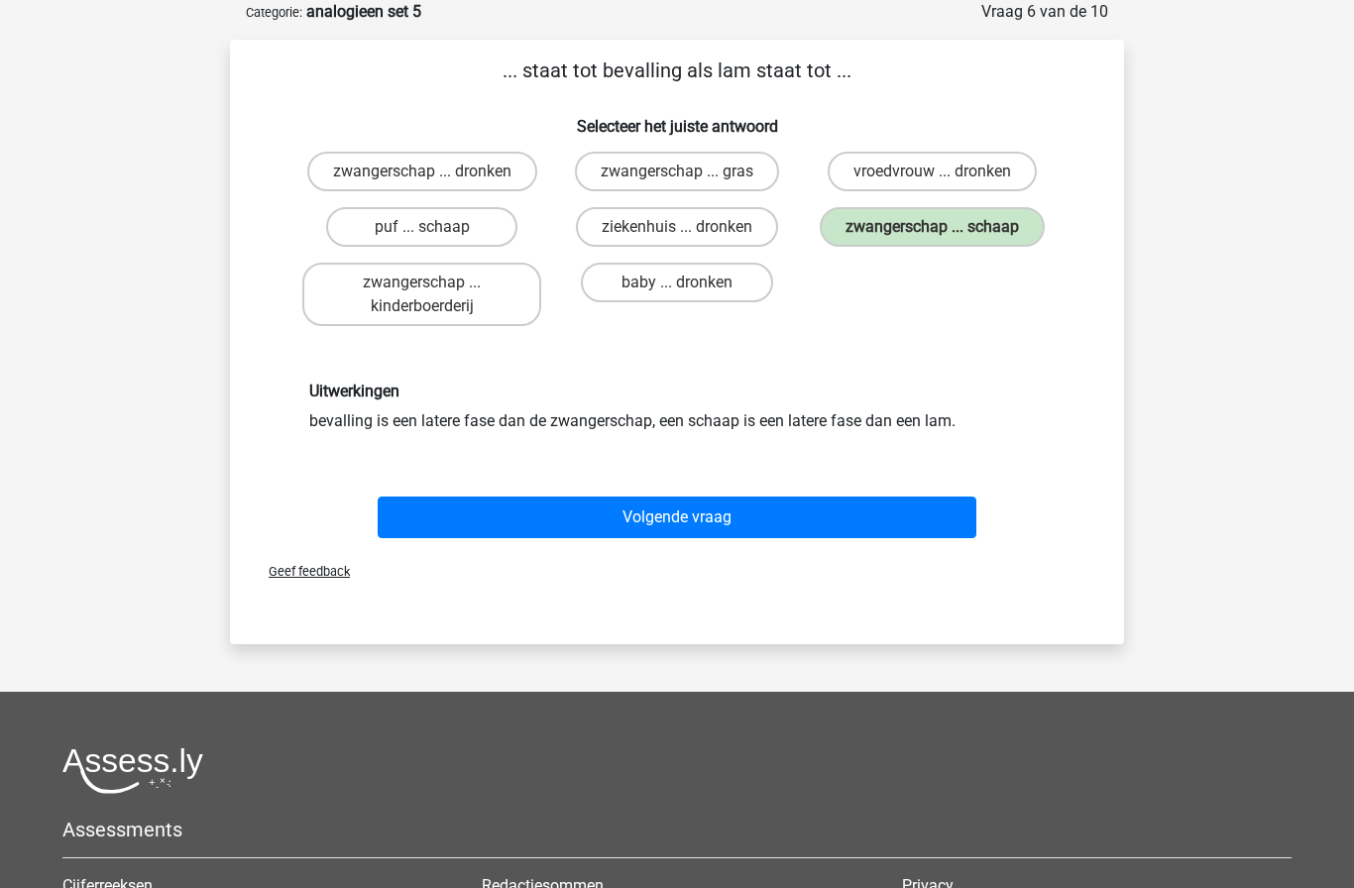
click at [735, 525] on button "Volgende vraag" at bounding box center [678, 518] width 600 height 42
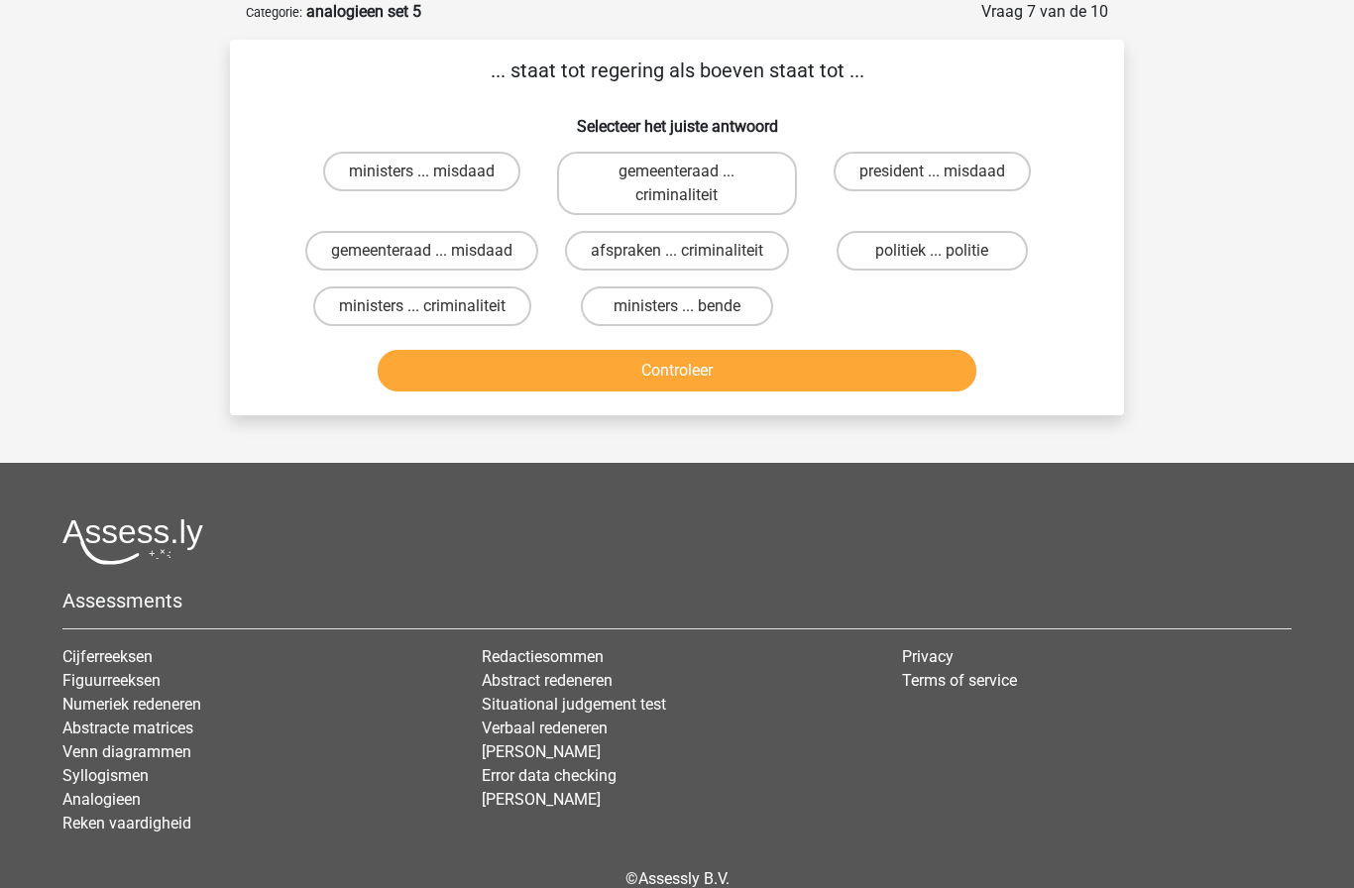
click at [644, 316] on label "ministers ... bende" at bounding box center [676, 306] width 191 height 40
click at [677, 316] on input "ministers ... bende" at bounding box center [683, 312] width 13 height 13
radio input "true"
click at [566, 369] on button "Controleer" at bounding box center [678, 371] width 600 height 42
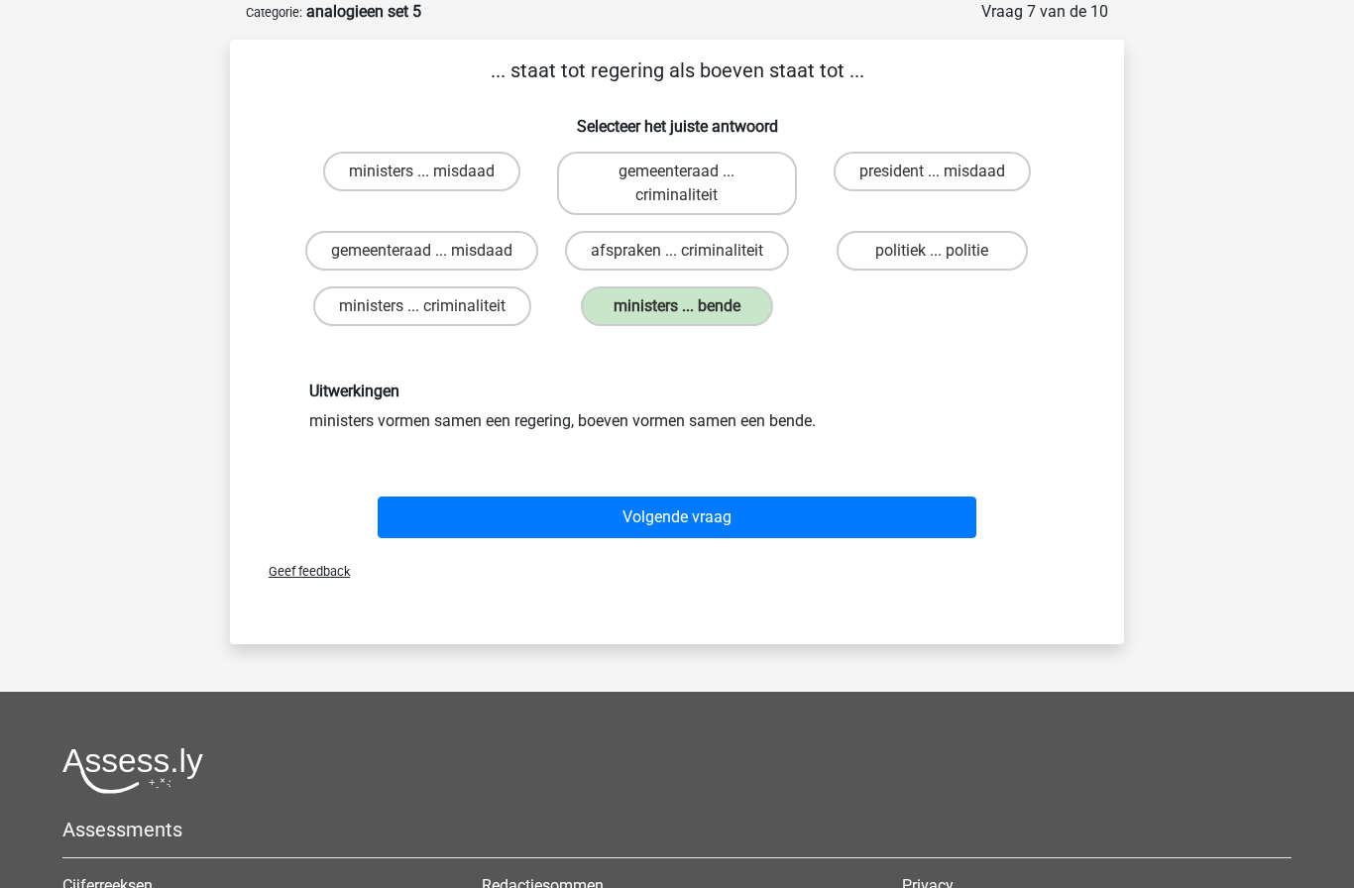
click at [456, 517] on button "Volgende vraag" at bounding box center [678, 518] width 600 height 42
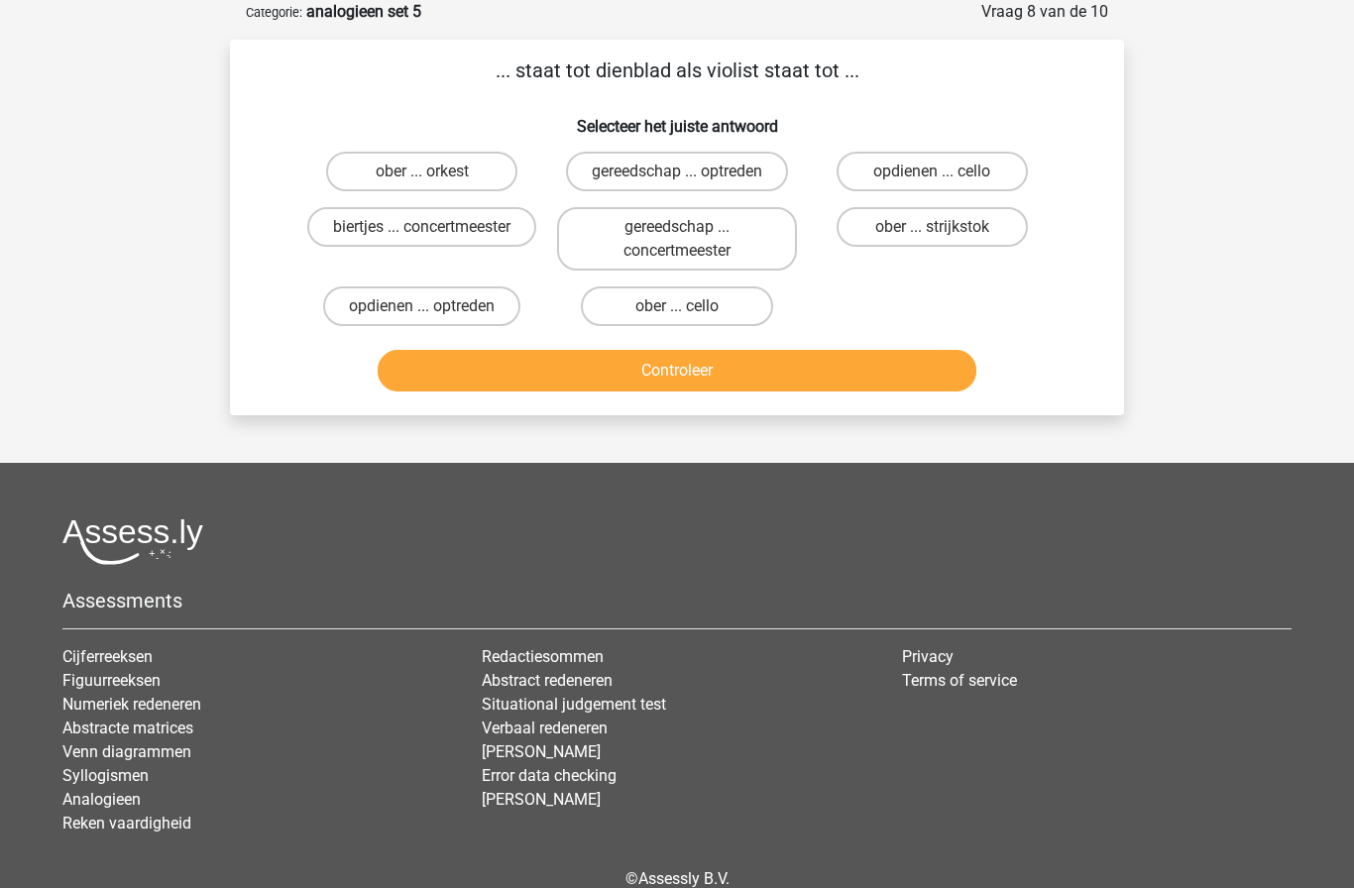
click at [954, 222] on label "ober ... strijkstok" at bounding box center [932, 227] width 191 height 40
click at [945, 227] on input "ober ... strijkstok" at bounding box center [938, 233] width 13 height 13
radio input "true"
click at [820, 383] on button "Controleer" at bounding box center [678, 371] width 600 height 42
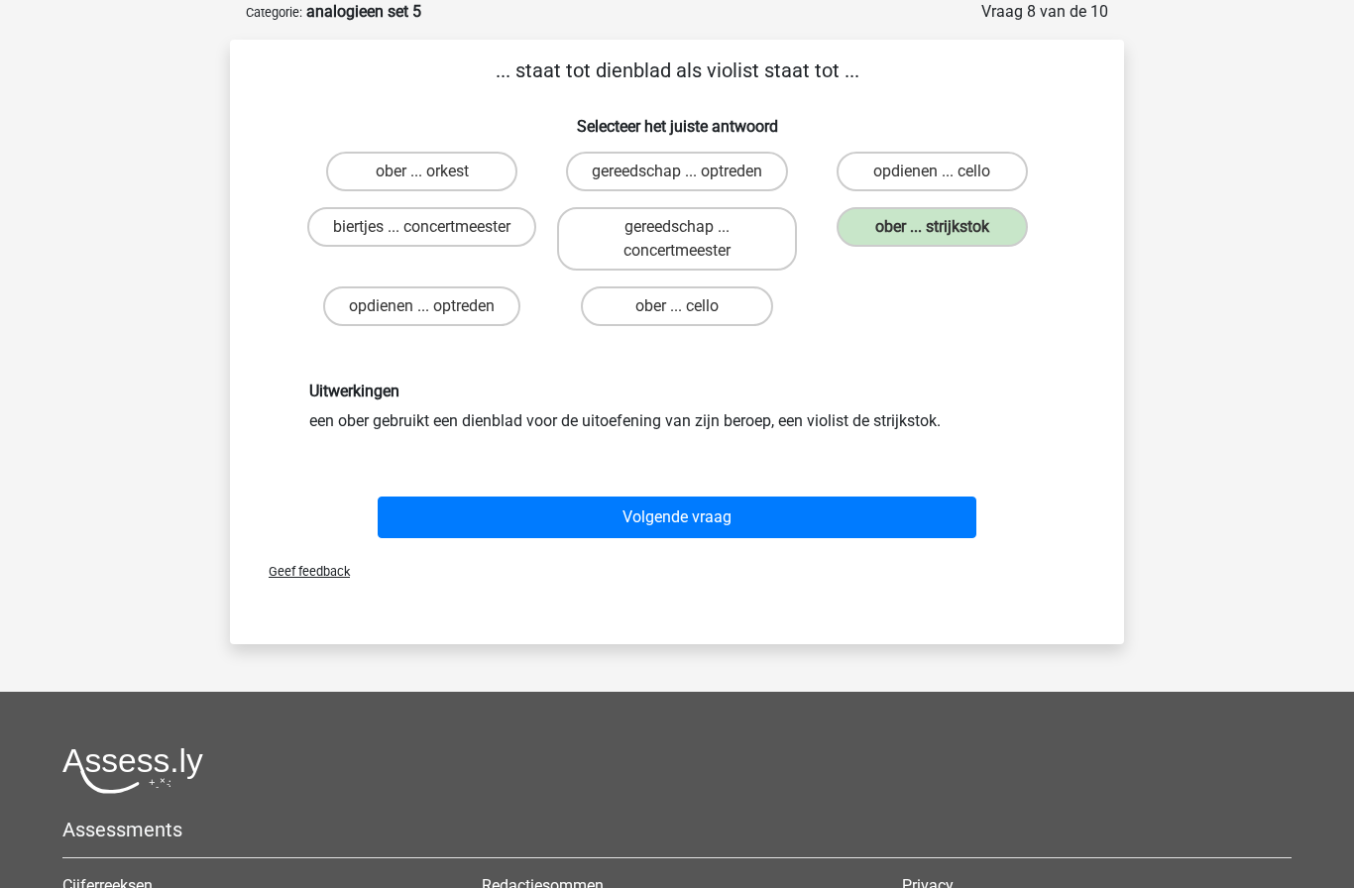
click at [770, 518] on button "Volgende vraag" at bounding box center [678, 518] width 600 height 42
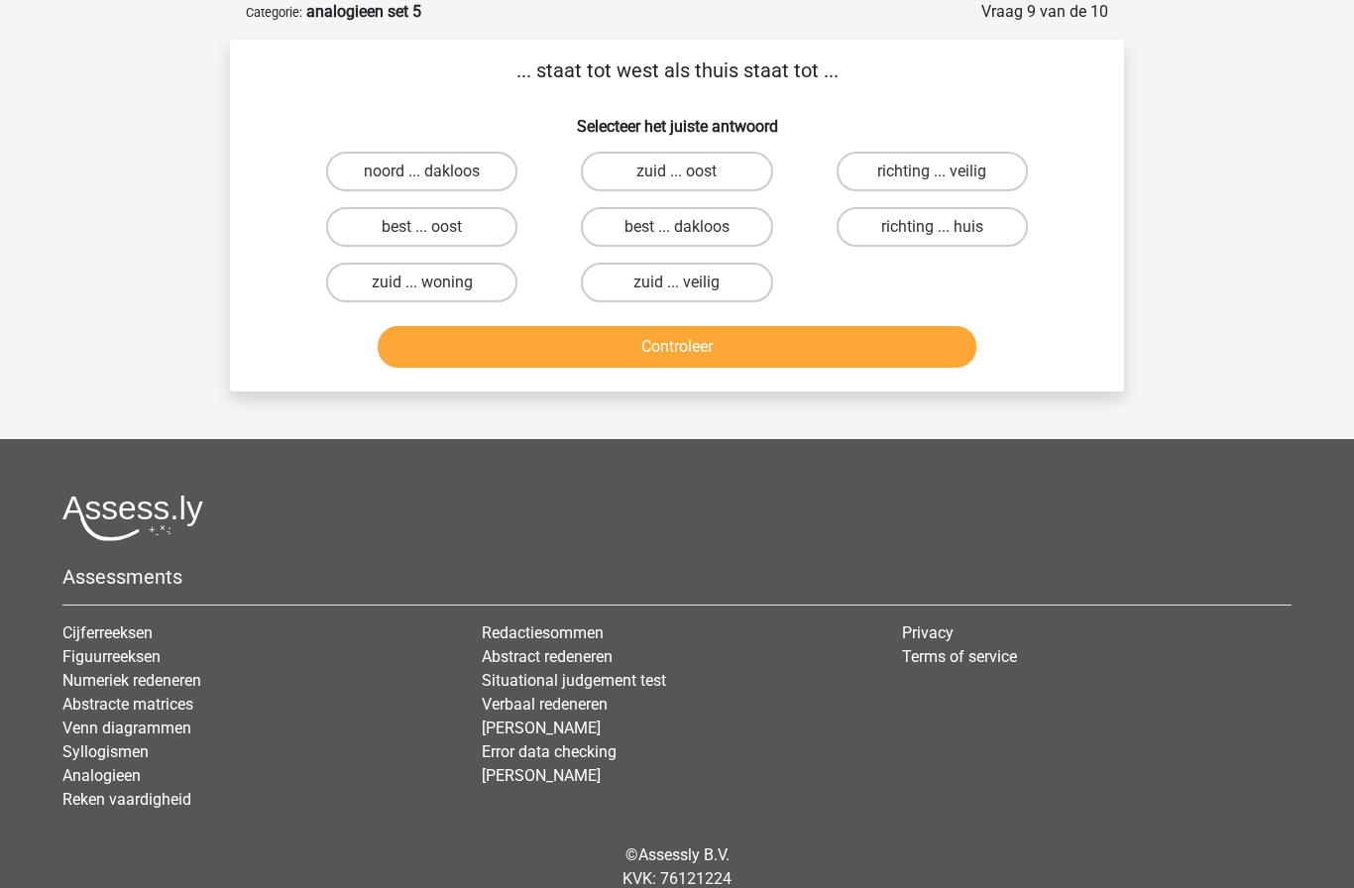
click at [1018, 231] on label "richting ... huis" at bounding box center [932, 227] width 191 height 40
click at [945, 231] on input "richting ... huis" at bounding box center [938, 233] width 13 height 13
radio input "true"
click at [836, 350] on button "Controleer" at bounding box center [678, 347] width 600 height 42
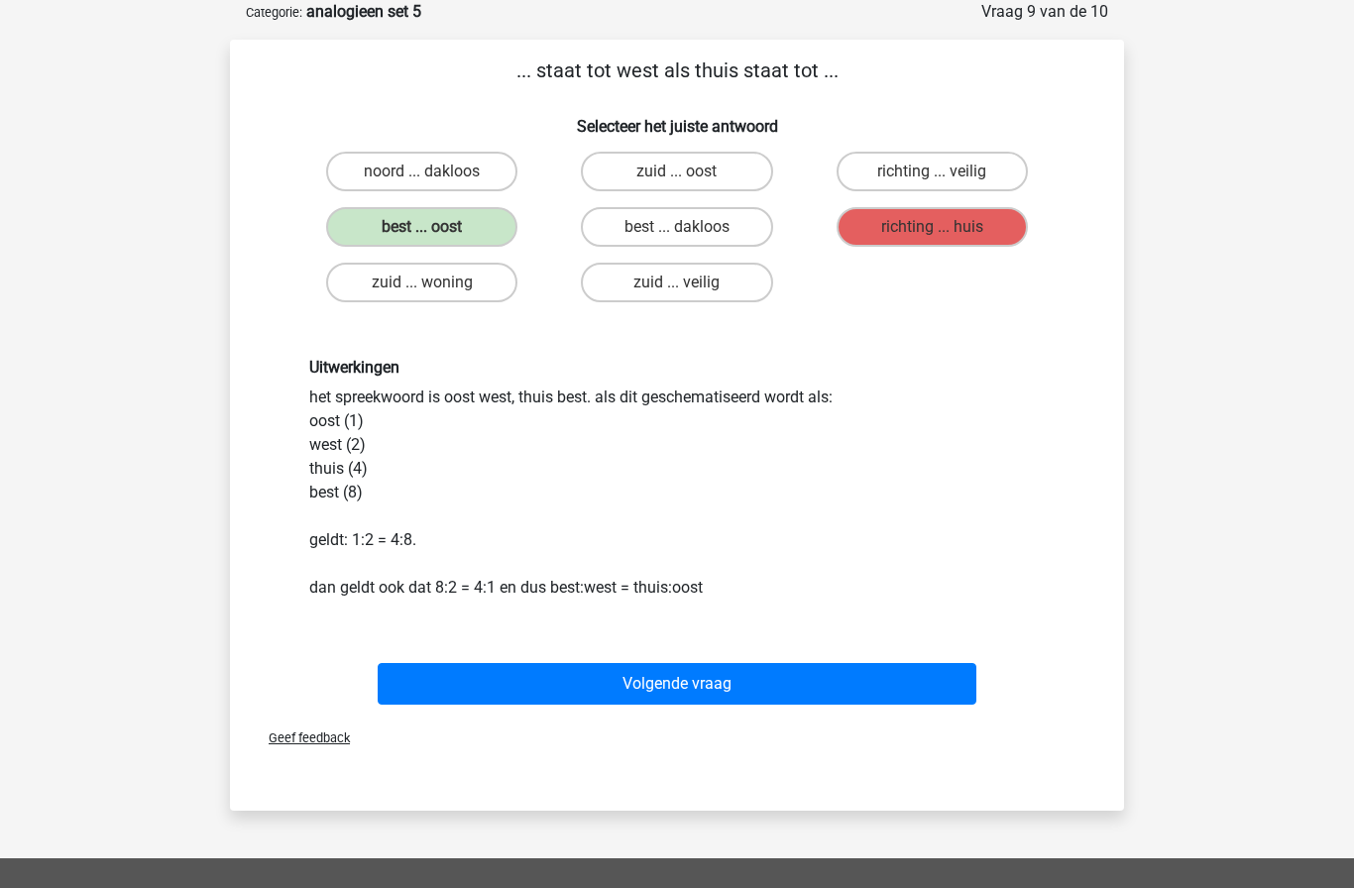
click at [661, 674] on button "Volgende vraag" at bounding box center [678, 684] width 600 height 42
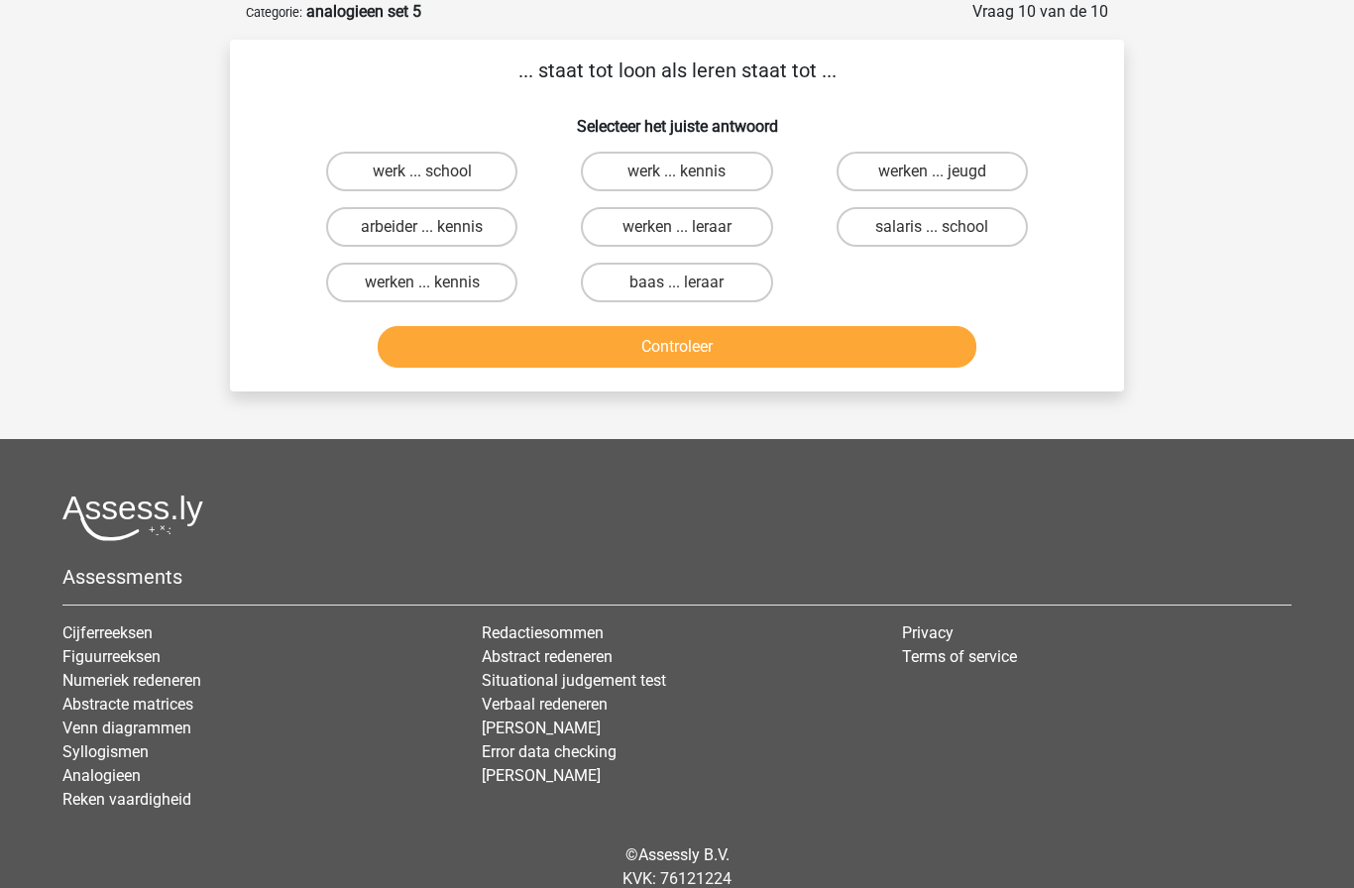
click at [348, 274] on label "werken ... kennis" at bounding box center [421, 283] width 191 height 40
click at [422, 283] on input "werken ... kennis" at bounding box center [428, 289] width 13 height 13
radio input "true"
click at [909, 344] on button "Controleer" at bounding box center [678, 347] width 600 height 42
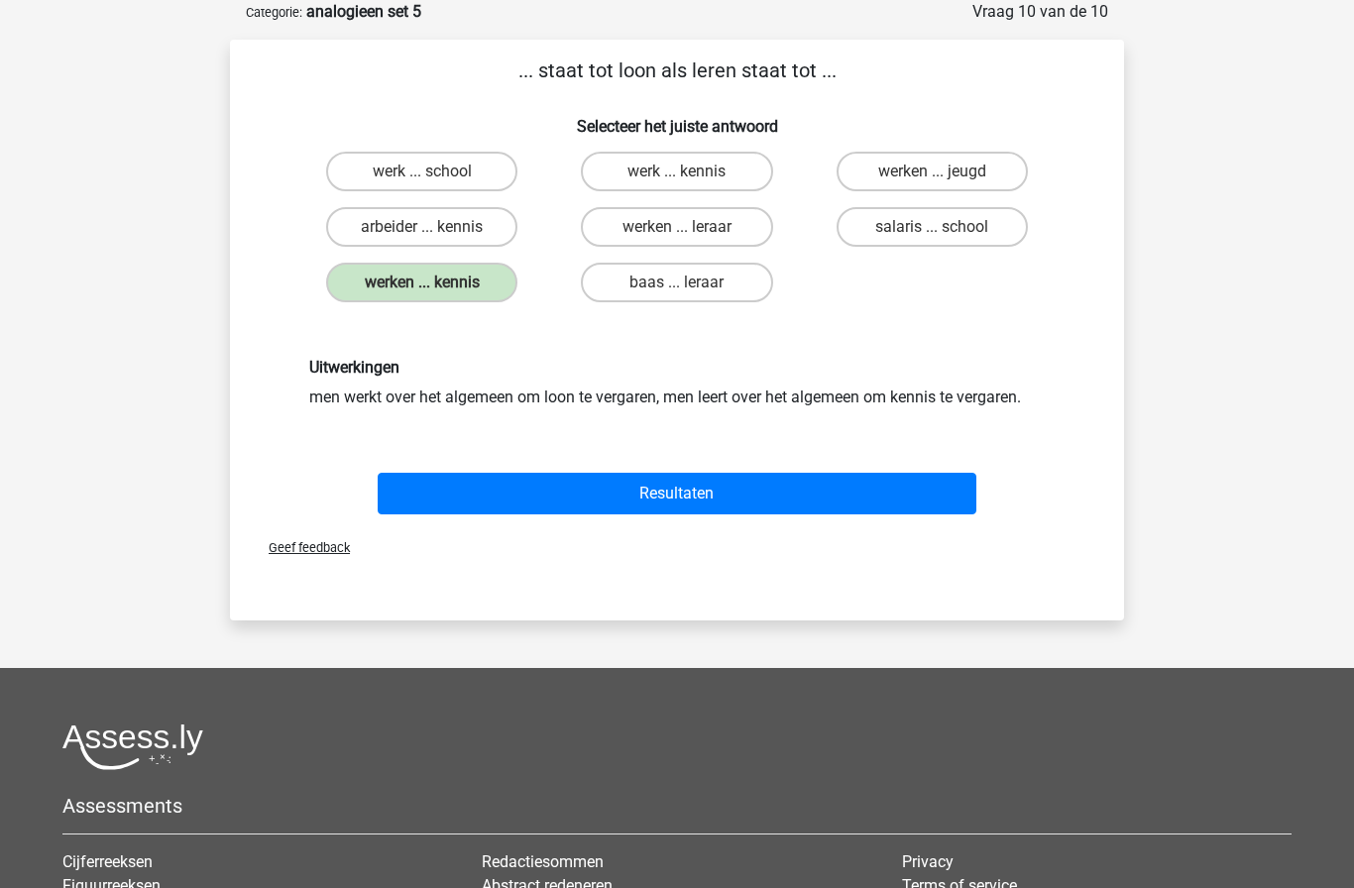
click at [891, 497] on button "Resultaten" at bounding box center [678, 494] width 600 height 42
click at [822, 490] on button "Resultaten" at bounding box center [678, 494] width 600 height 42
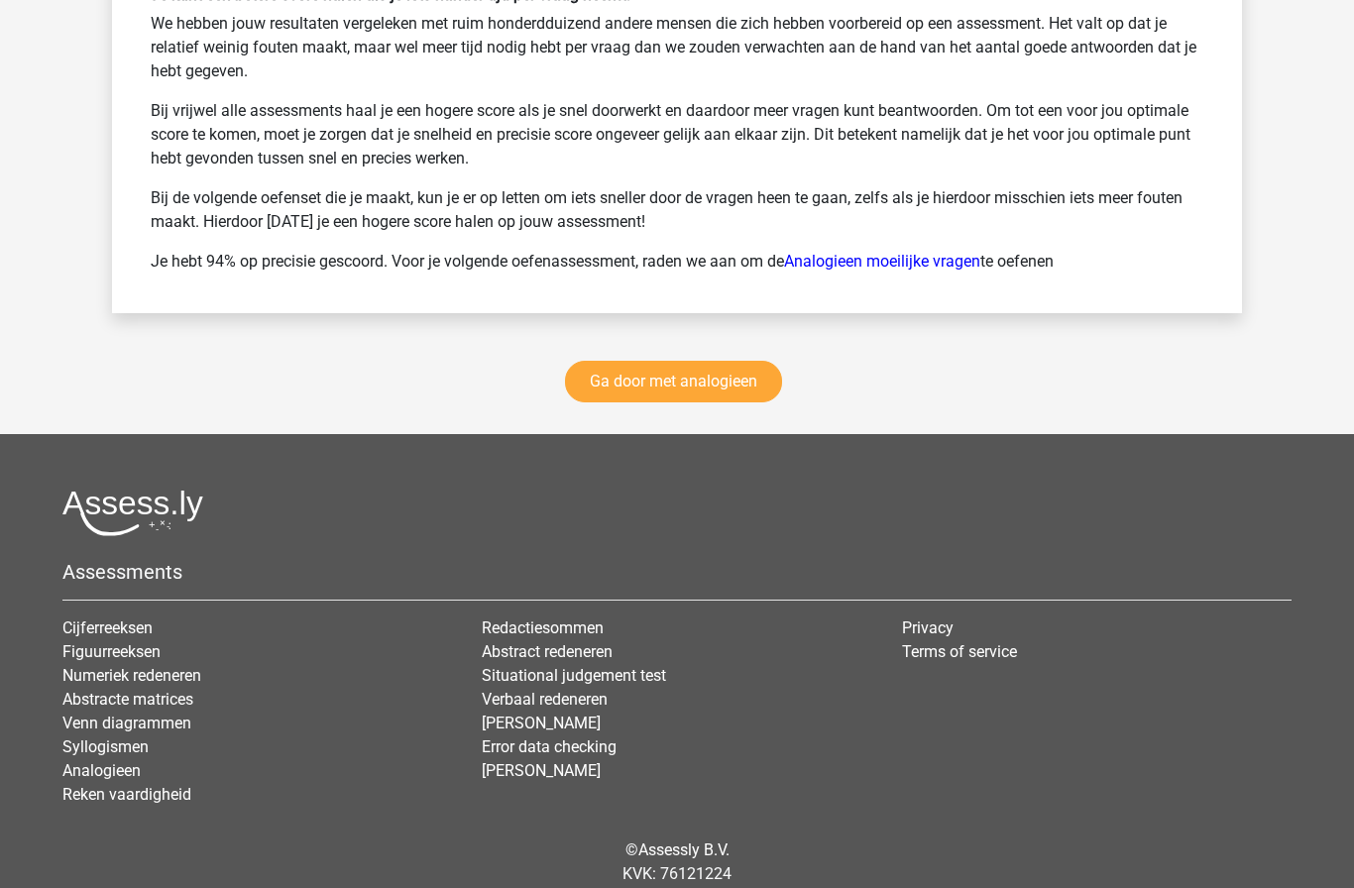
scroll to position [2749, 0]
click at [724, 393] on link "Ga door met analogieen" at bounding box center [673, 383] width 217 height 42
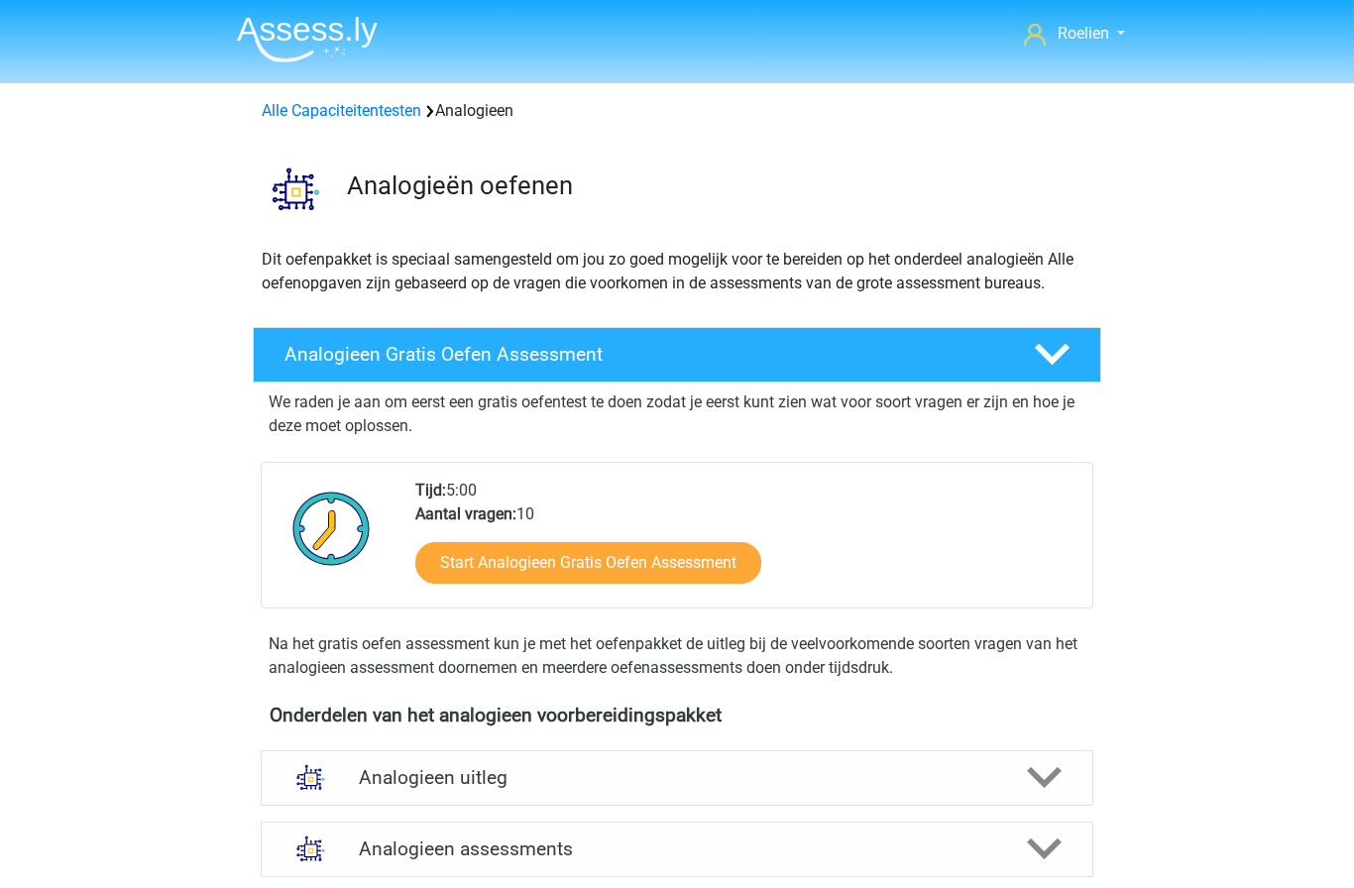
scroll to position [814, 0]
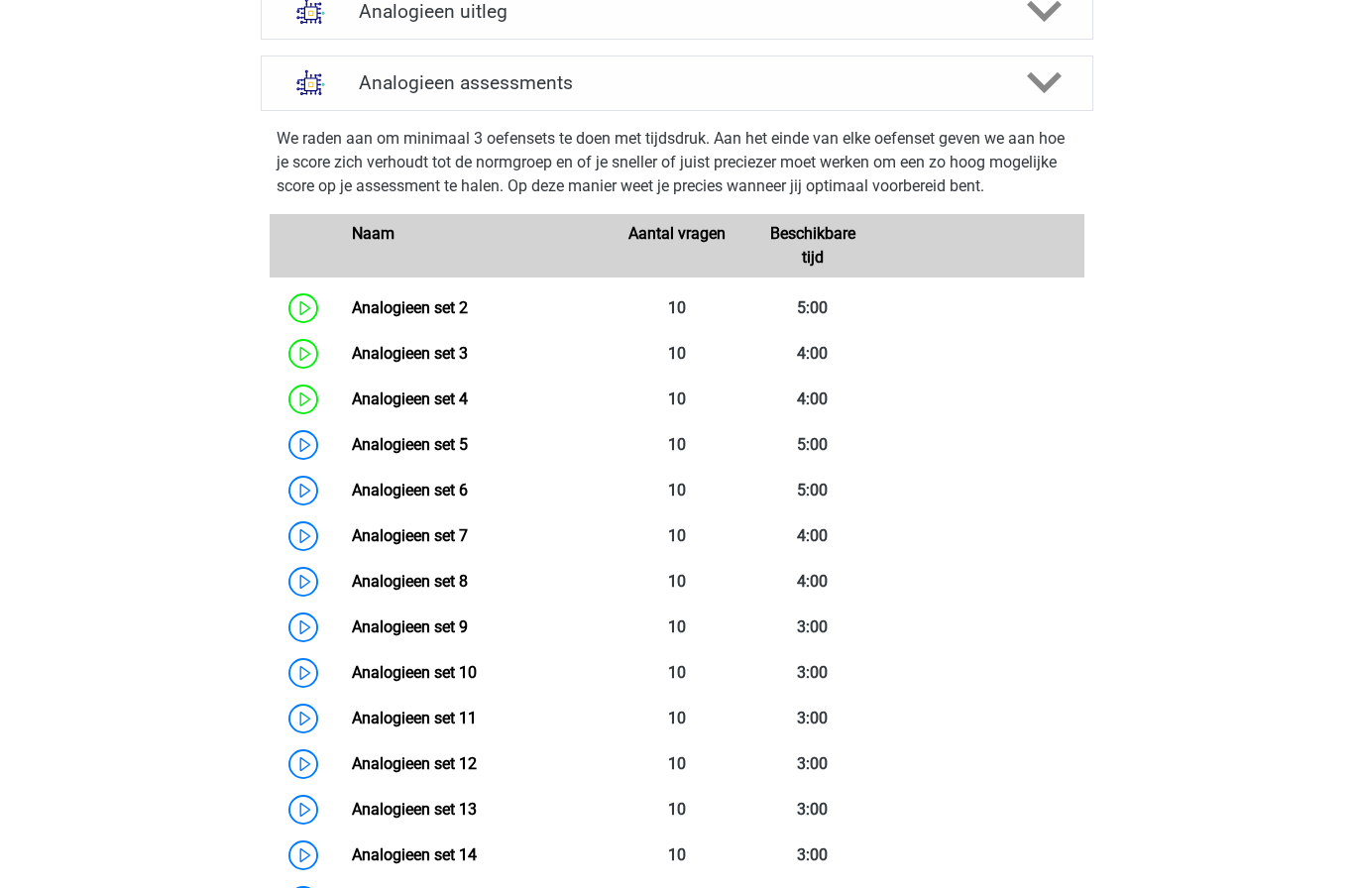
scroll to position [761, 0]
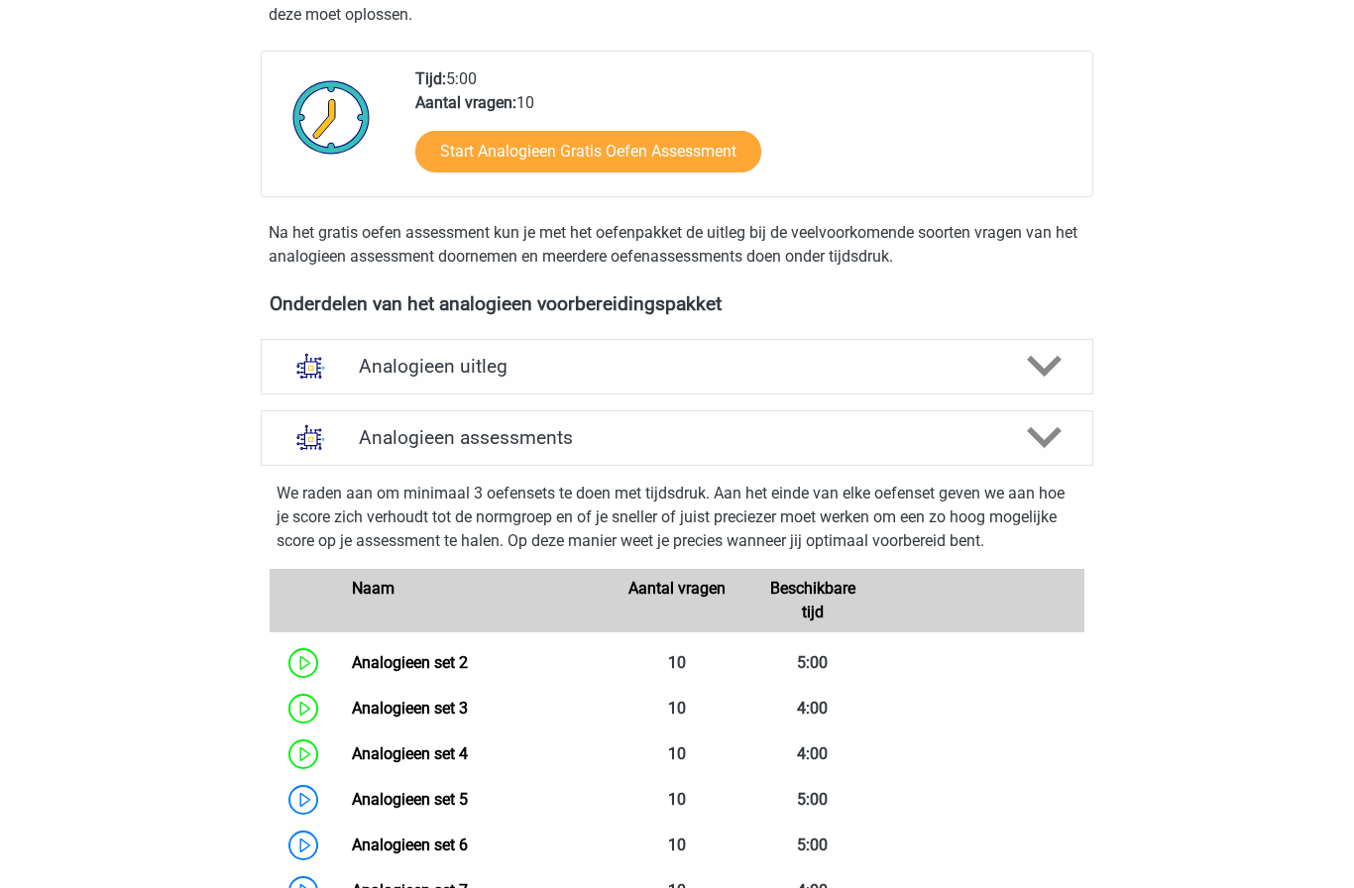
scroll to position [434, 0]
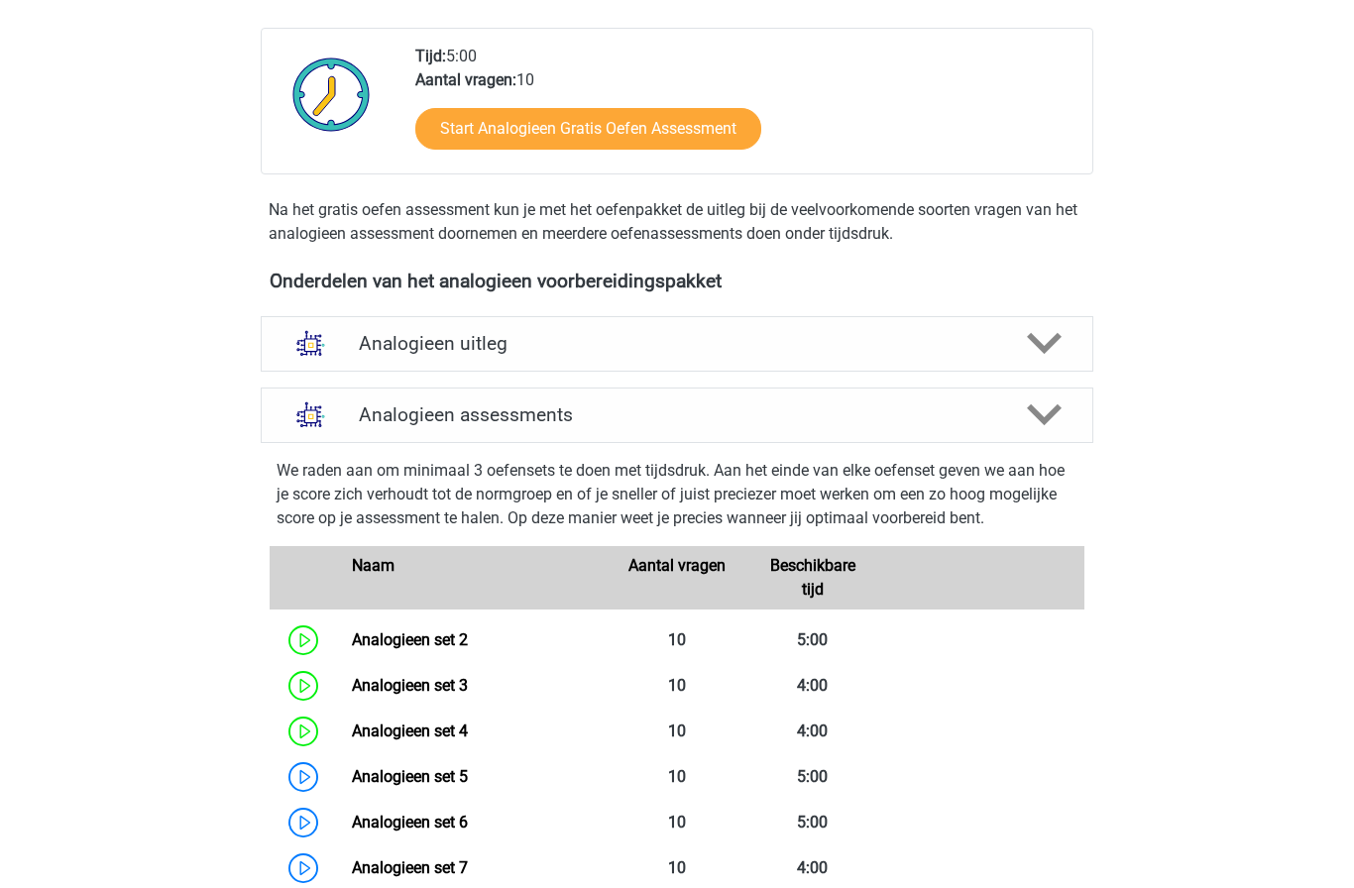
click at [826, 416] on h4 "Analogieen assessments" at bounding box center [677, 414] width 636 height 23
click at [883, 416] on h4 "Analogieen assessments" at bounding box center [677, 414] width 636 height 23
click at [1047, 414] on icon at bounding box center [1044, 415] width 35 height 35
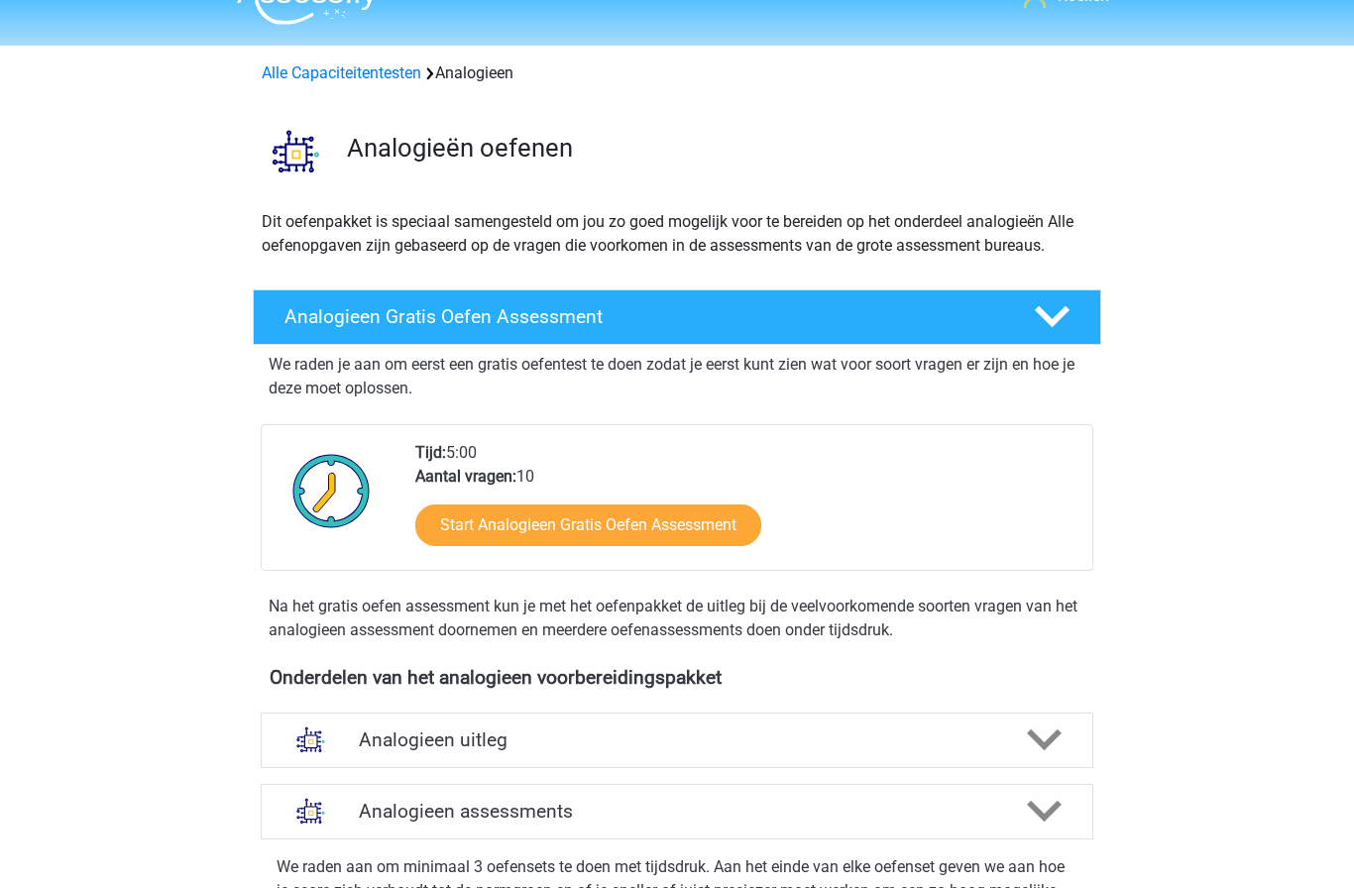
scroll to position [0, 0]
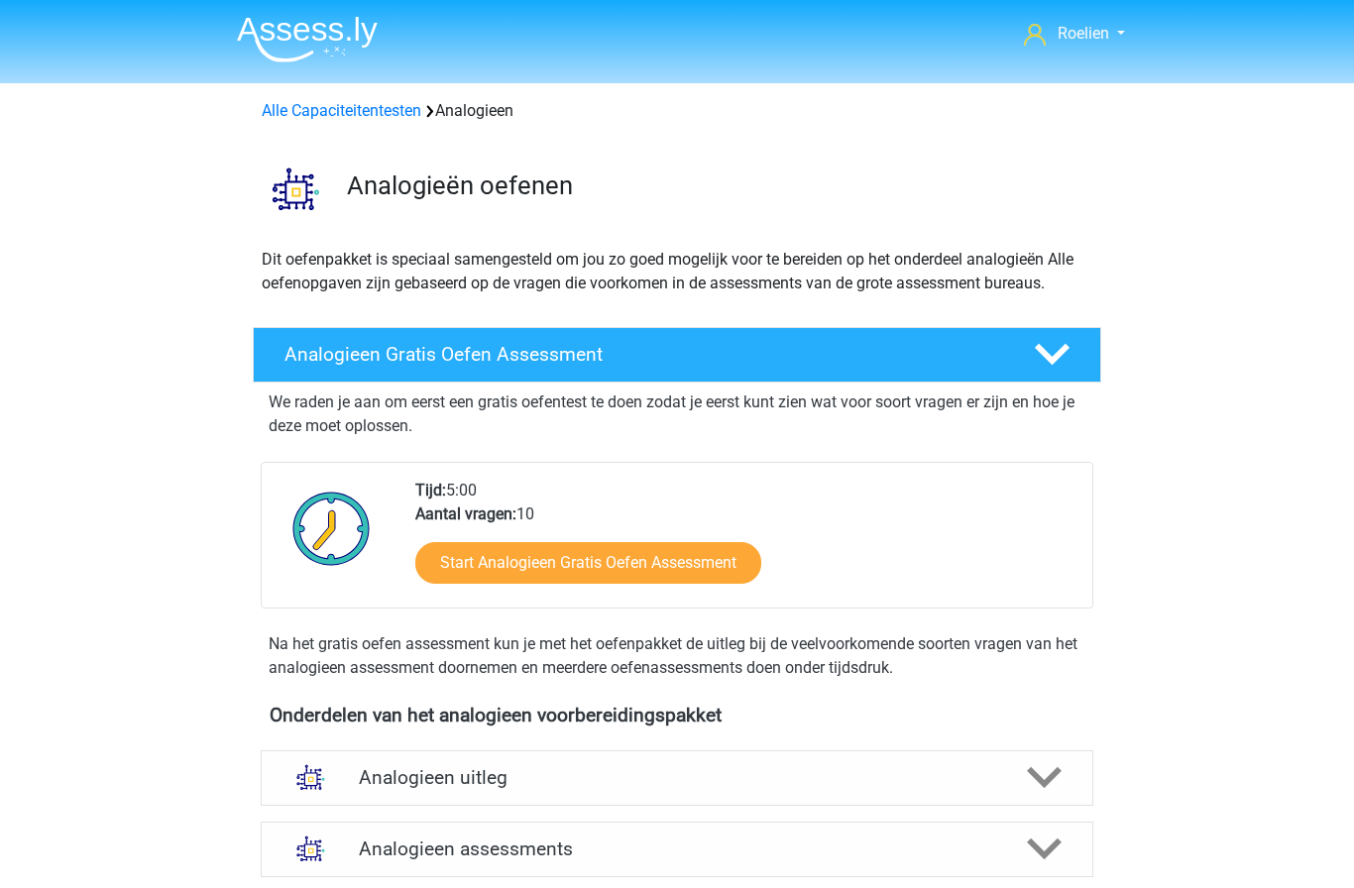
click at [302, 39] on img at bounding box center [307, 39] width 141 height 47
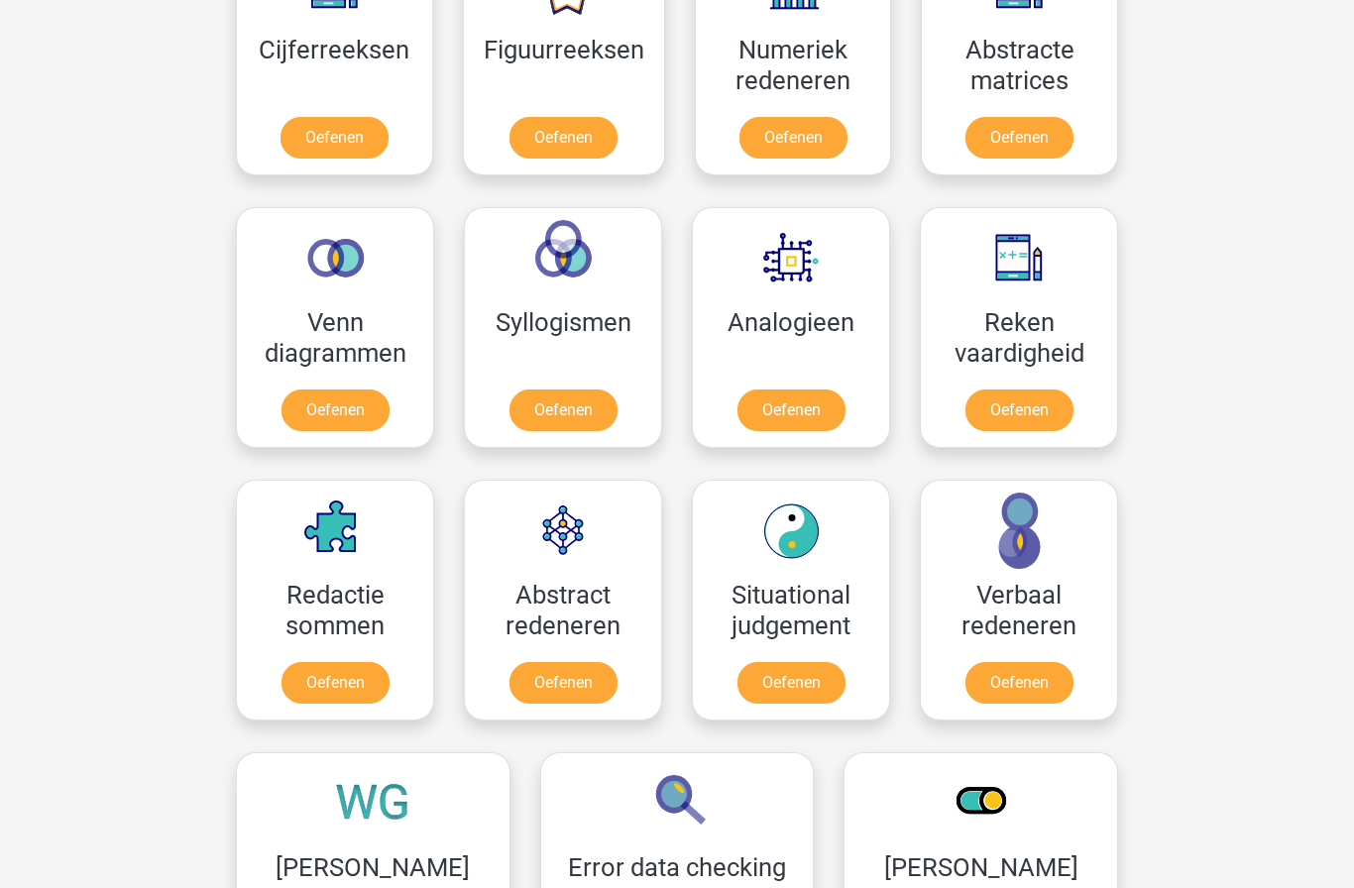
scroll to position [999, 0]
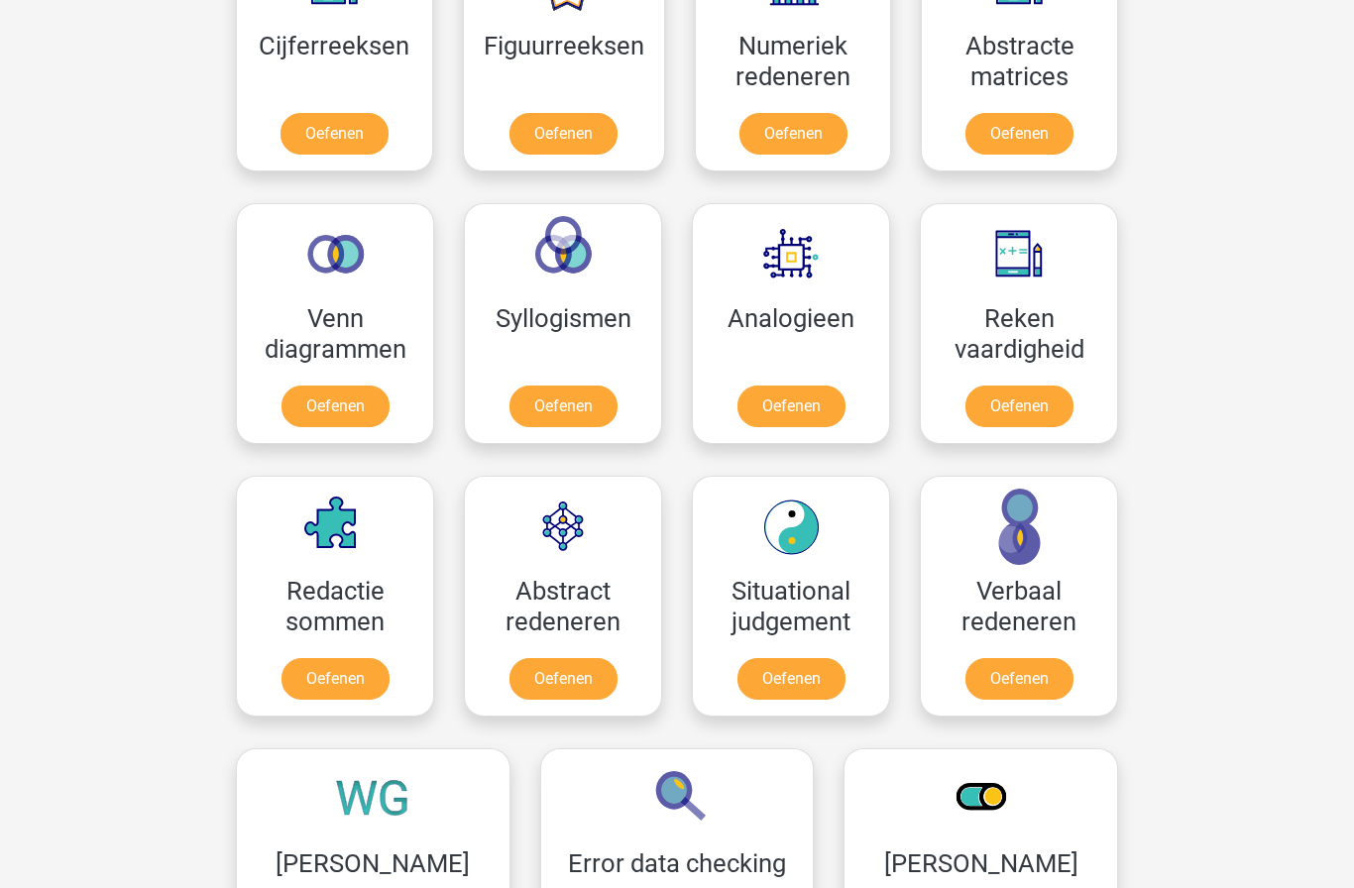
click at [831, 386] on link "Oefenen" at bounding box center [792, 407] width 108 height 42
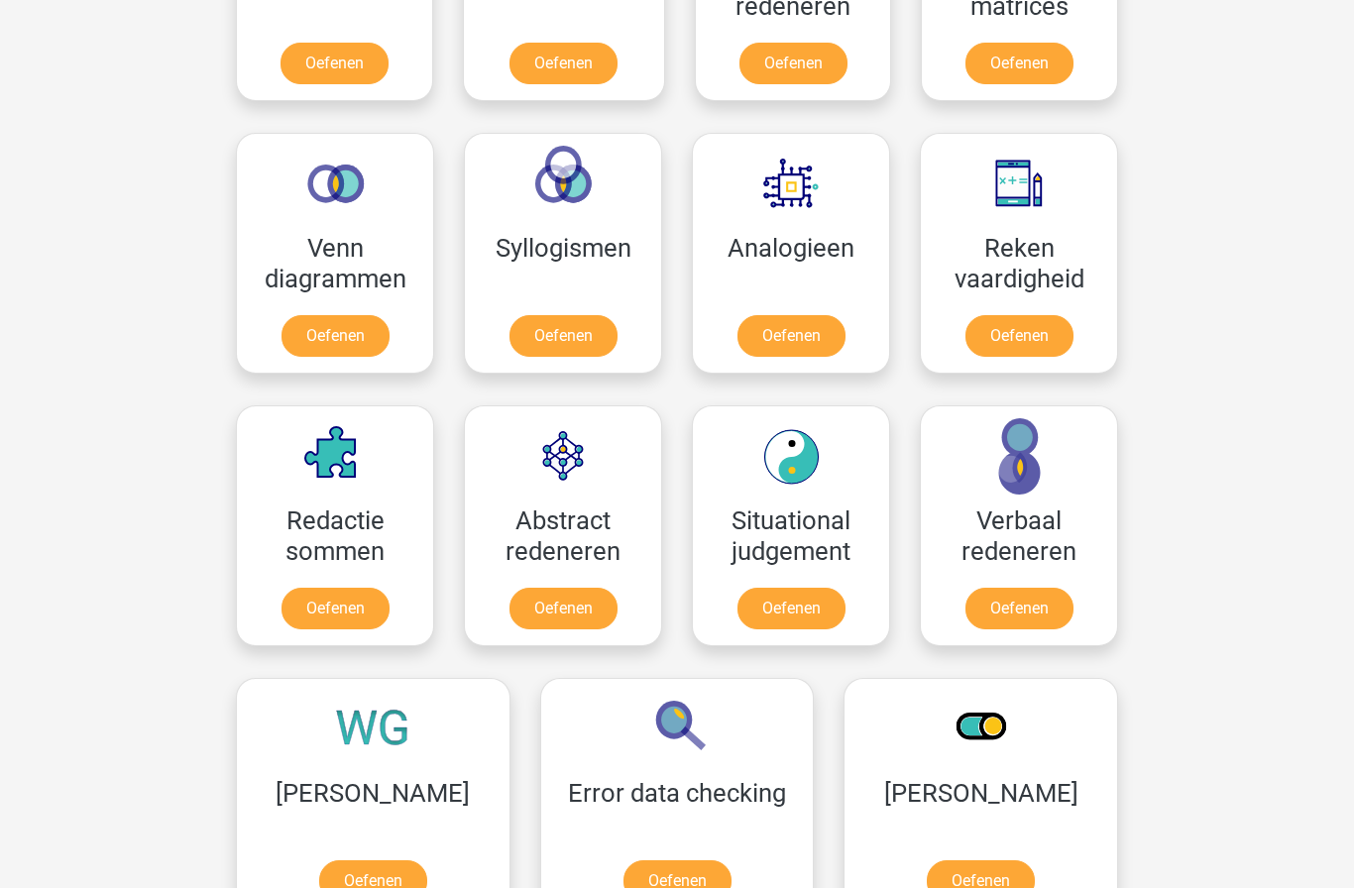
click at [835, 315] on link "Oefenen" at bounding box center [792, 336] width 108 height 42
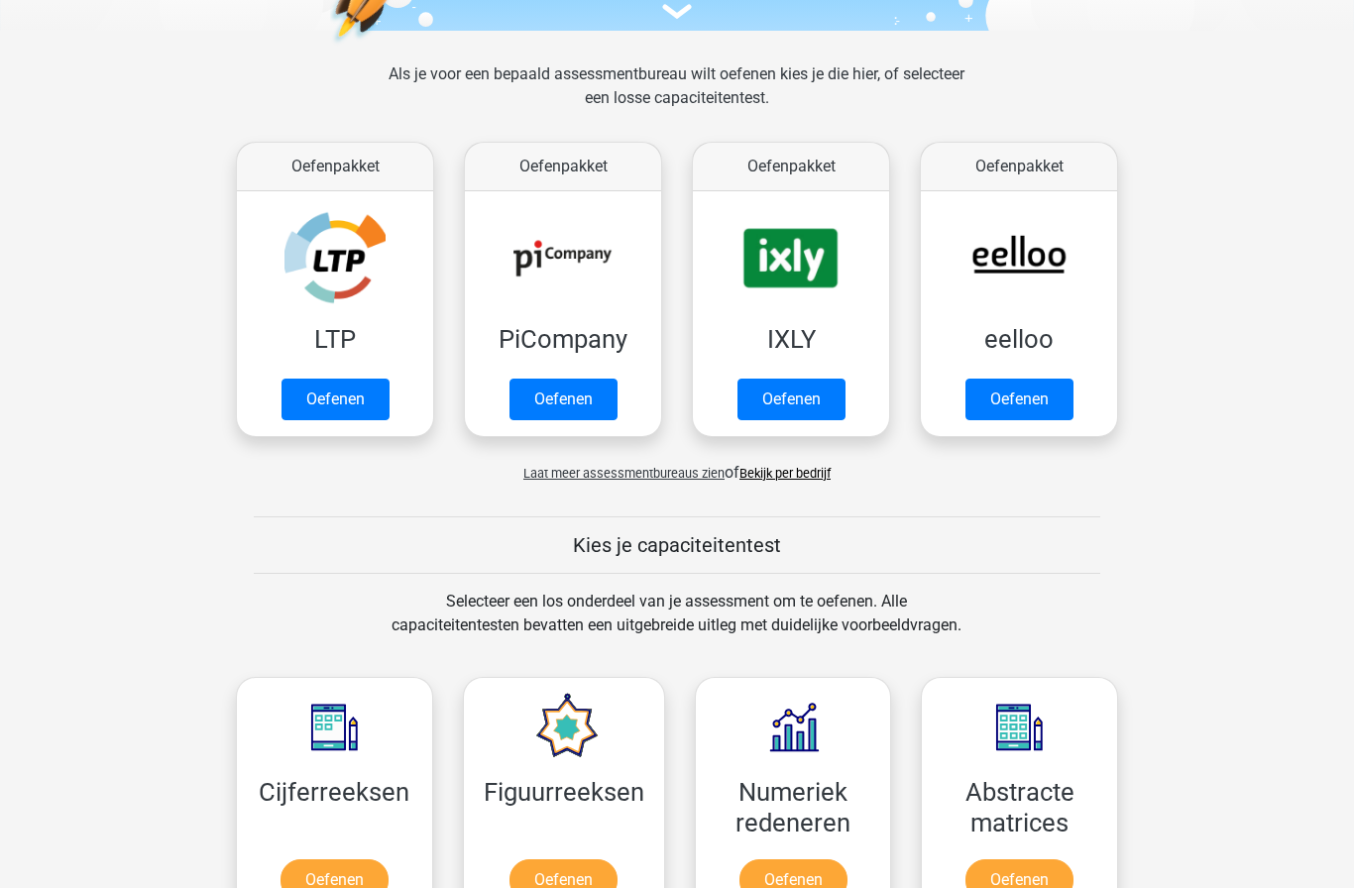
scroll to position [0, 0]
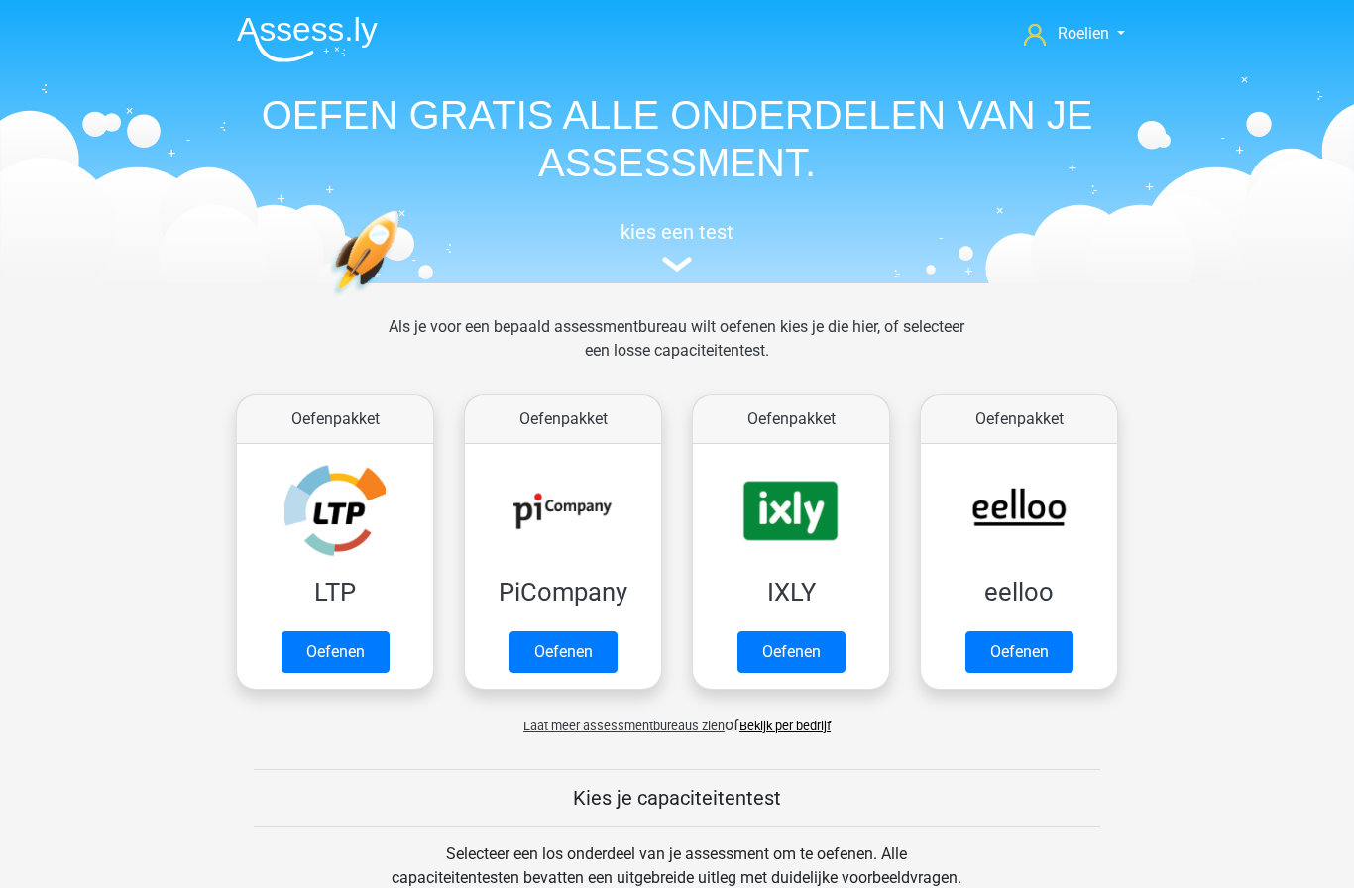
click at [307, 40] on img at bounding box center [307, 39] width 141 height 47
click at [294, 36] on img at bounding box center [307, 39] width 141 height 47
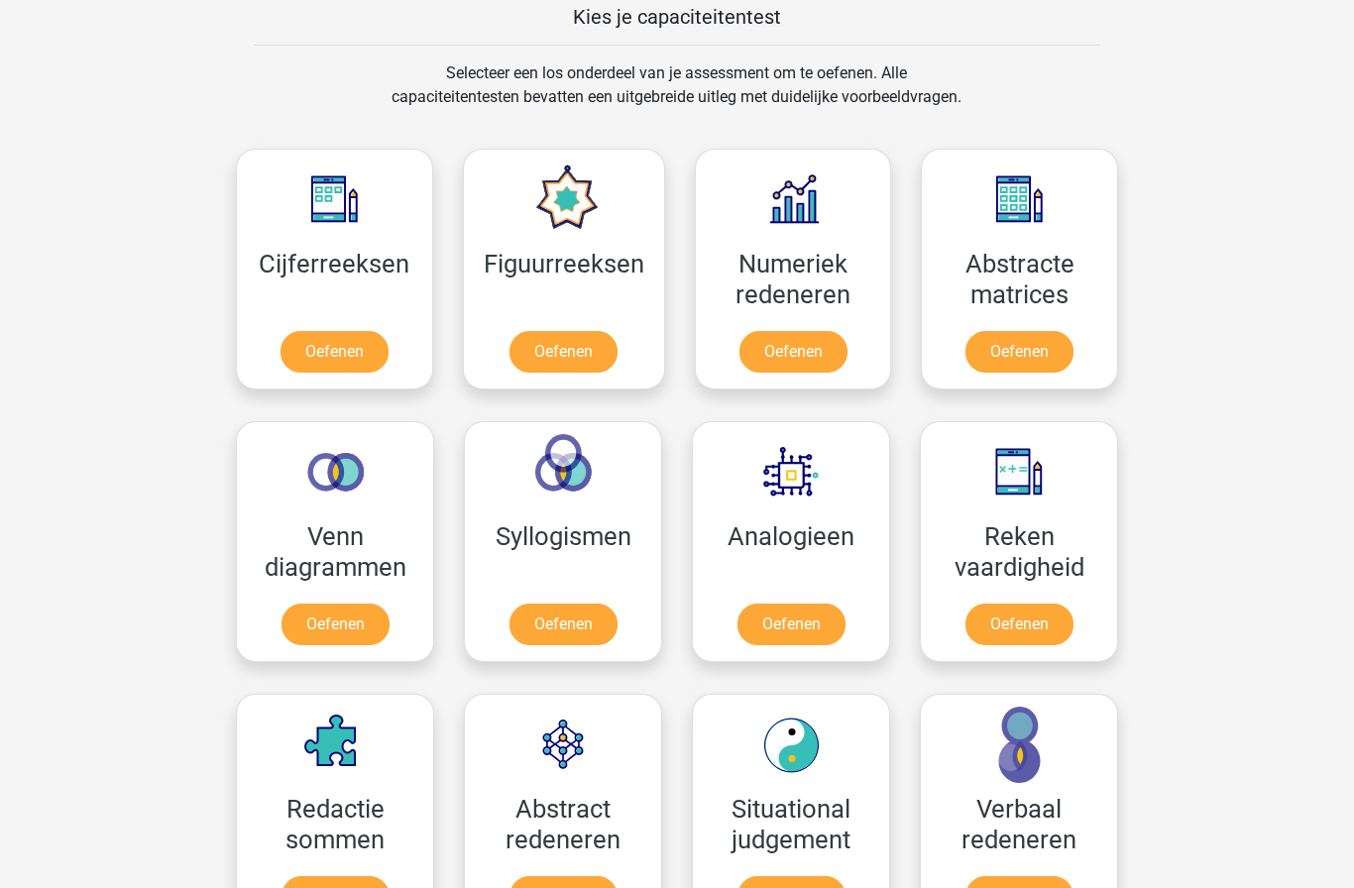
scroll to position [782, 0]
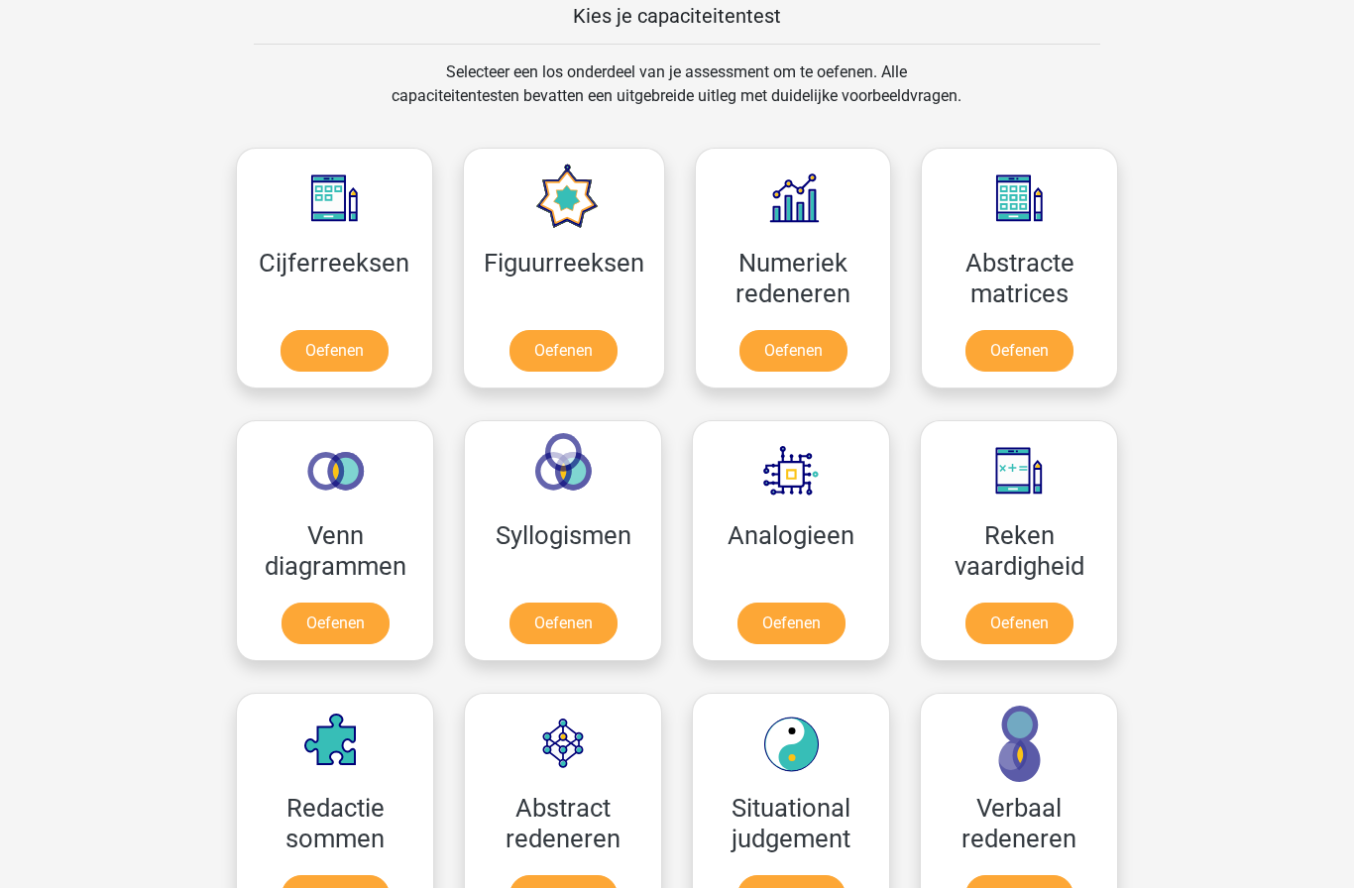
click at [846, 603] on link "Oefenen" at bounding box center [792, 624] width 108 height 42
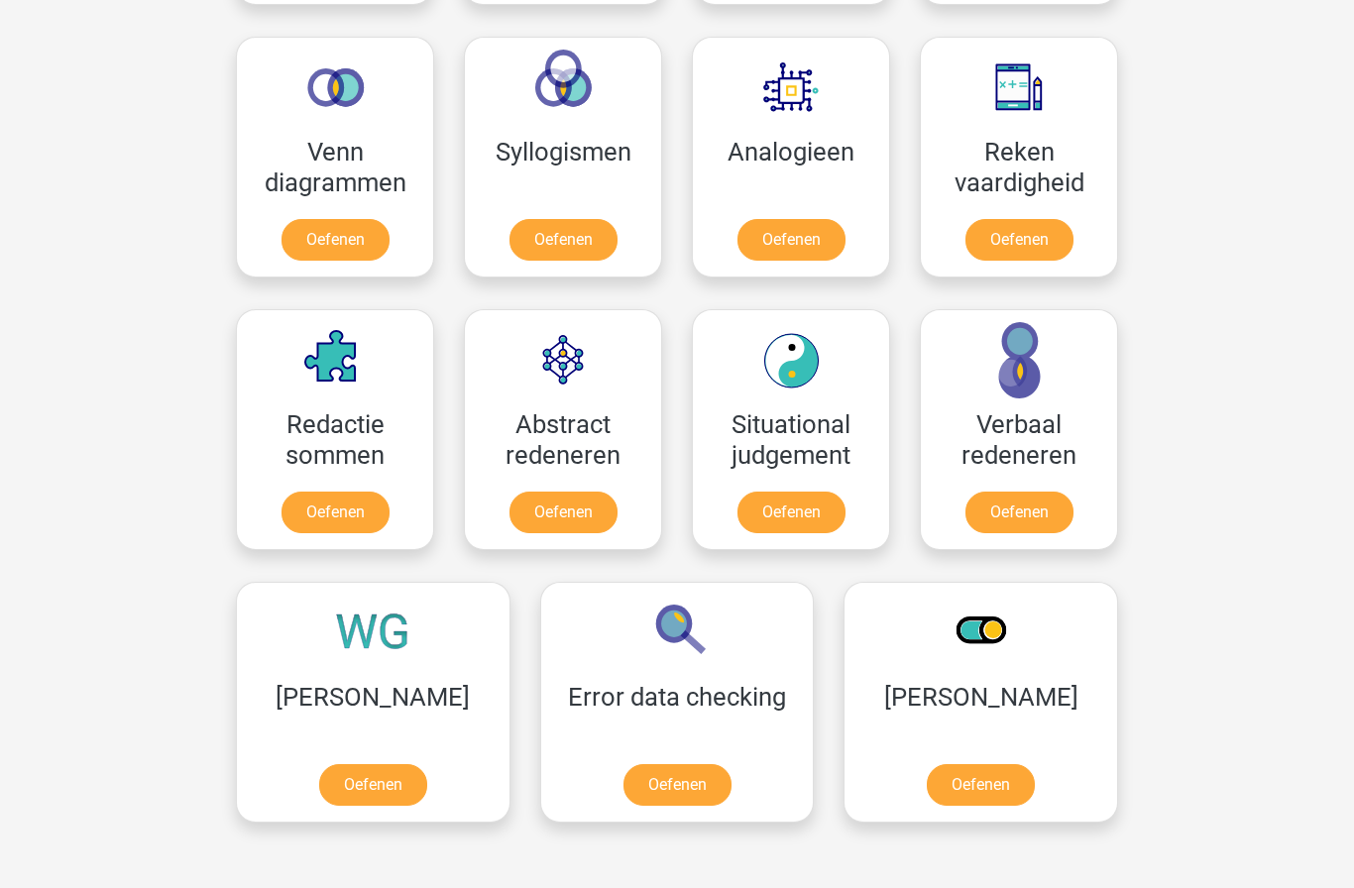
scroll to position [1136, 0]
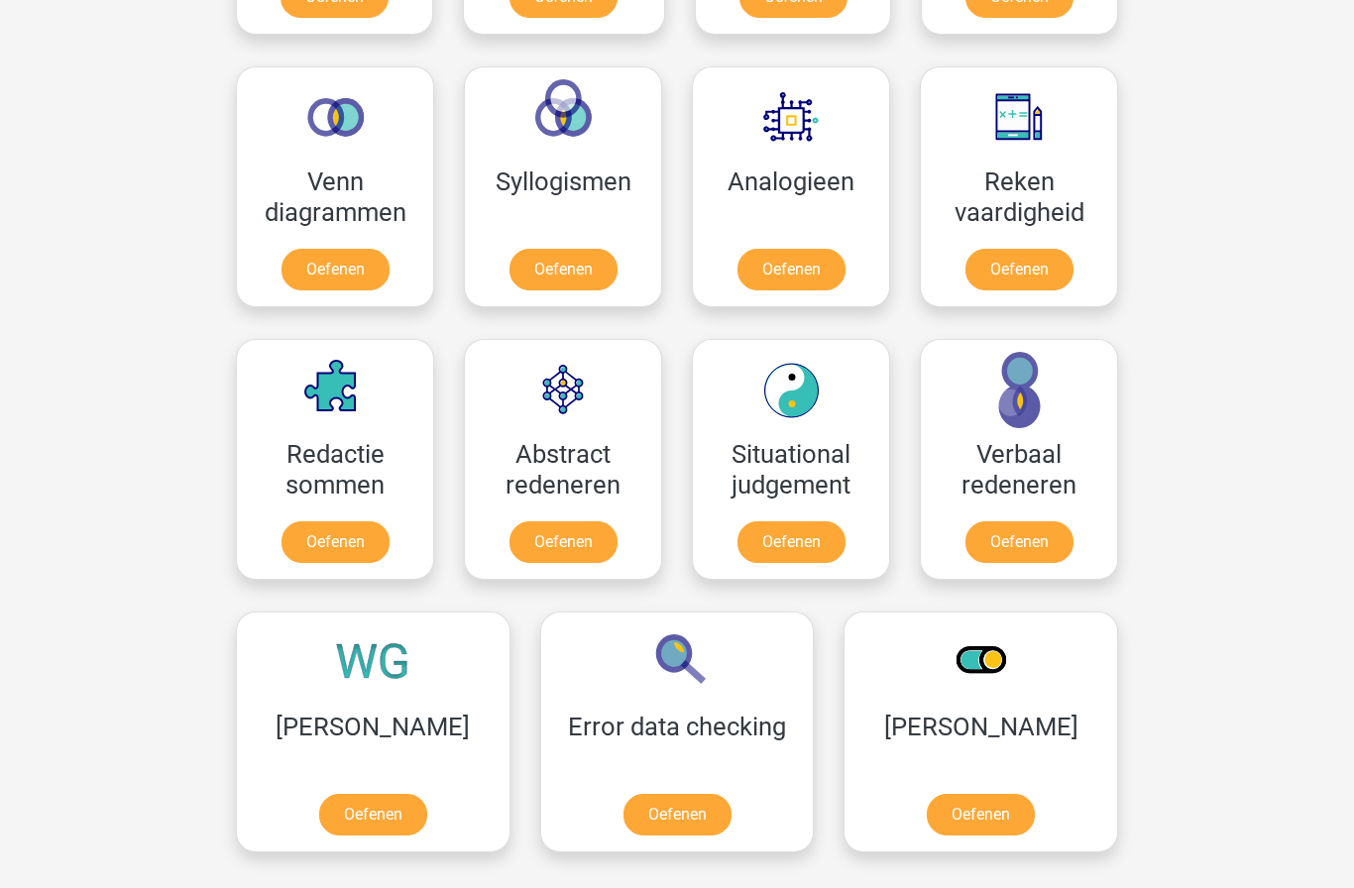
click at [823, 249] on link "Oefenen" at bounding box center [792, 270] width 108 height 42
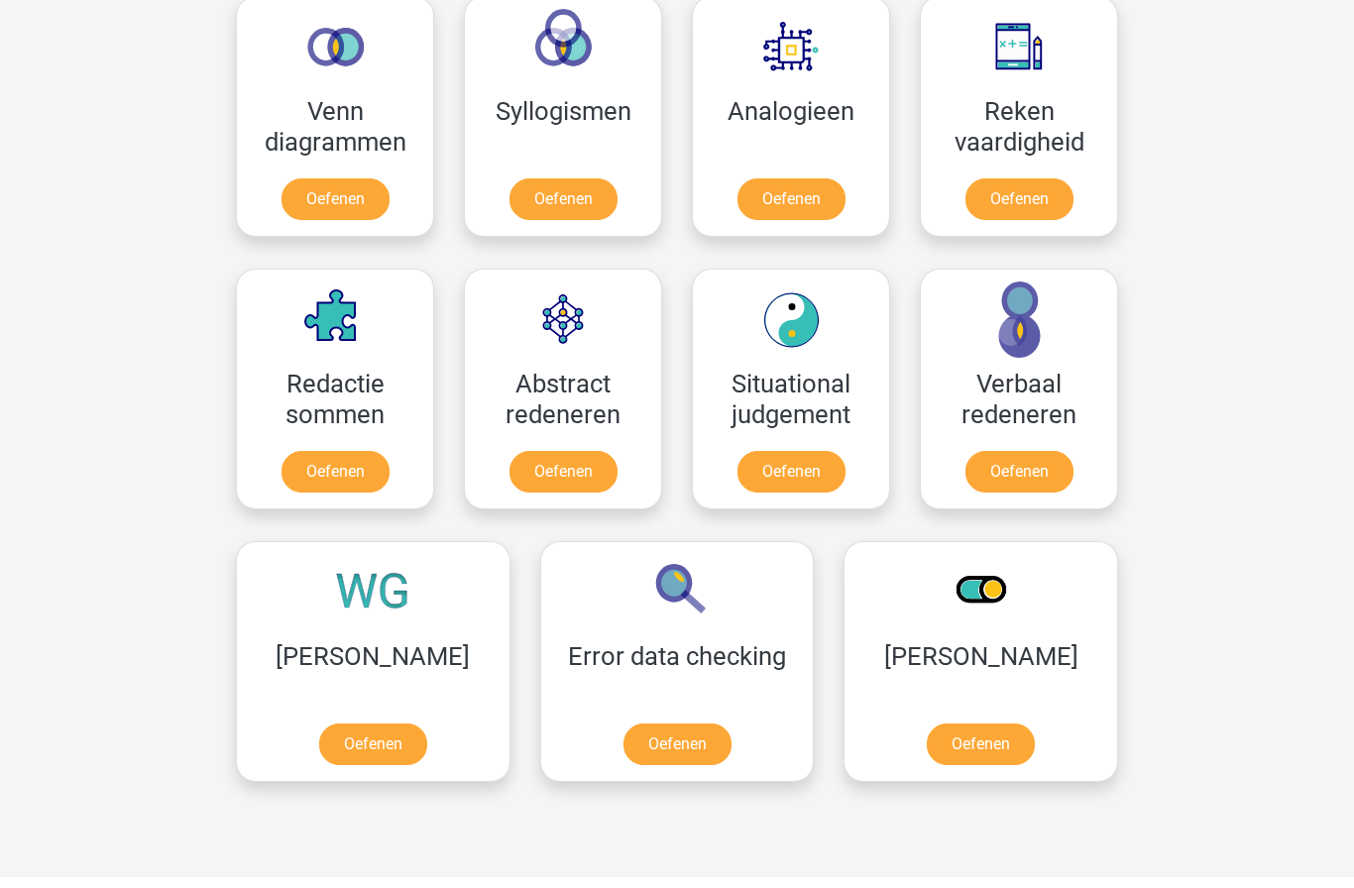
click at [331, 451] on link "Oefenen" at bounding box center [336, 472] width 108 height 42
click at [546, 451] on link "Oefenen" at bounding box center [564, 472] width 108 height 42
click at [842, 178] on link "Oefenen" at bounding box center [792, 199] width 108 height 42
click at [1059, 178] on link "Oefenen" at bounding box center [1020, 199] width 108 height 42
click at [510, 189] on link "Oefenen" at bounding box center [564, 199] width 108 height 42
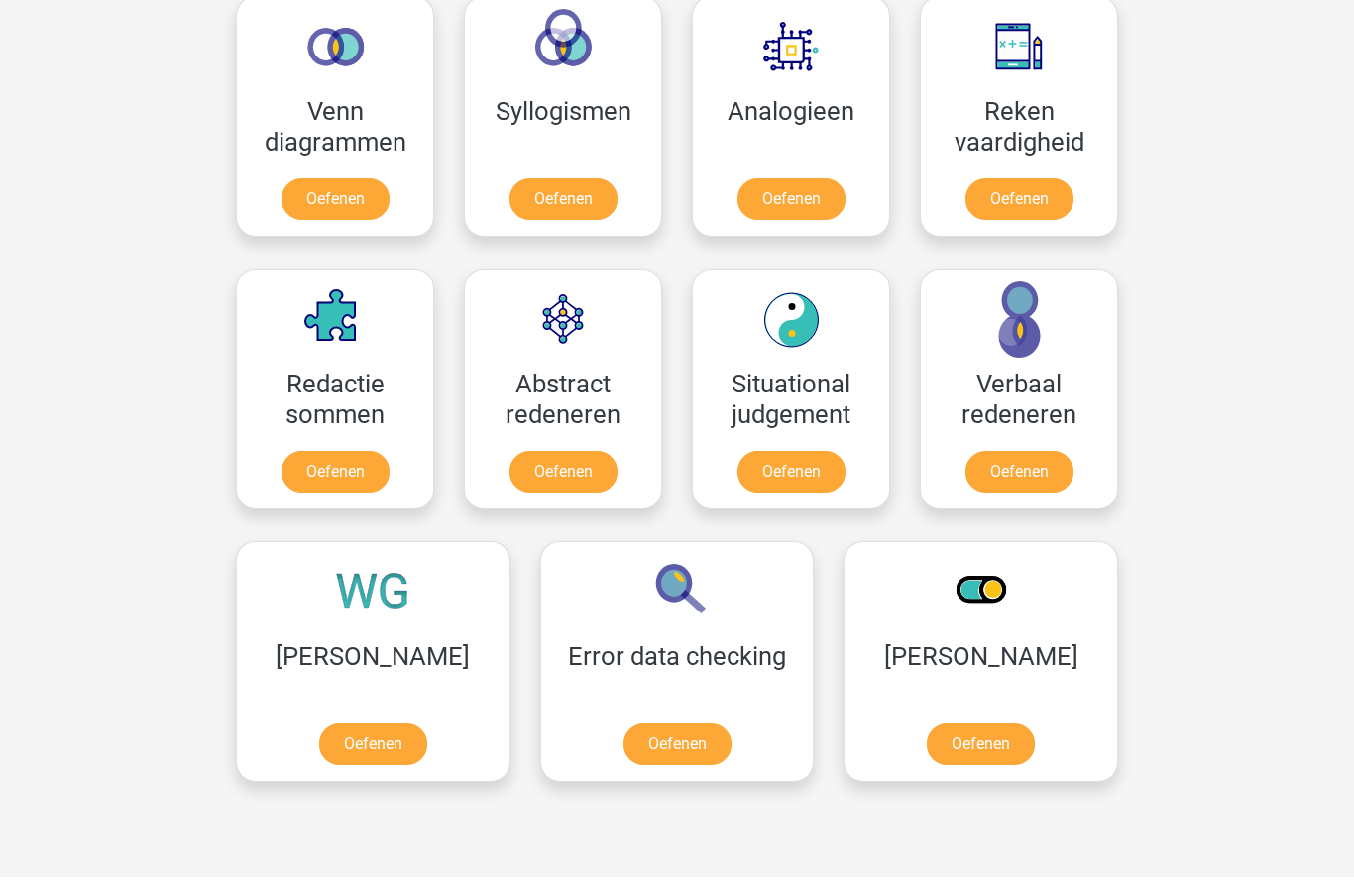
click at [802, 205] on link "Oefenen" at bounding box center [792, 199] width 108 height 42
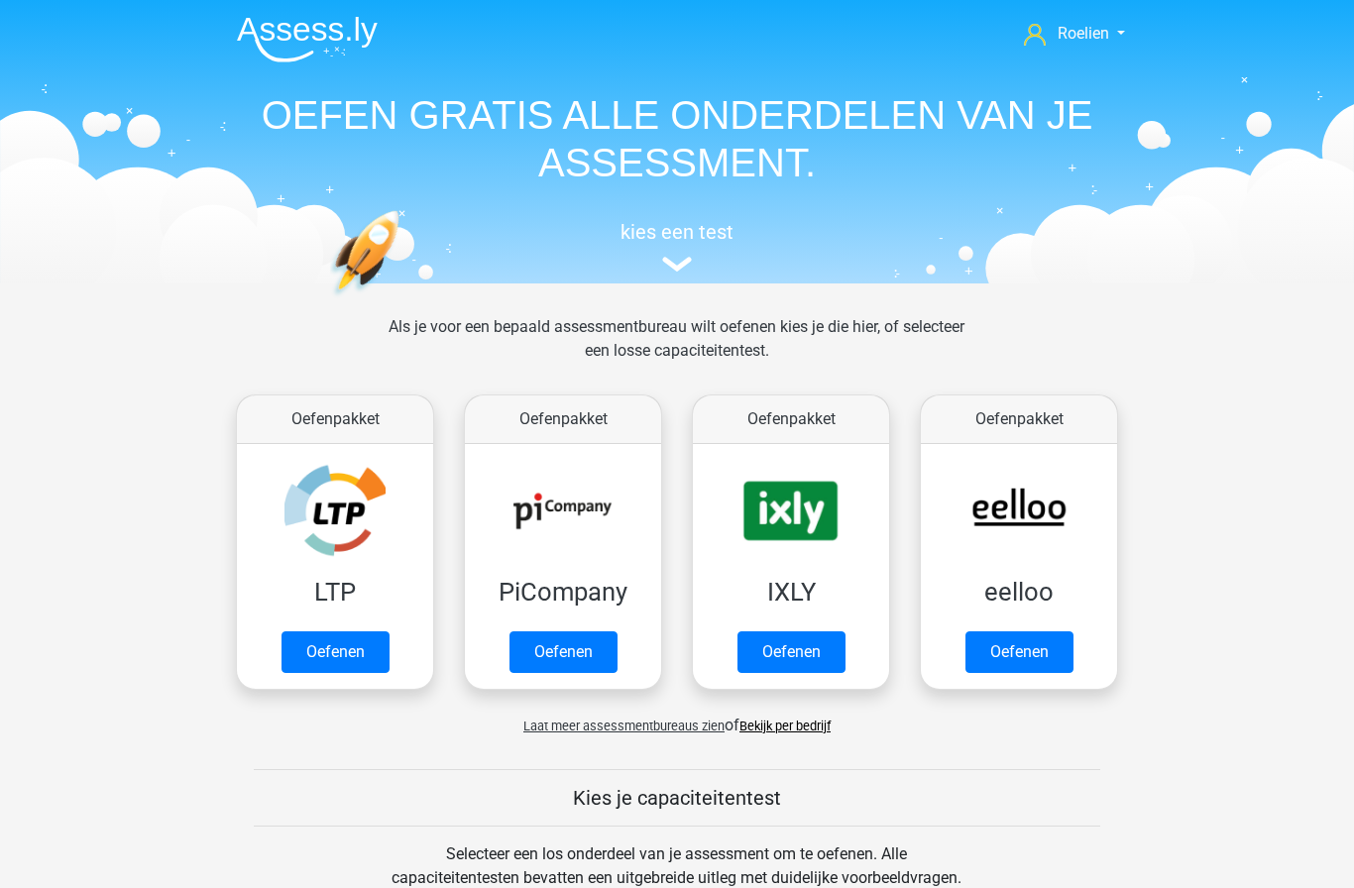
click at [1101, 31] on span "Roelien" at bounding box center [1084, 33] width 52 height 19
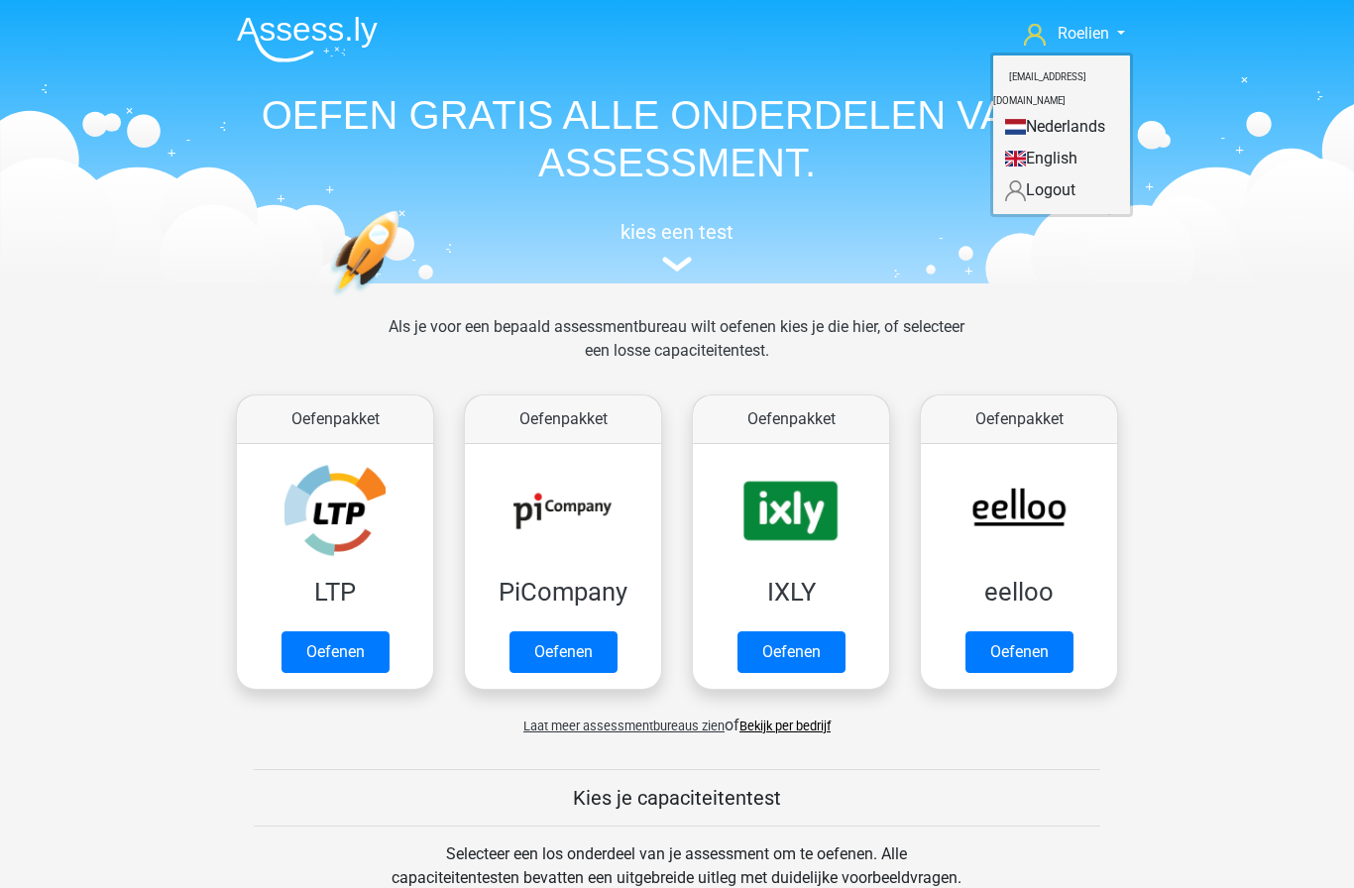
click at [1071, 174] on link "Logout" at bounding box center [1061, 190] width 137 height 32
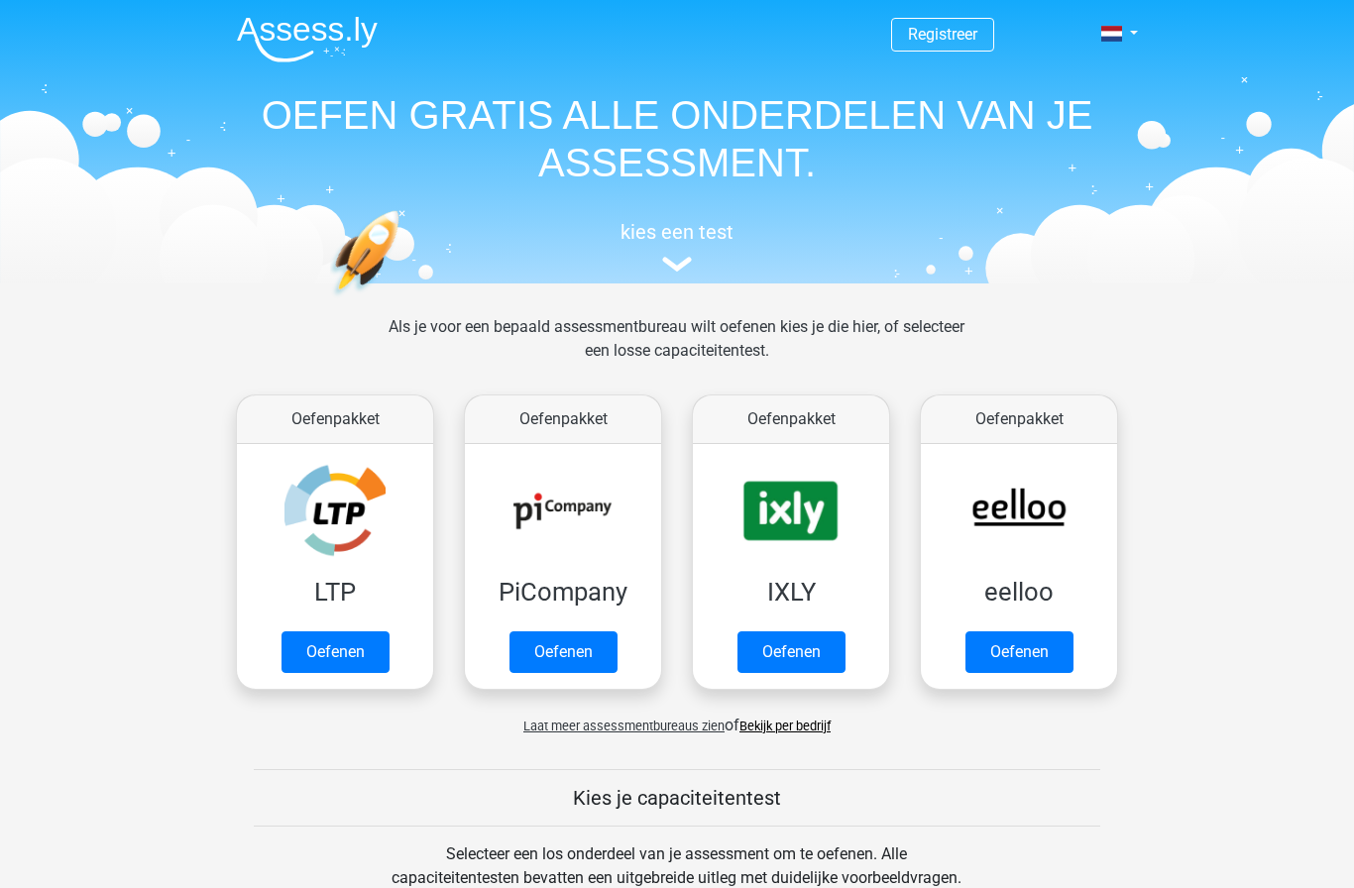
click at [1106, 64] on nav "Registreer Nederlands English" at bounding box center [677, 35] width 912 height 64
click at [1133, 33] on link at bounding box center [1113, 34] width 40 height 24
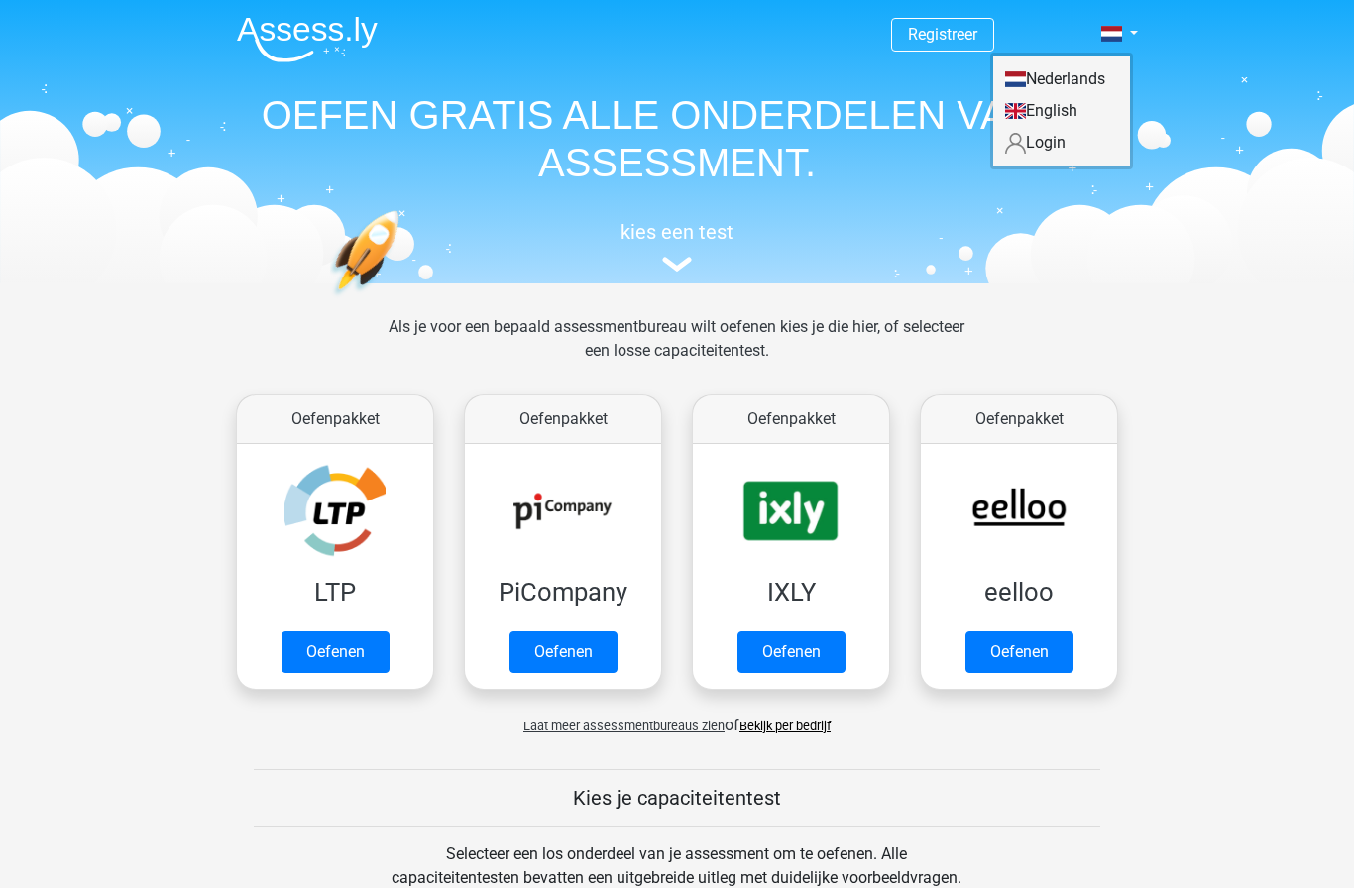
click at [1094, 145] on link "Login" at bounding box center [1061, 143] width 137 height 32
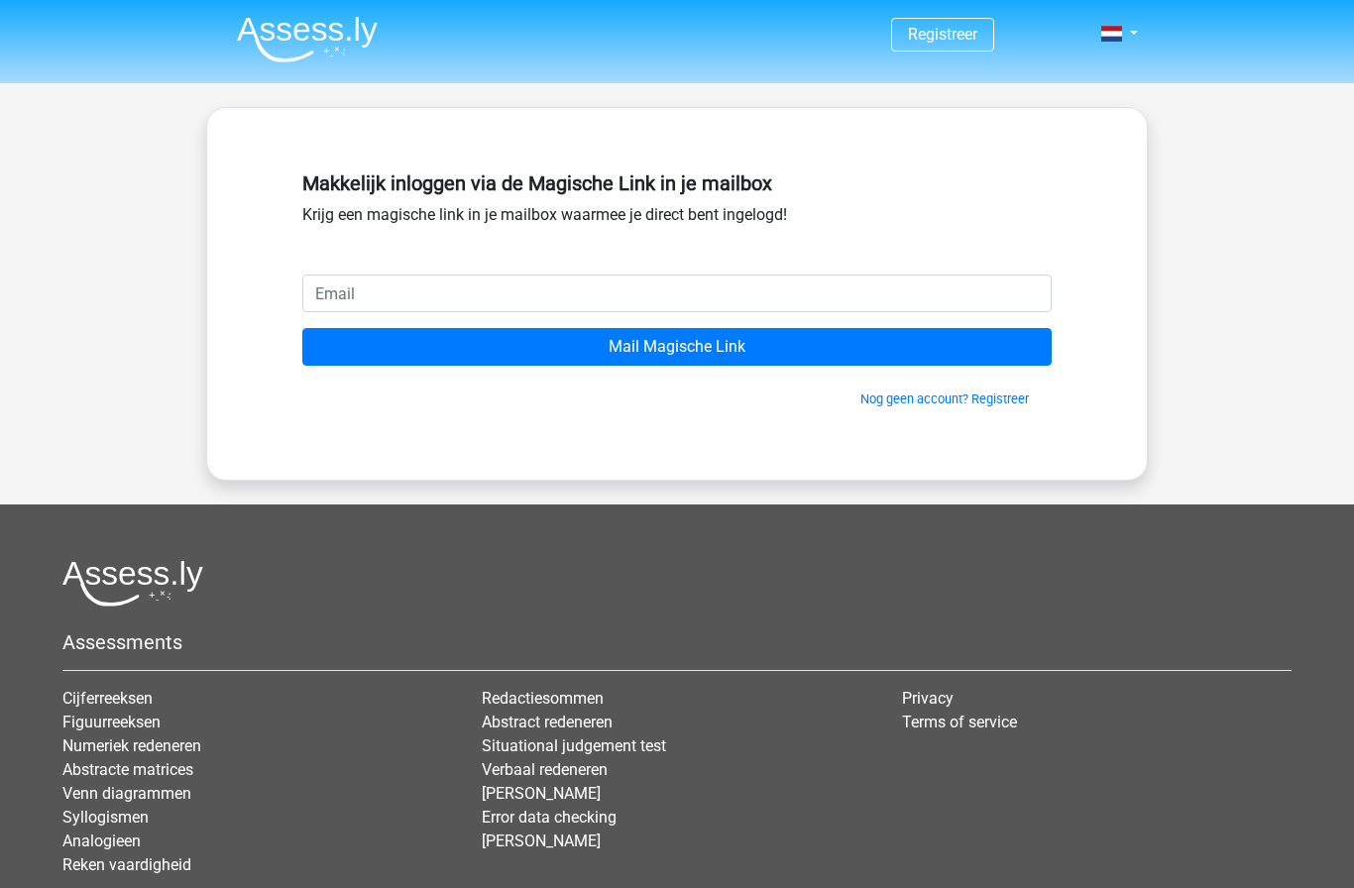
click at [845, 307] on input "email" at bounding box center [676, 294] width 749 height 38
type input "[EMAIL_ADDRESS][DOMAIN_NAME]"
click at [677, 347] on input "Mail Magische Link" at bounding box center [676, 347] width 749 height 38
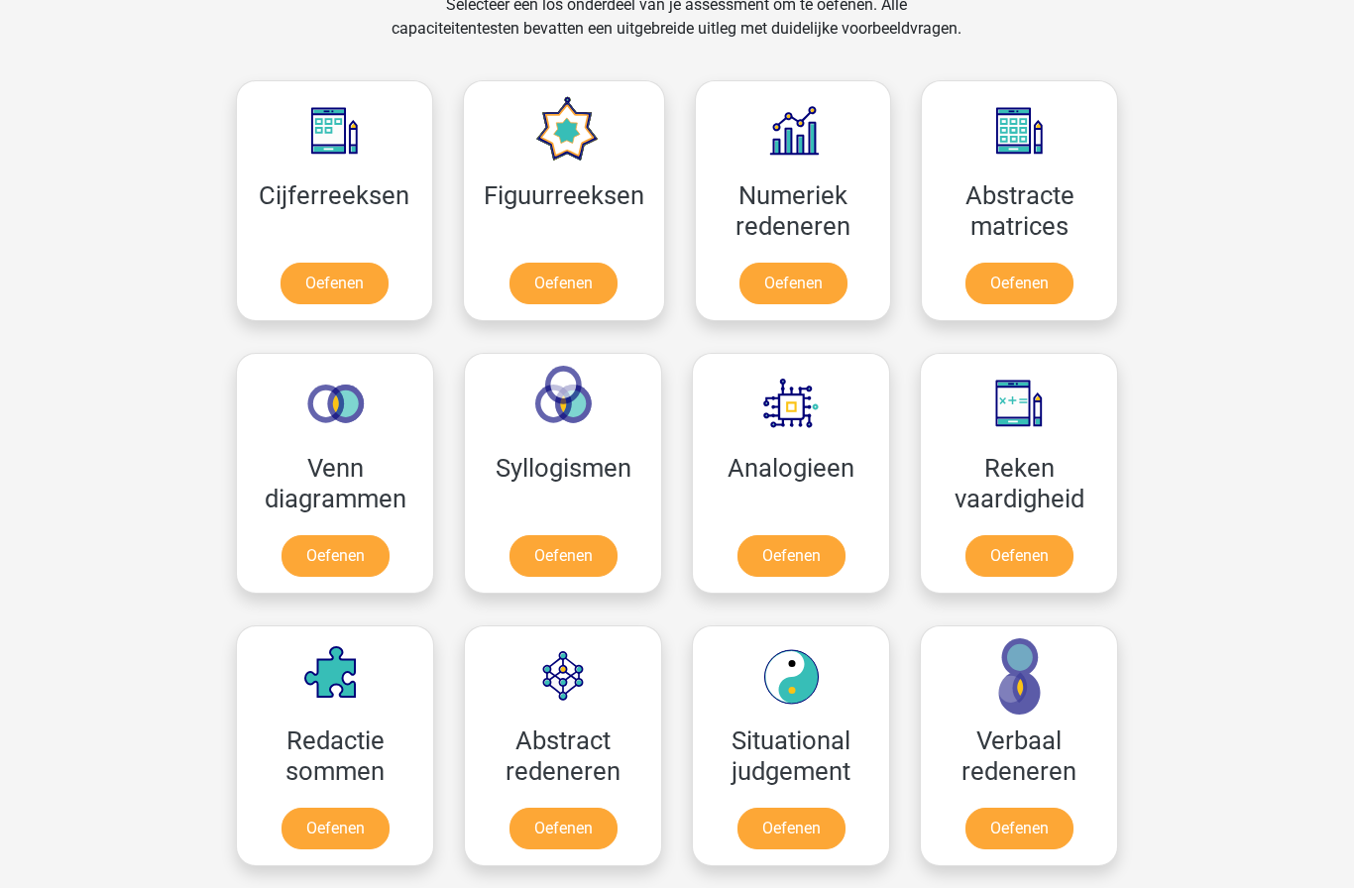
scroll to position [983, 0]
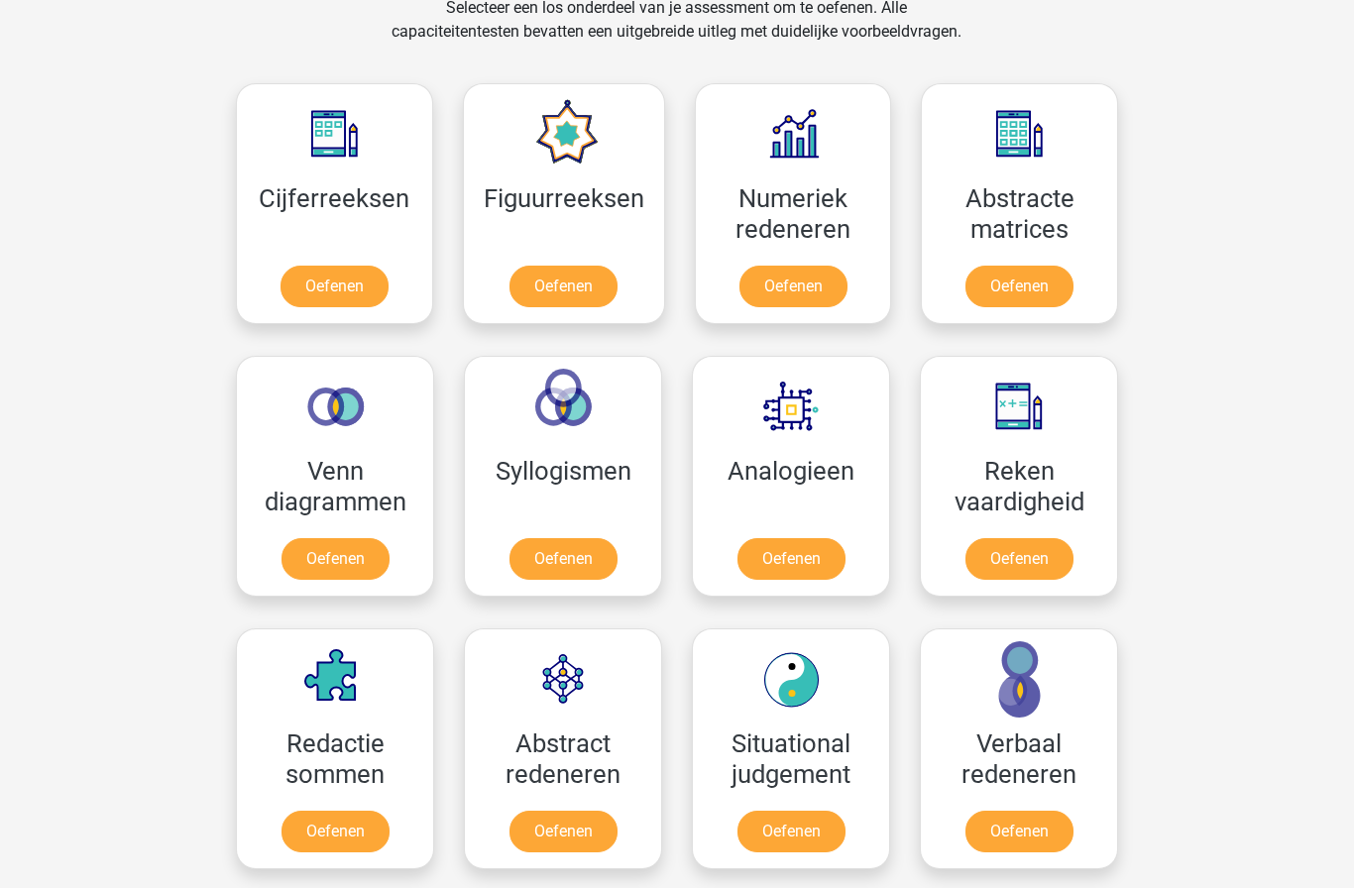
click at [825, 538] on link "Oefenen" at bounding box center [792, 559] width 108 height 42
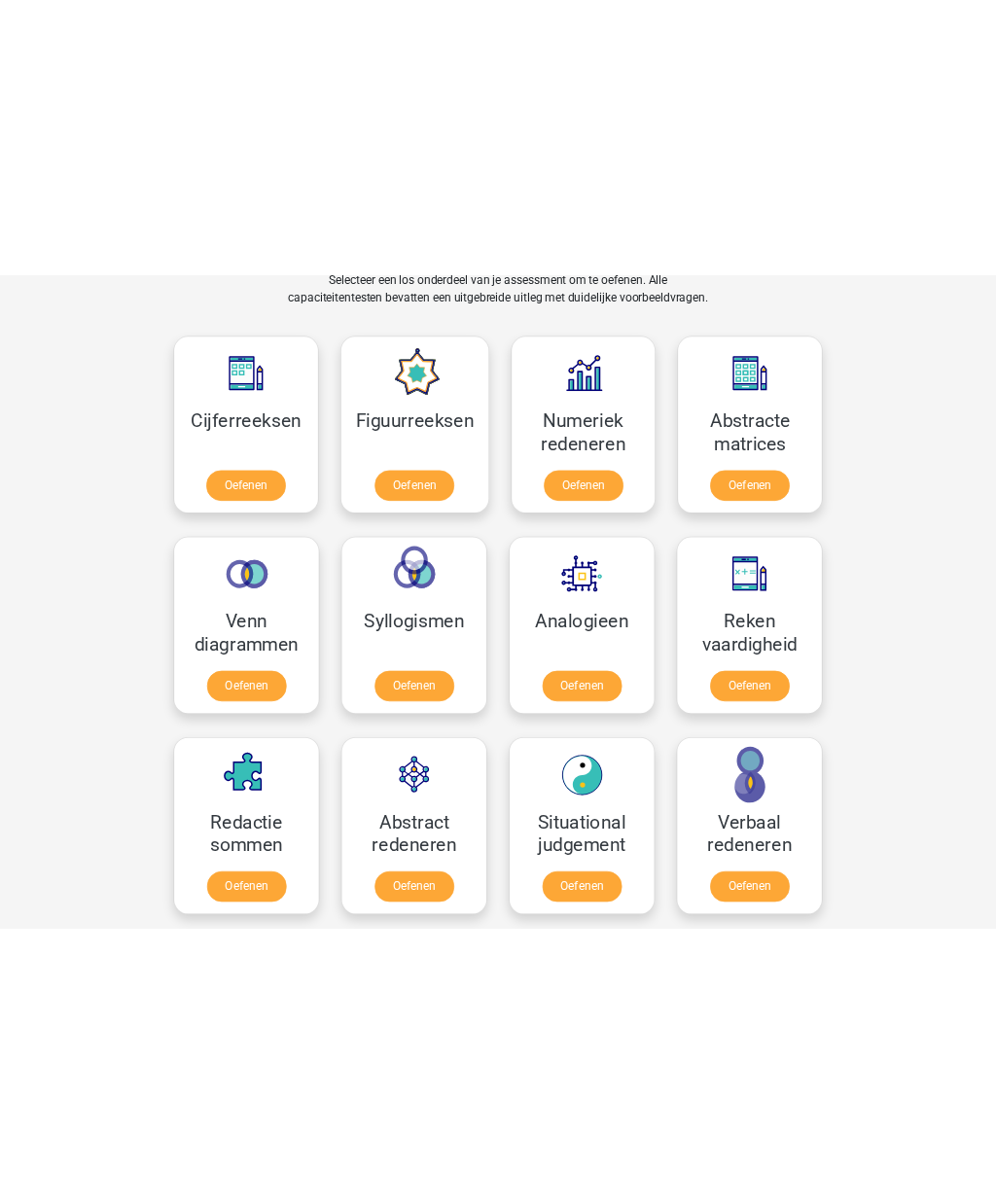
scroll to position [856, 0]
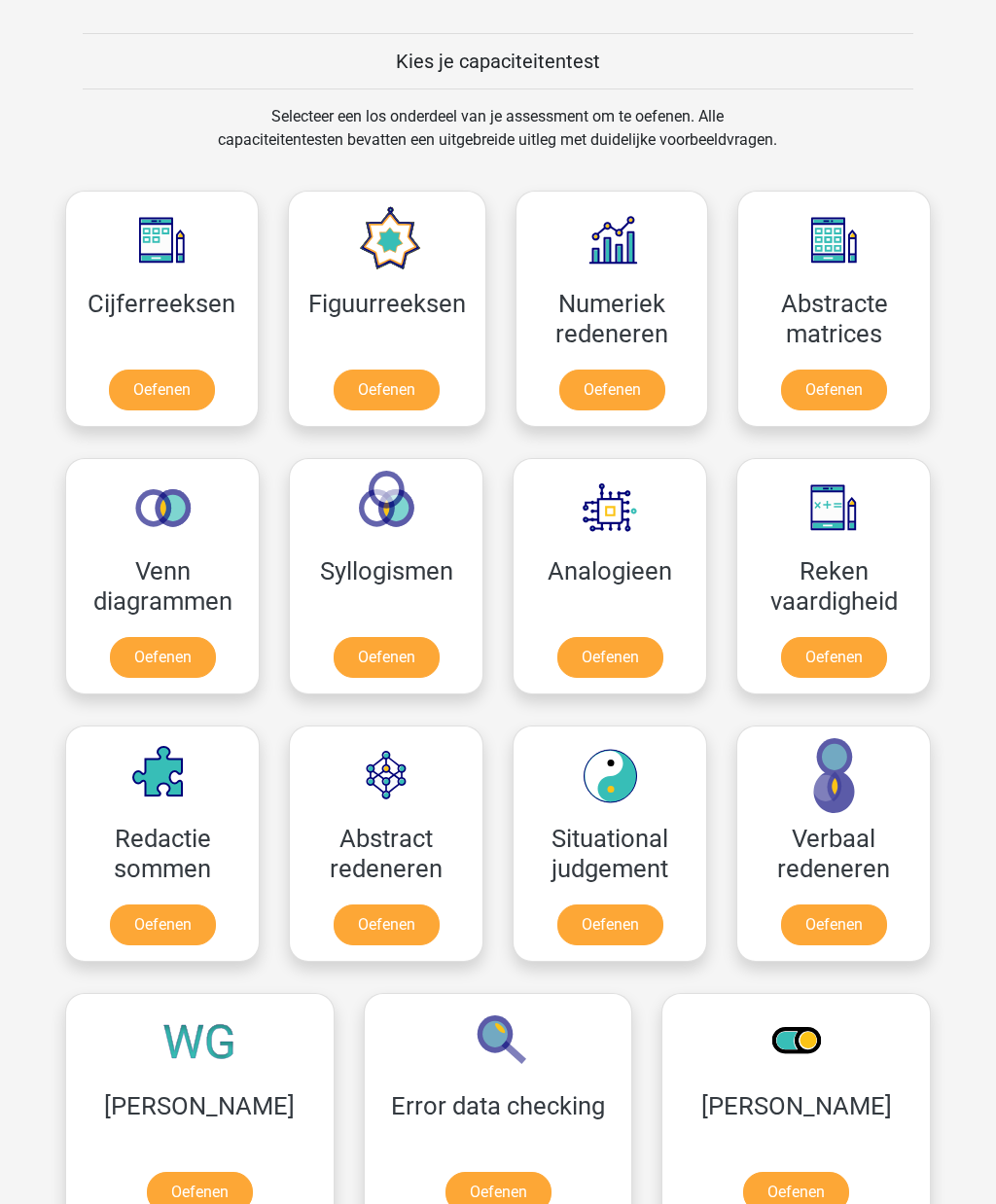
click at [588, 637] on link "Oefenen" at bounding box center [610, 657] width 106 height 41
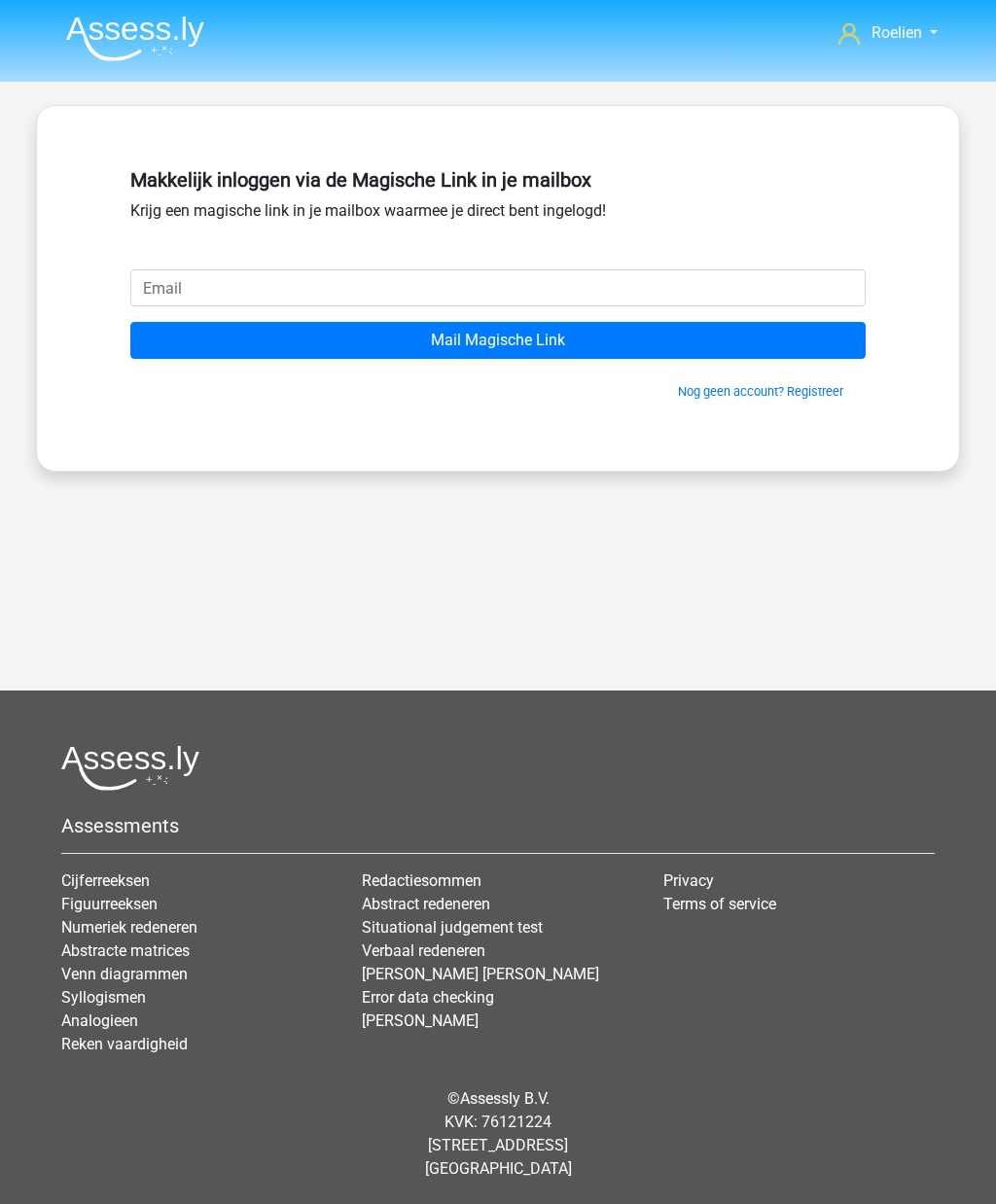
click at [135, 26] on img at bounding box center [134, 38] width 138 height 46
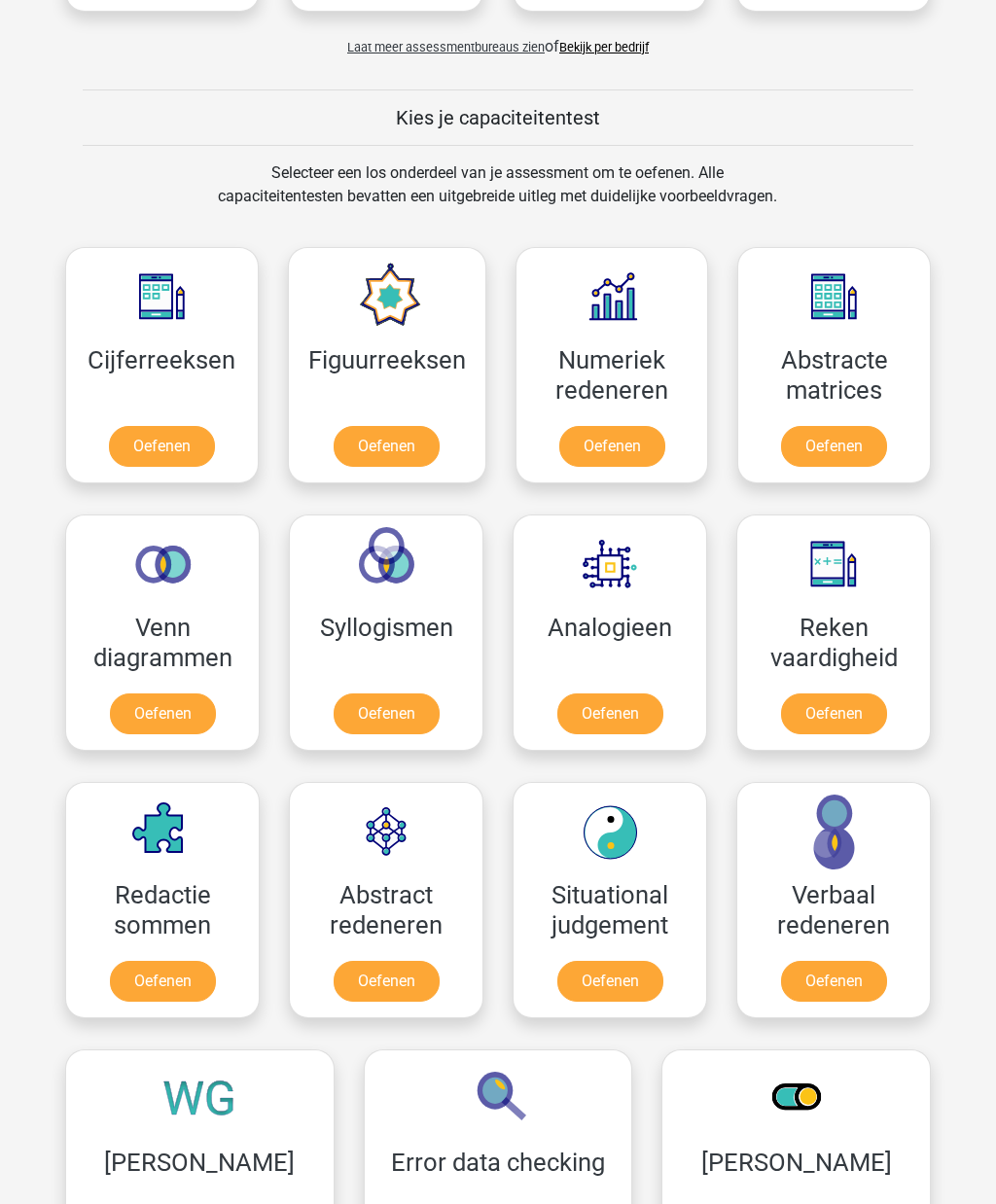
scroll to position [673, 0]
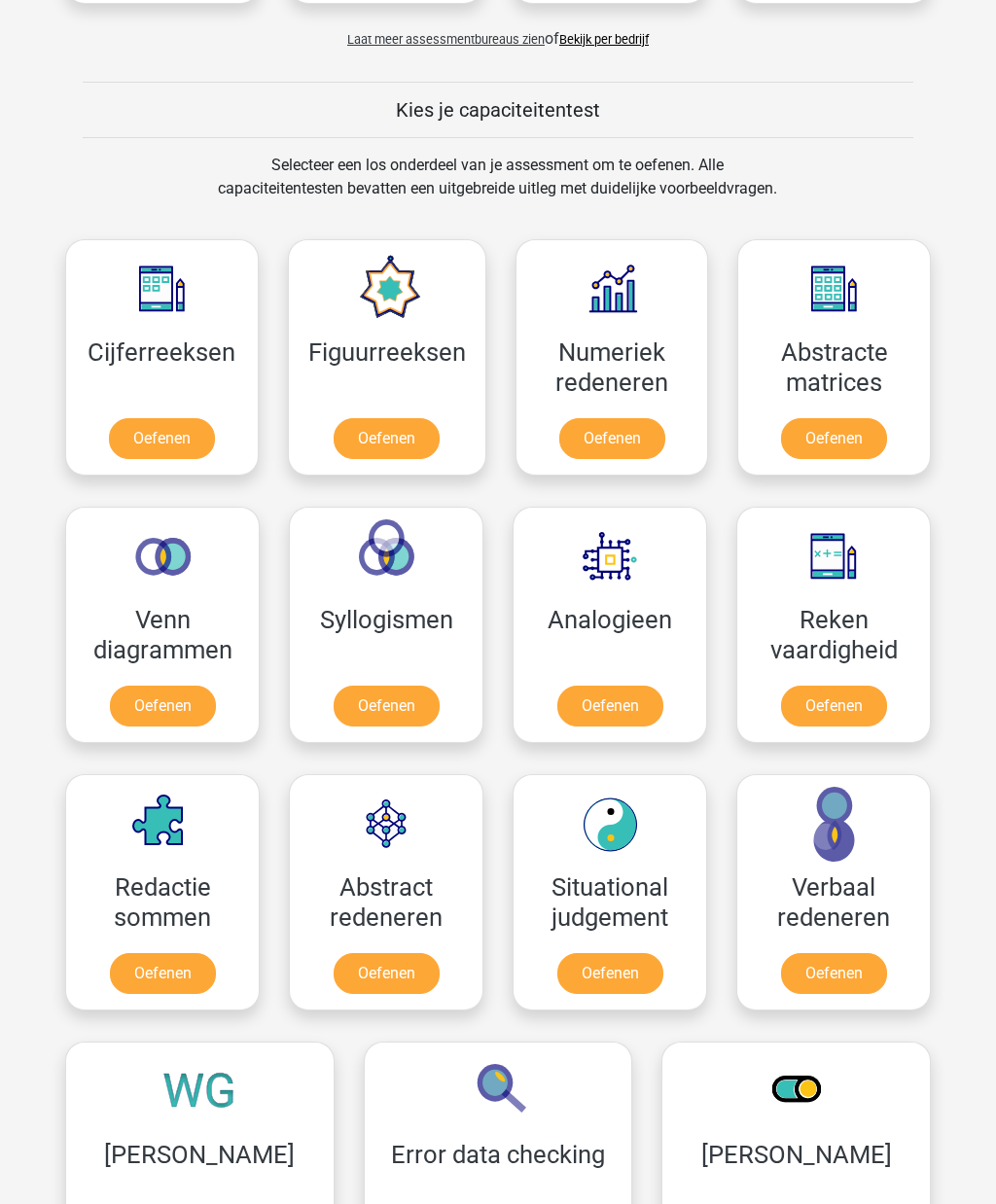
click at [641, 686] on link "Oefenen" at bounding box center [610, 707] width 106 height 41
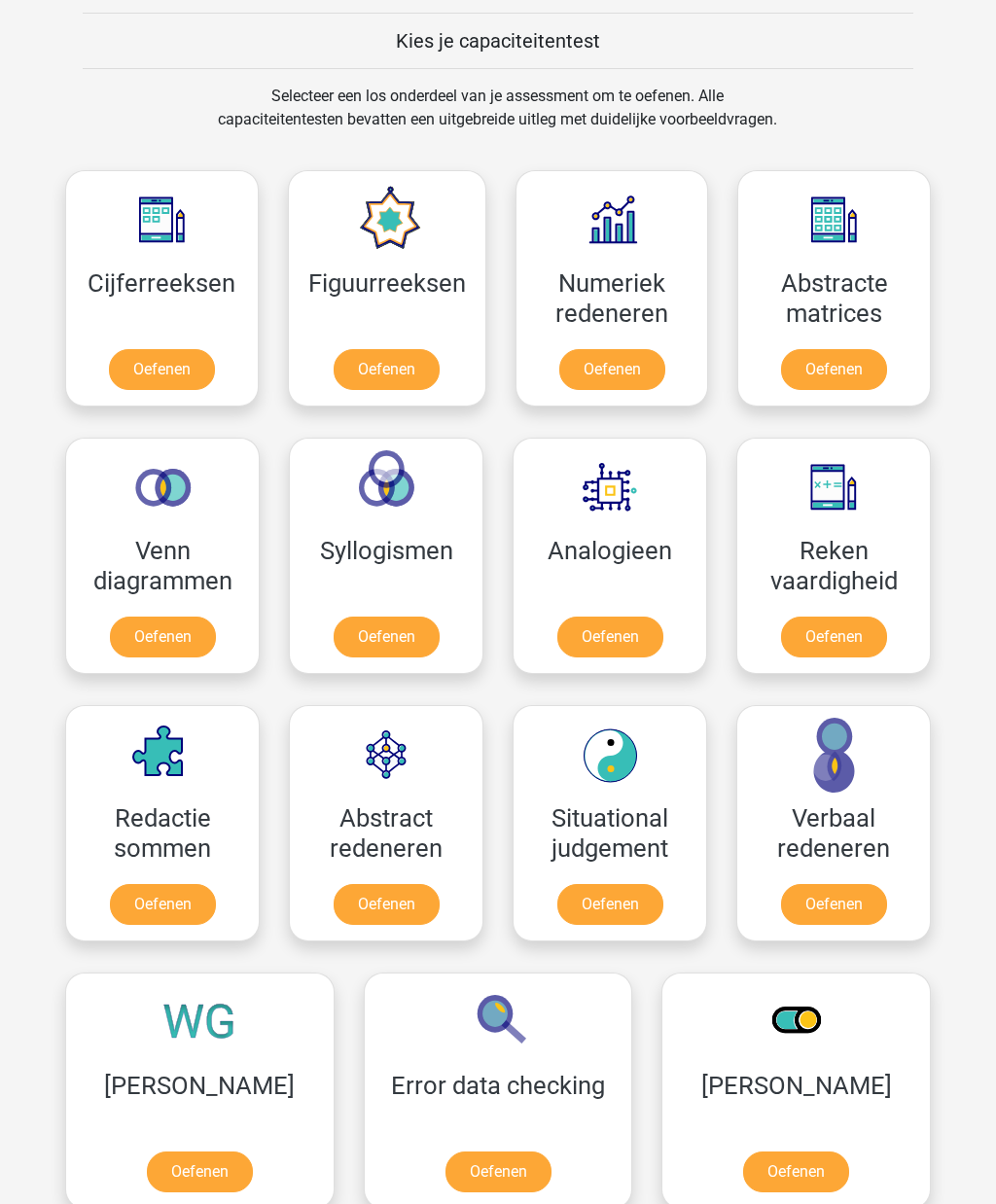
click at [388, 620] on link "Oefenen" at bounding box center [387, 637] width 106 height 41
click at [620, 638] on link "Oefenen" at bounding box center [610, 637] width 106 height 41
